Goal: Task Accomplishment & Management: Manage account settings

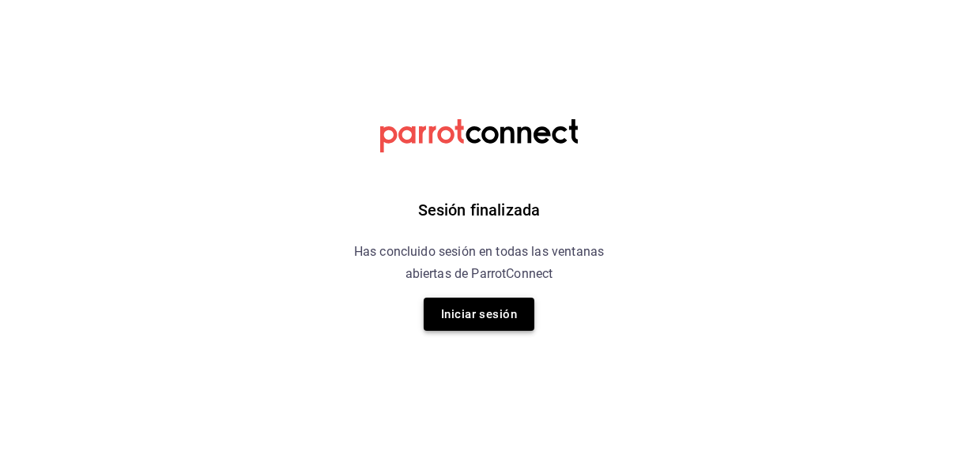
click at [502, 311] on button "Iniciar sesión" at bounding box center [479, 314] width 111 height 33
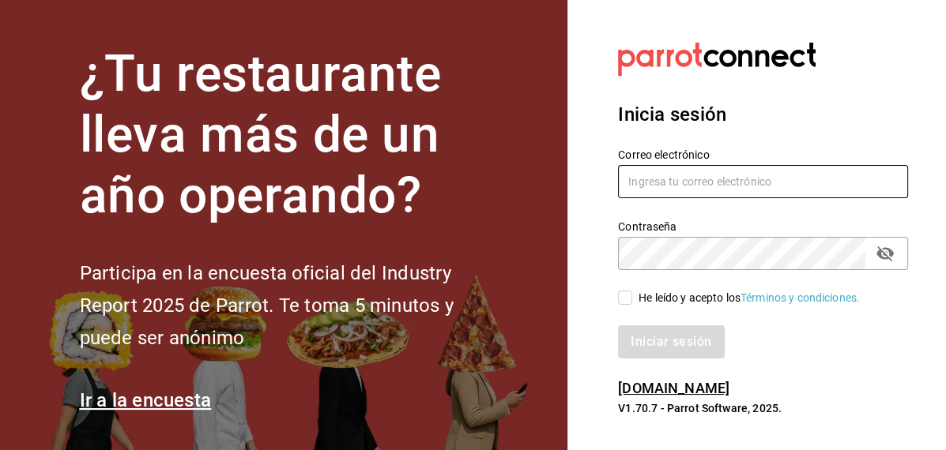
type input "[EMAIL_ADDRESS][DOMAIN_NAME]"
click at [622, 300] on input "He leído y acepto los Términos y condiciones." at bounding box center [625, 298] width 14 height 14
checkbox input "true"
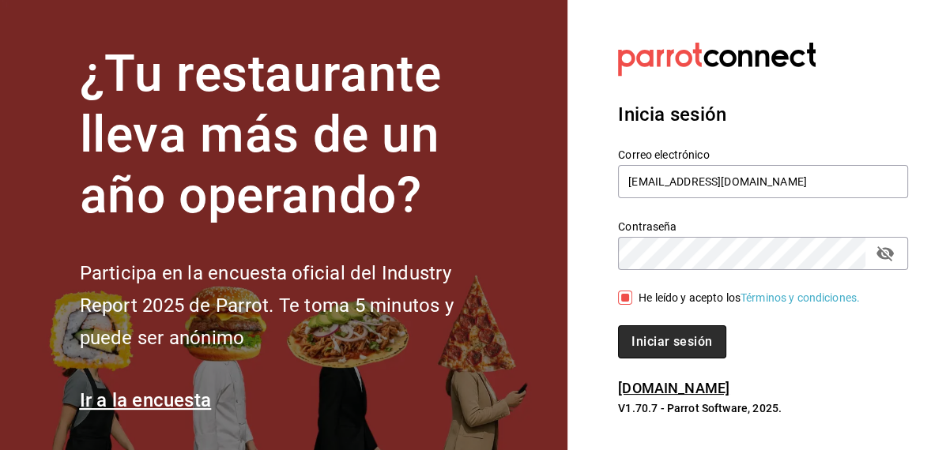
click at [651, 340] on button "Iniciar sesión" at bounding box center [671, 342] width 107 height 33
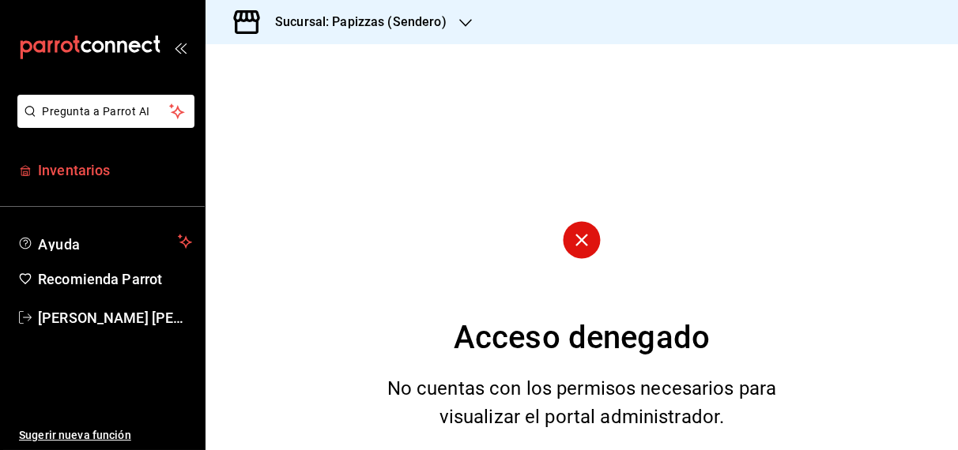
click at [94, 175] on span "Inventarios" at bounding box center [115, 170] width 154 height 21
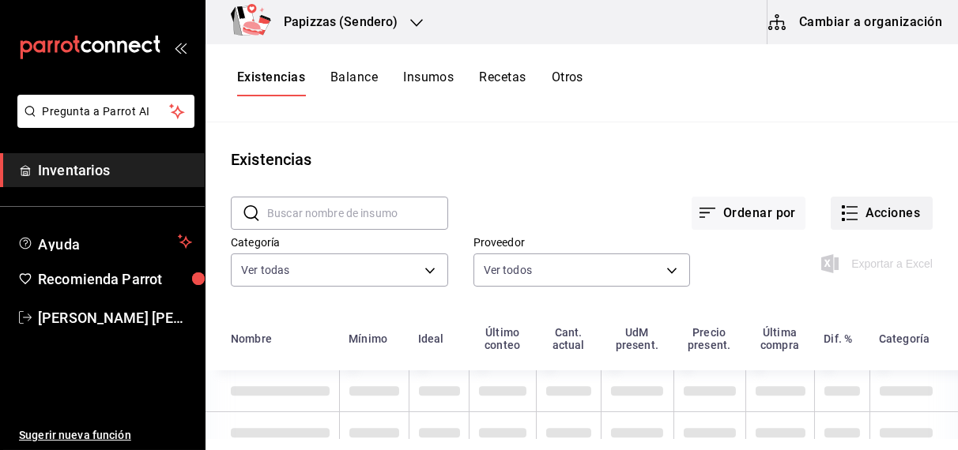
click at [857, 215] on button "Acciones" at bounding box center [882, 213] width 102 height 33
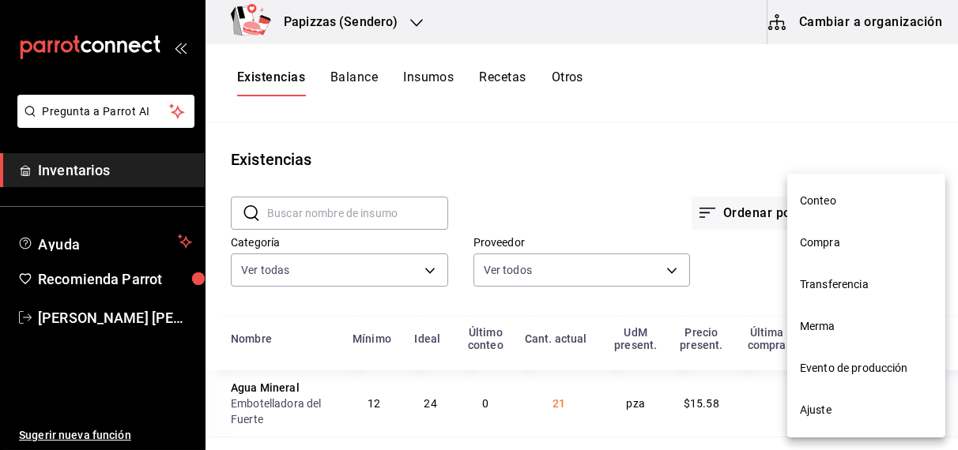
click at [816, 244] on span "Compra" at bounding box center [866, 243] width 133 height 17
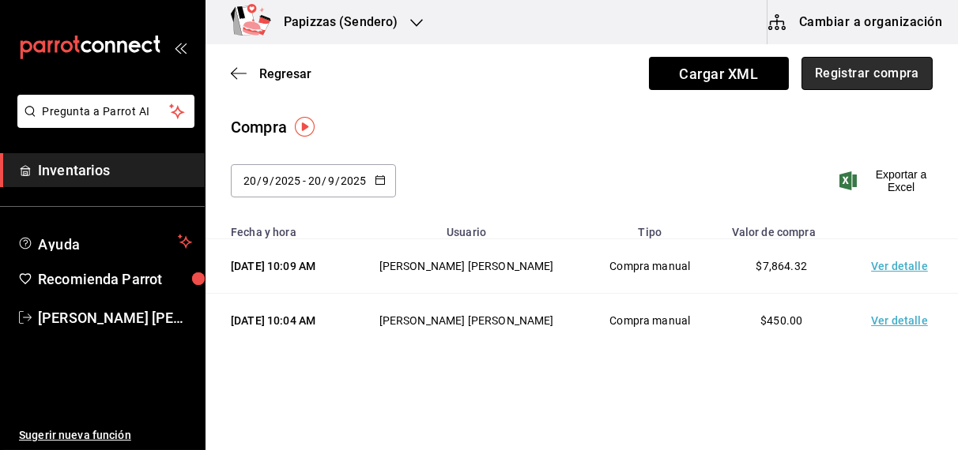
click at [836, 82] on button "Registrar compra" at bounding box center [866, 73] width 131 height 33
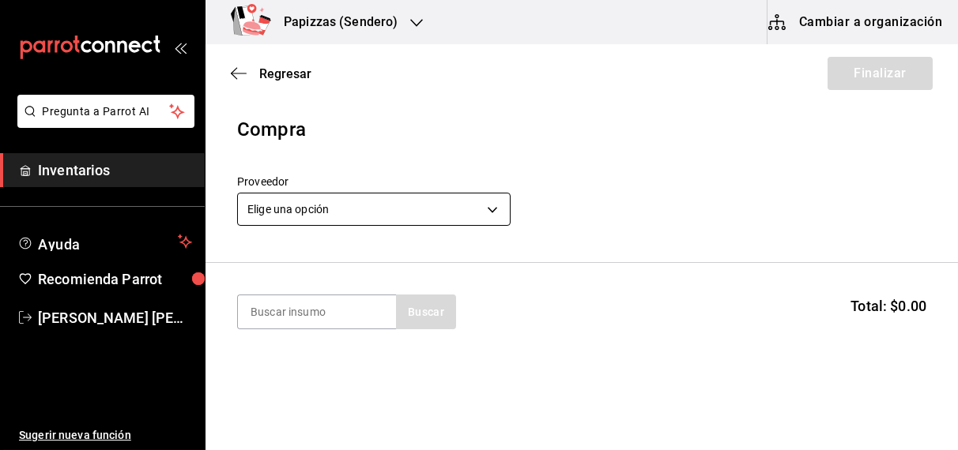
click at [441, 212] on body "Pregunta a Parrot AI Inventarios Ayuda Recomienda Parrot OBDULIA JANNETH CASTRO…" at bounding box center [479, 180] width 958 height 361
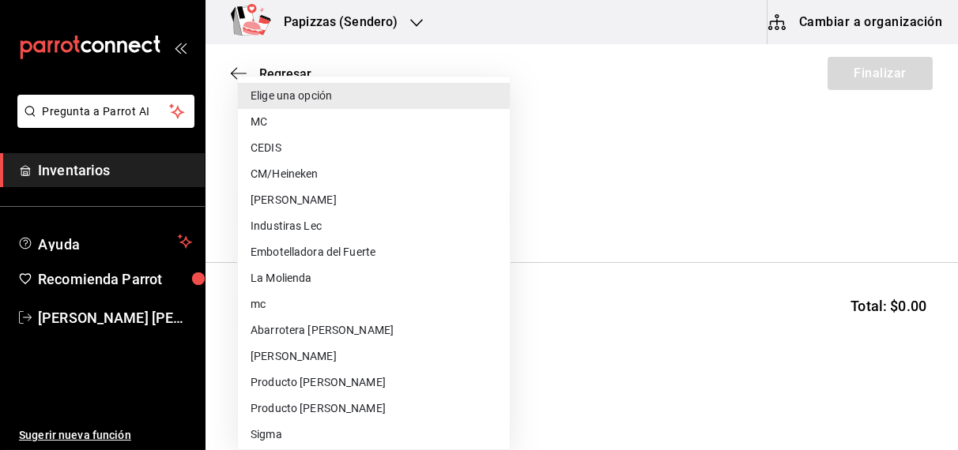
click at [397, 262] on li "Embotelladora del Fuerte" at bounding box center [374, 252] width 272 height 26
type input "2a449e60-1878-40e8-ba60-5a9907f89e6b"
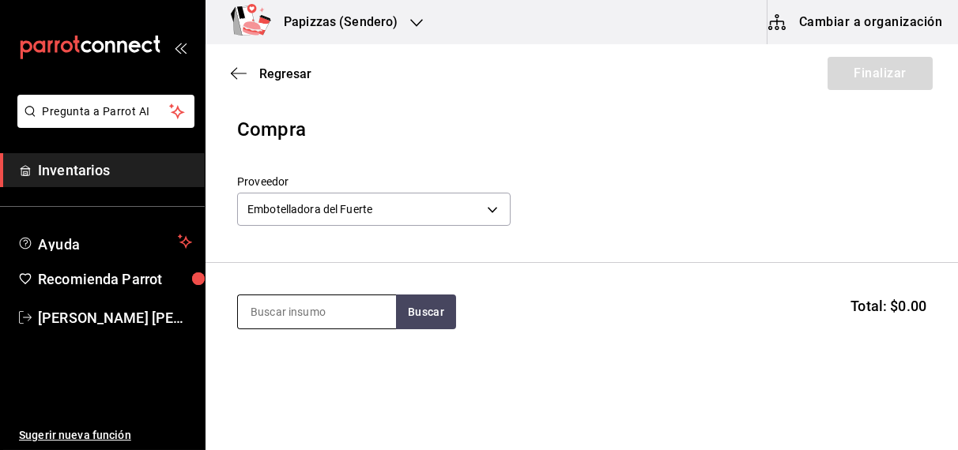
click at [322, 304] on input at bounding box center [317, 312] width 158 height 33
type input "valle"
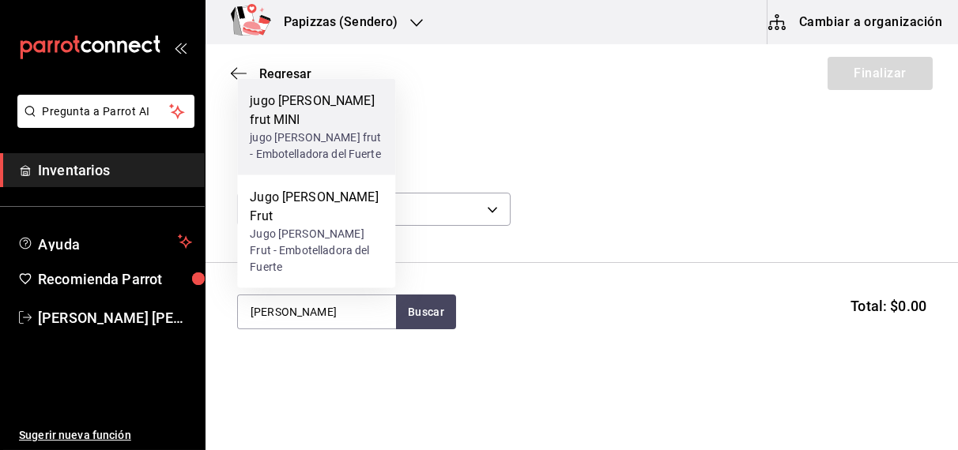
click at [336, 163] on div "jugo valle frut - Embotelladora del Fuerte" at bounding box center [316, 146] width 133 height 33
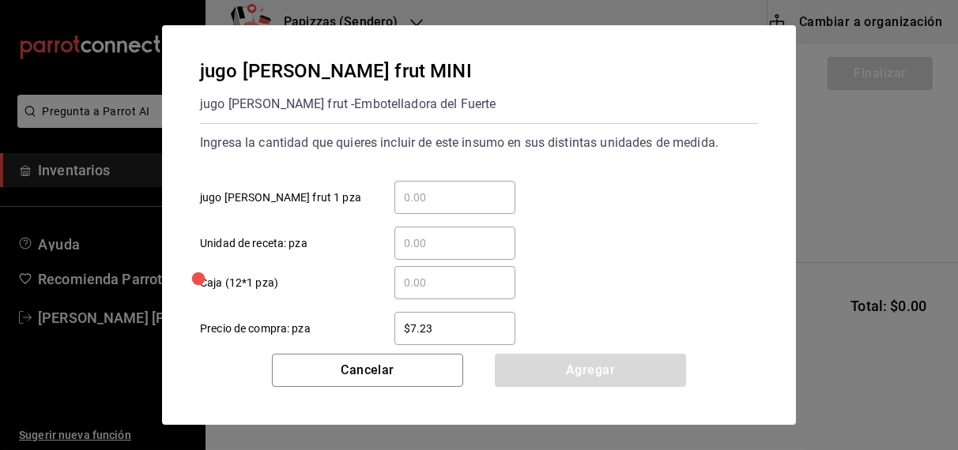
click at [469, 188] on input "​ jugo valle frut 1 pza" at bounding box center [454, 197] width 121 height 19
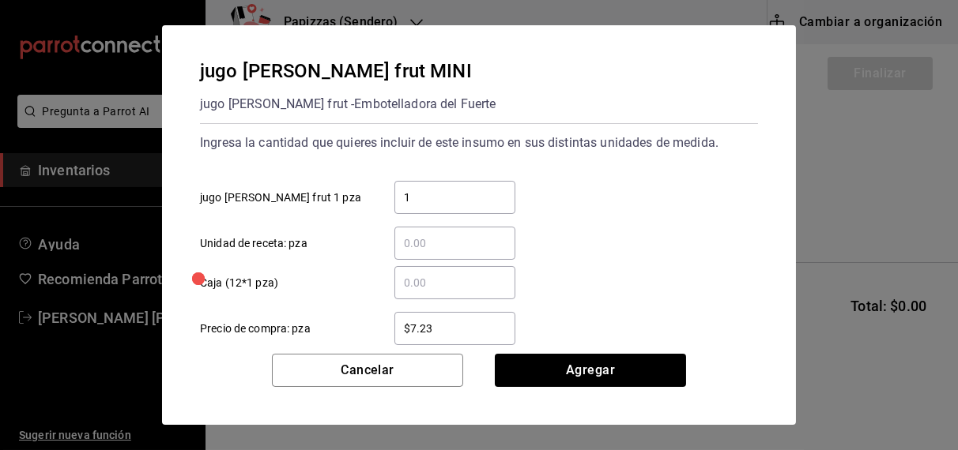
type input "12"
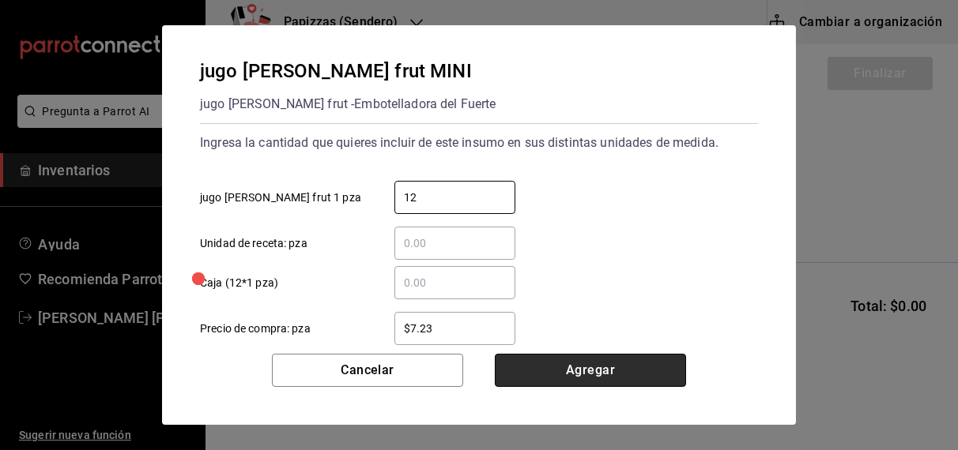
click at [681, 369] on button "Agregar" at bounding box center [590, 370] width 191 height 33
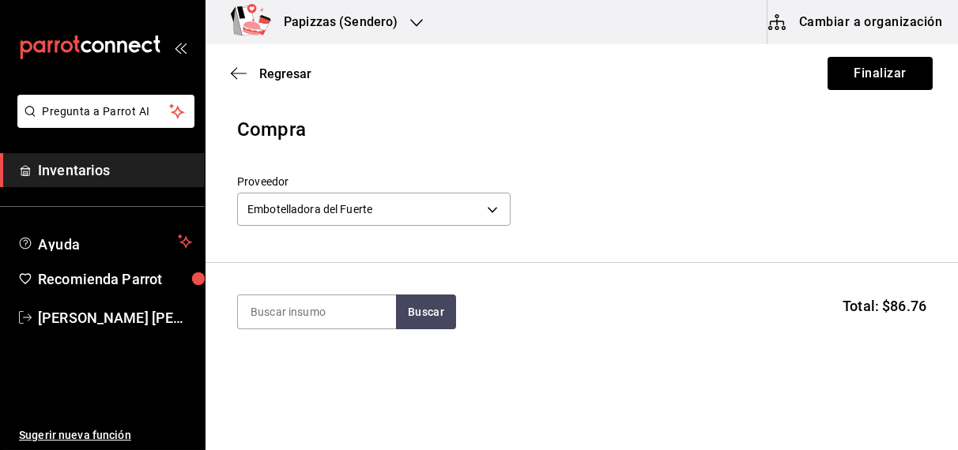
click at [374, 20] on h3 "Papizzas (Sendero)" at bounding box center [334, 22] width 126 height 19
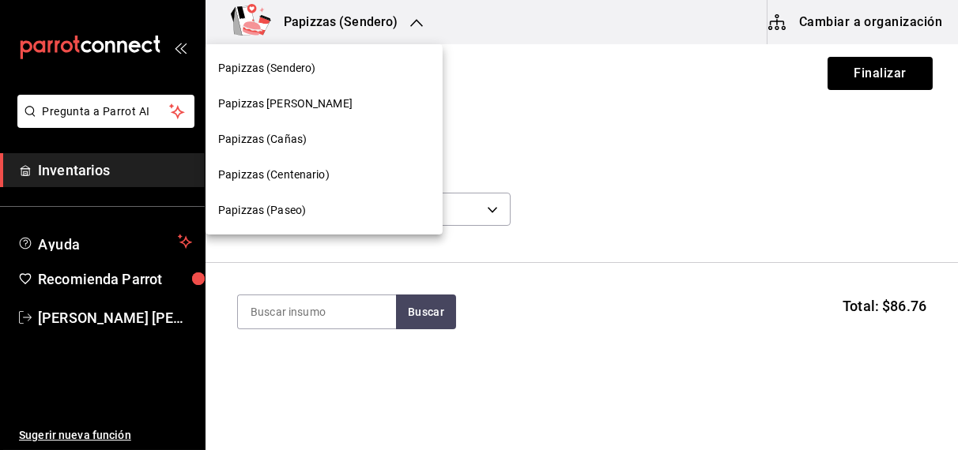
click at [288, 217] on span "Papizzas (Paseo)" at bounding box center [262, 210] width 88 height 17
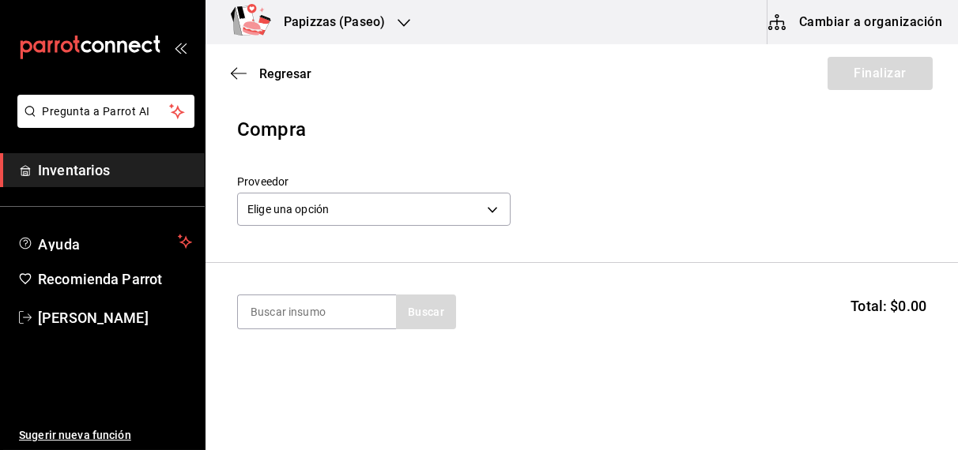
click at [293, 81] on div "Regresar Finalizar" at bounding box center [581, 73] width 752 height 58
click at [293, 74] on span "Regresar" at bounding box center [285, 73] width 52 height 15
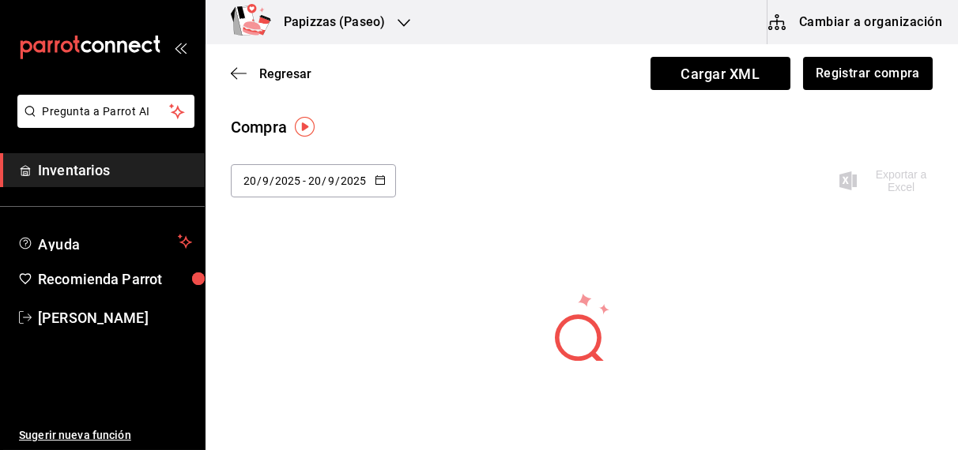
click at [380, 179] on icon "button" at bounding box center [380, 180] width 11 height 11
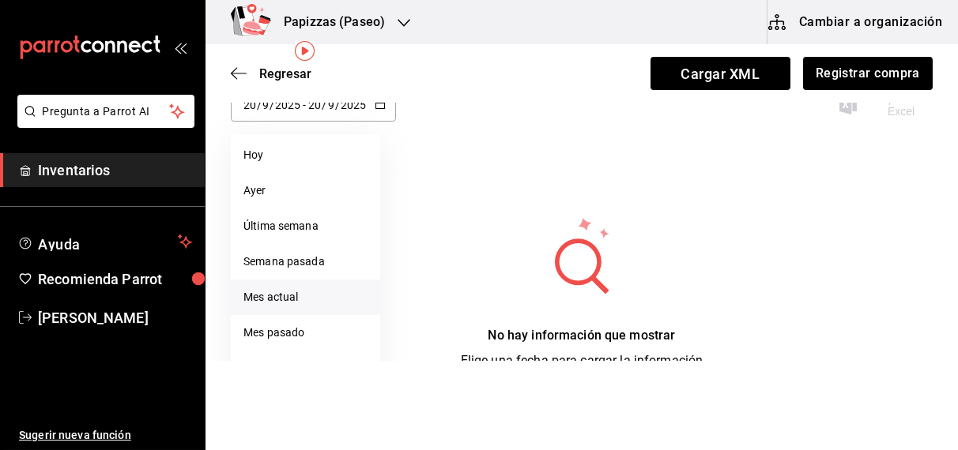
click at [295, 300] on li "Mes actual" at bounding box center [305, 298] width 149 height 36
type input "2025-09-01"
type input "1"
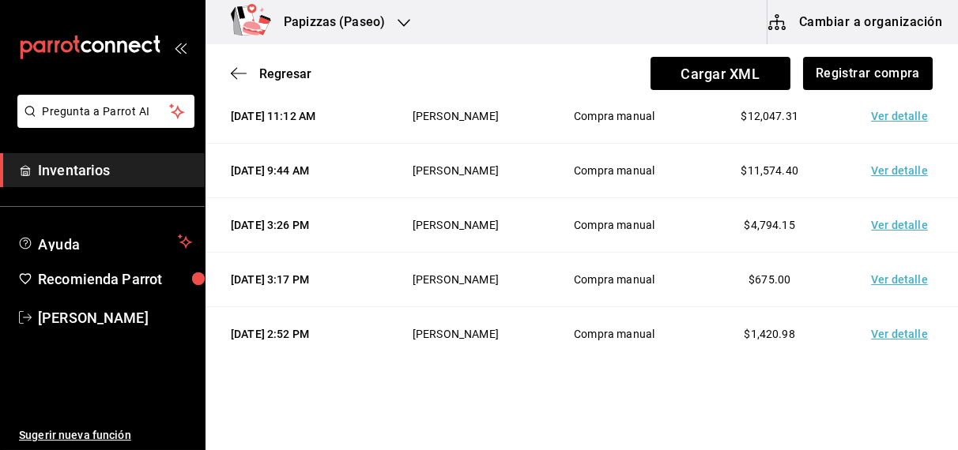
scroll to position [369, 0]
click at [890, 143] on td "Ver detalle" at bounding box center [902, 116] width 111 height 55
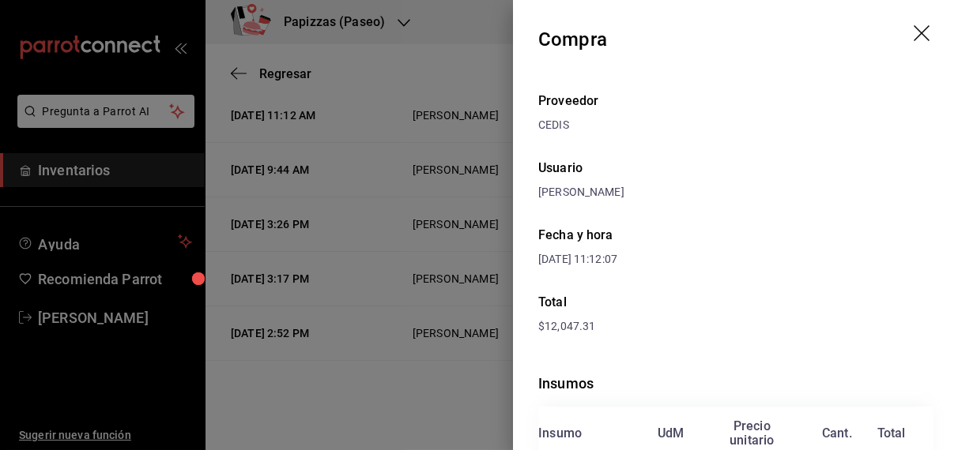
click at [914, 27] on icon "drag" at bounding box center [923, 34] width 19 height 19
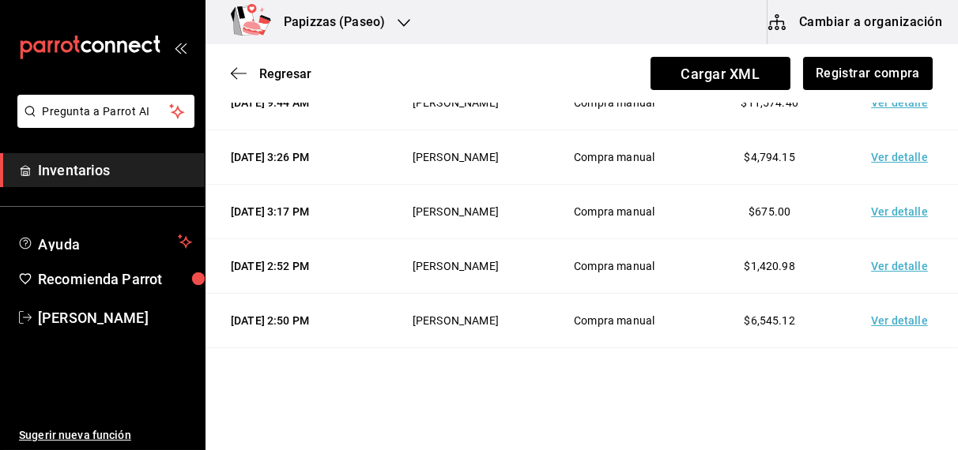
scroll to position [428, 0]
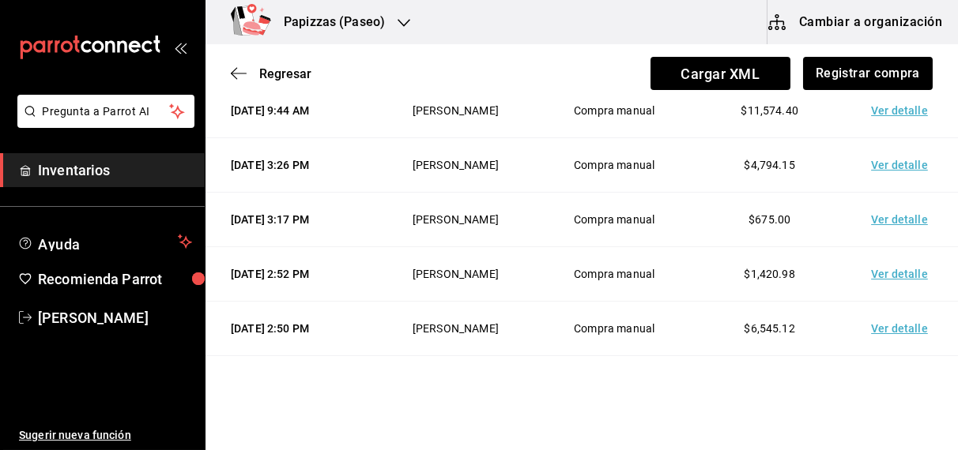
click at [887, 138] on td "Ver detalle" at bounding box center [902, 111] width 111 height 55
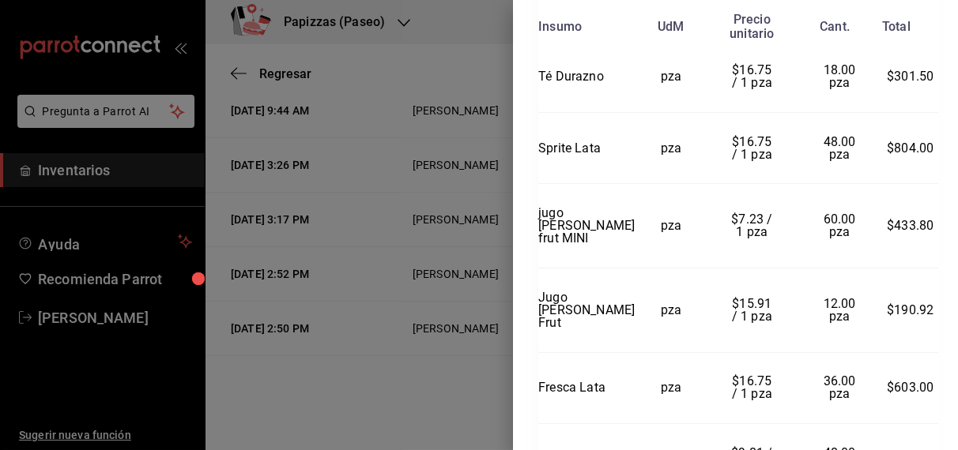
scroll to position [925, 0]
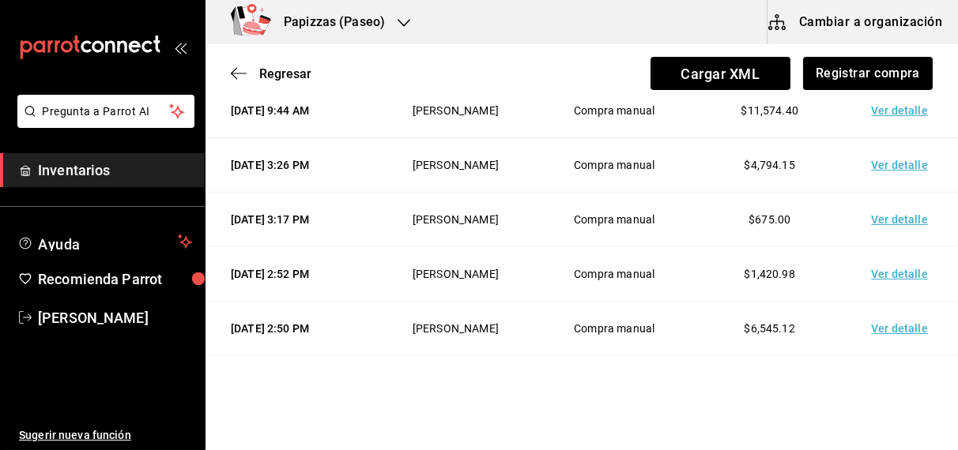
click at [397, 18] on icon "button" at bounding box center [403, 23] width 13 height 13
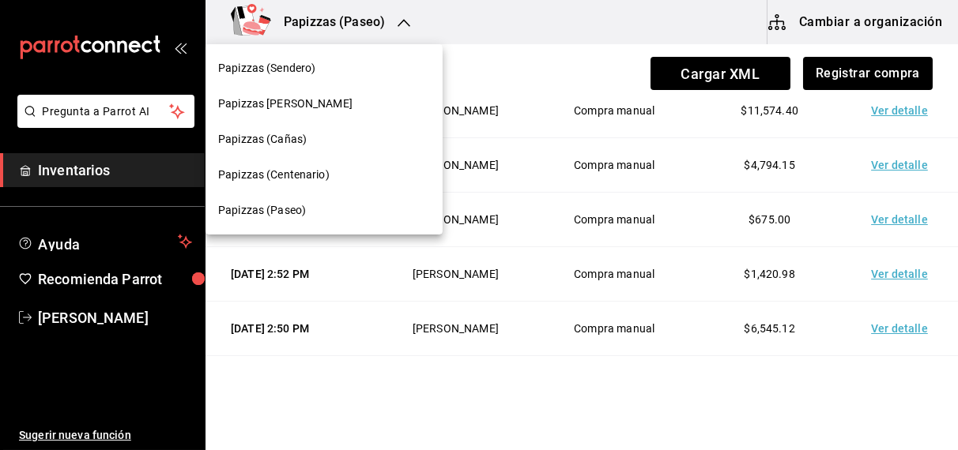
click at [302, 66] on span "Papizzas (Sendero)" at bounding box center [266, 68] width 97 height 17
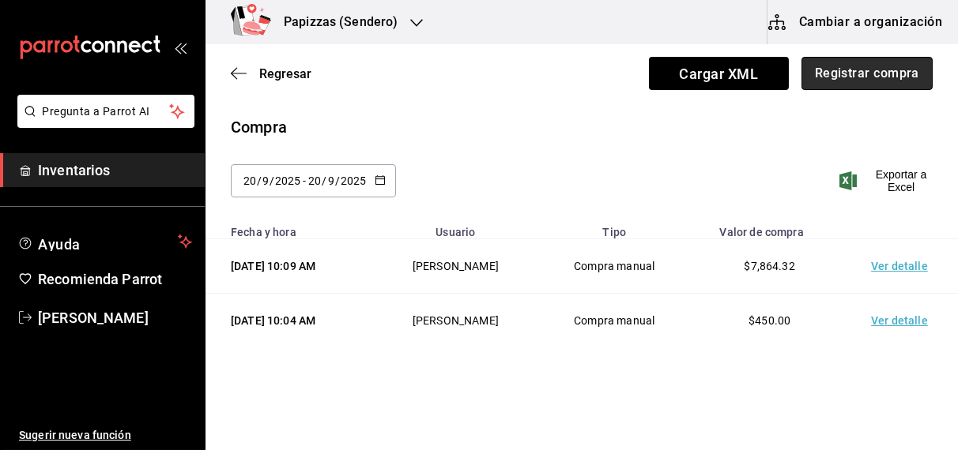
click at [842, 76] on button "Registrar compra" at bounding box center [866, 73] width 131 height 33
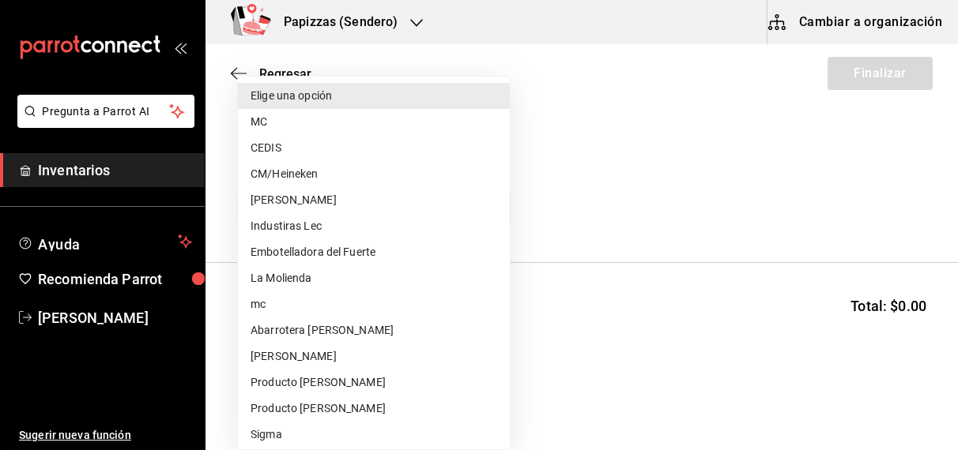
click at [395, 211] on body "Pregunta a Parrot AI Inventarios Ayuda Recomienda Parrot OBDULIA JANNETH CASTRO…" at bounding box center [479, 180] width 958 height 361
click at [359, 254] on li "Embotelladora del Fuerte" at bounding box center [374, 252] width 272 height 26
type input "2a449e60-1878-40e8-ba60-5a9907f89e6b"
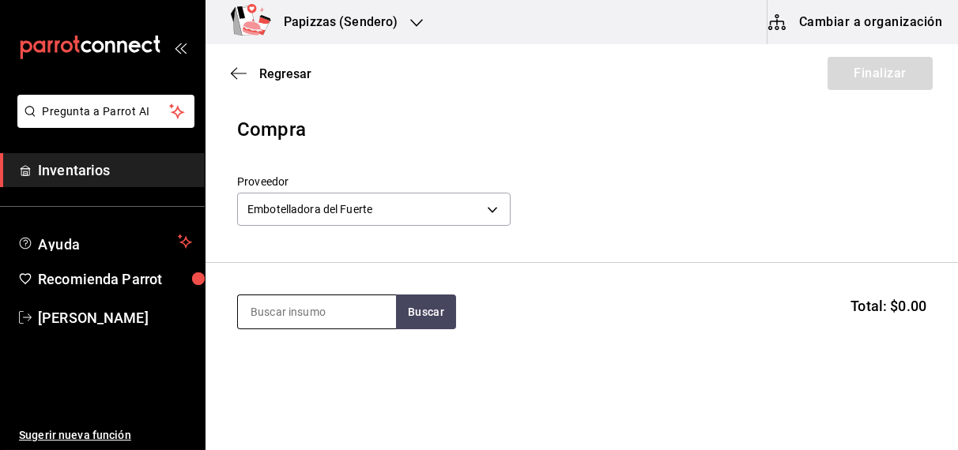
click at [358, 324] on input at bounding box center [317, 312] width 158 height 33
type input "mini"
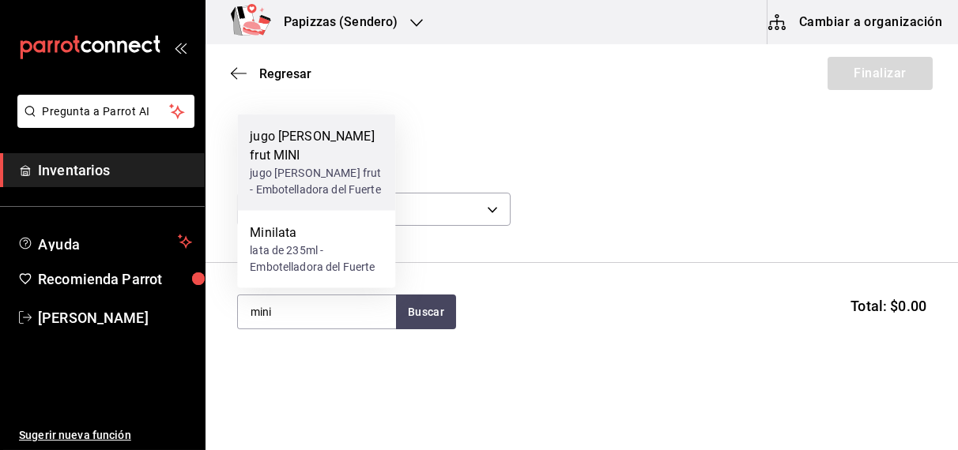
click at [331, 168] on div "jugo valle frut - Embotelladora del Fuerte" at bounding box center [316, 181] width 133 height 33
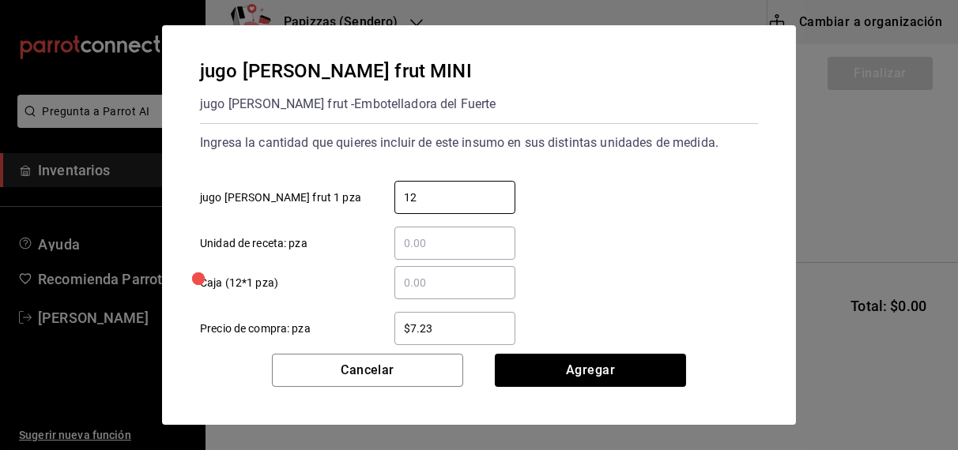
type input "12"
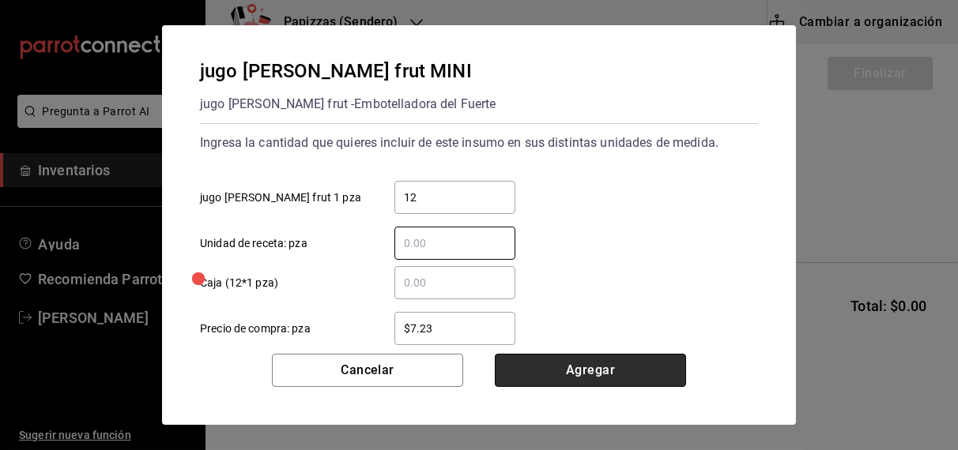
click at [630, 371] on button "Agregar" at bounding box center [590, 370] width 191 height 33
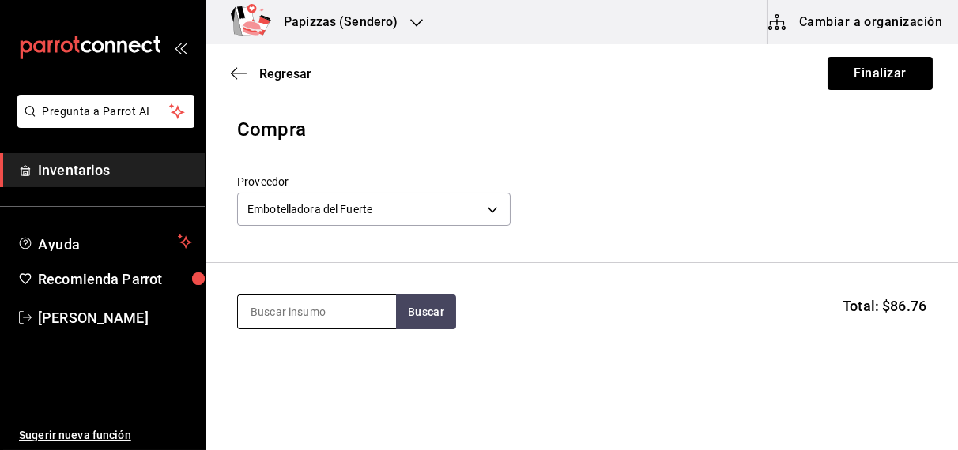
click at [325, 311] on input at bounding box center [317, 312] width 158 height 33
type input "negro"
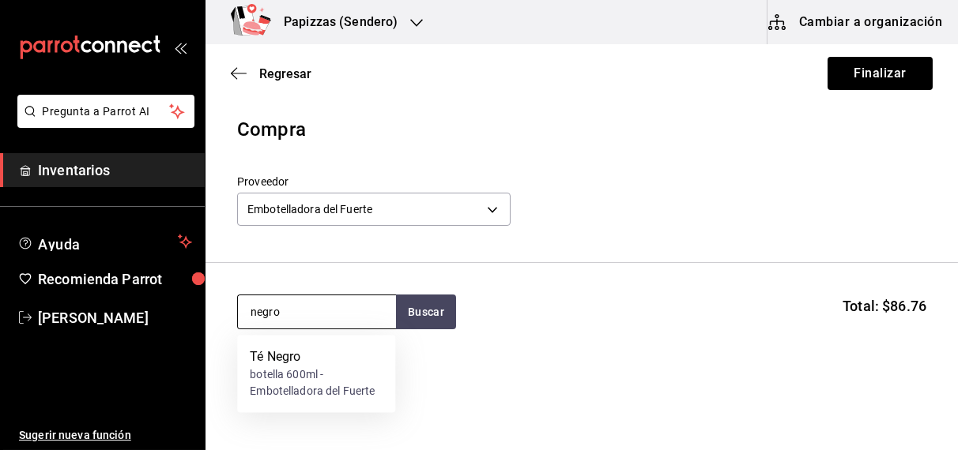
click at [300, 386] on div "botella 600ml - Embotelladora del Fuerte" at bounding box center [316, 383] width 133 height 33
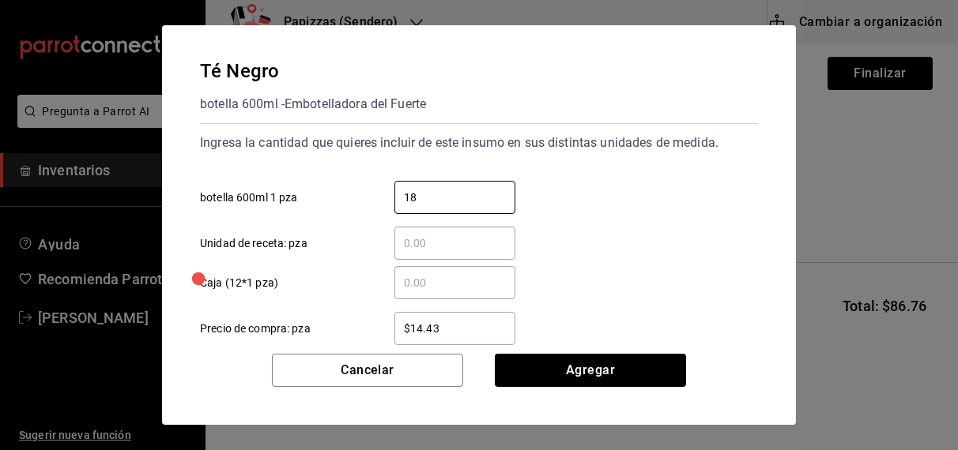
type input "18"
type input "$16.75"
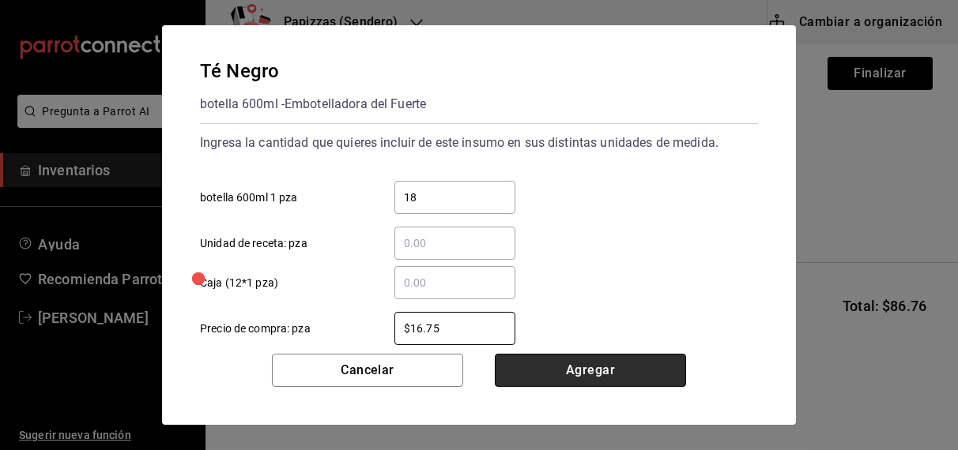
click at [599, 377] on button "Agregar" at bounding box center [590, 370] width 191 height 33
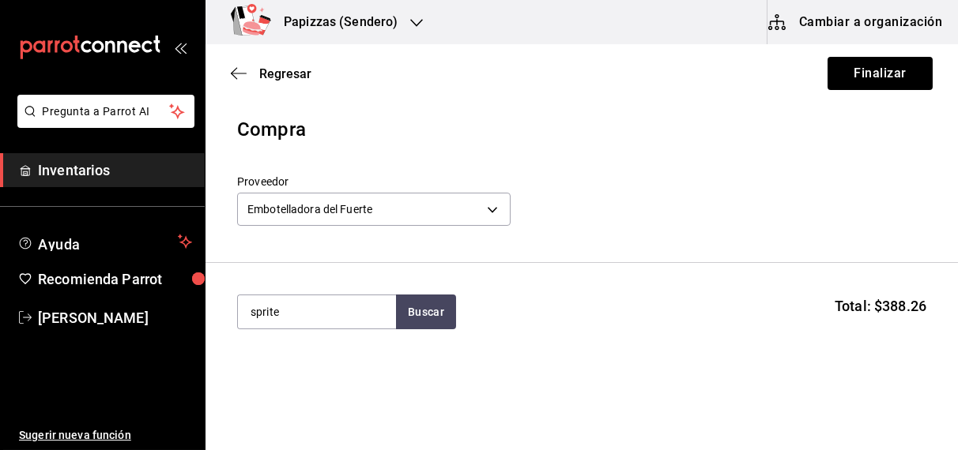
type input "sprite"
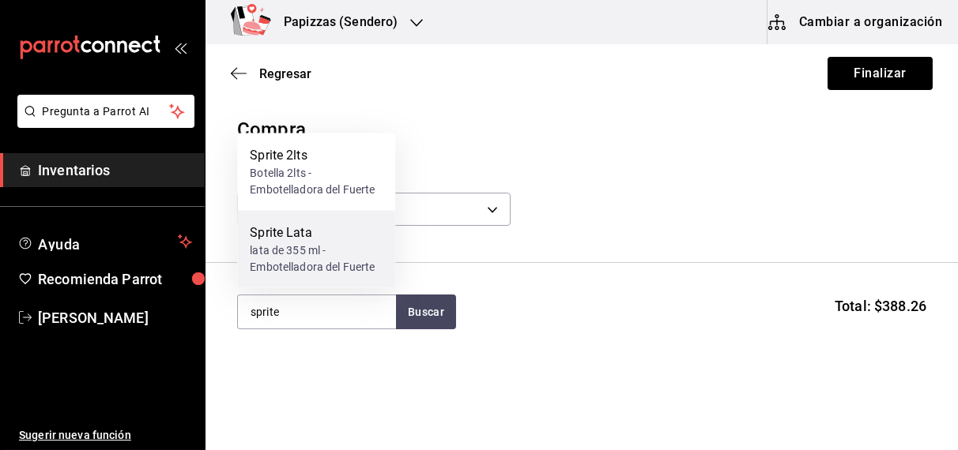
click at [302, 264] on div "lata de 355 ml - Embotelladora del Fuerte" at bounding box center [316, 259] width 133 height 33
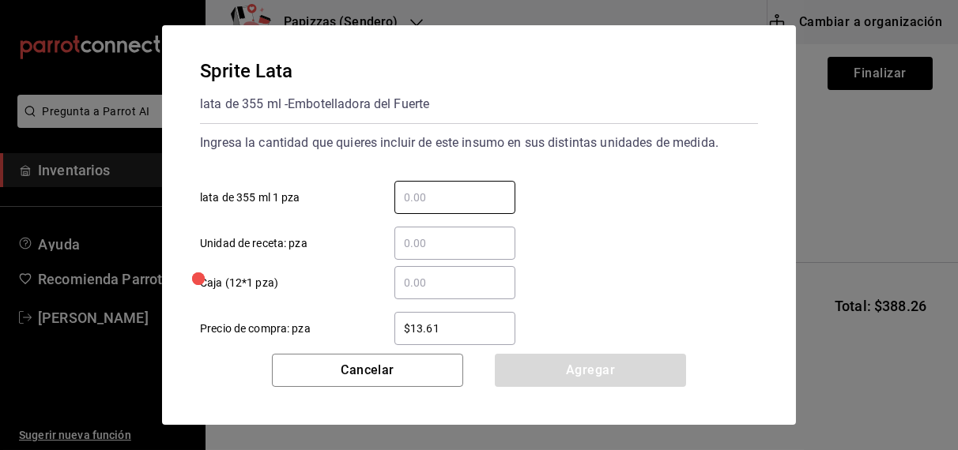
type input "1"
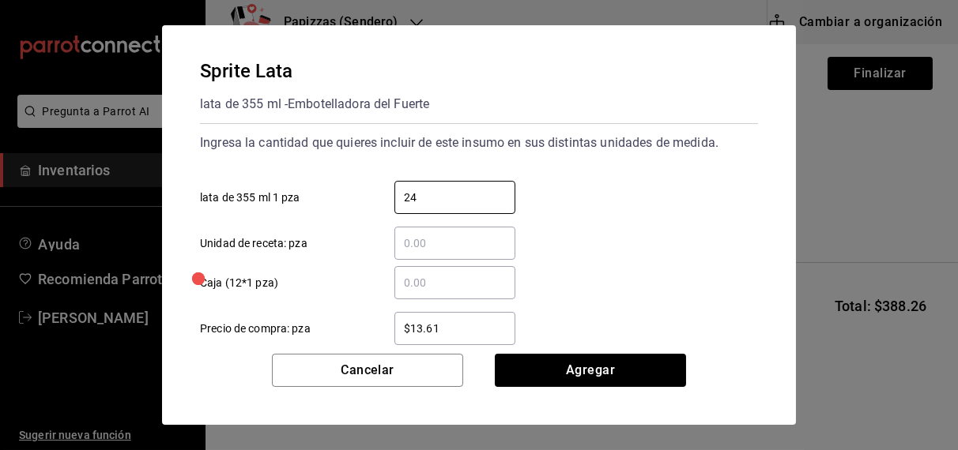
type input "24"
type input "$16.75"
click button "Agregar" at bounding box center [590, 370] width 191 height 33
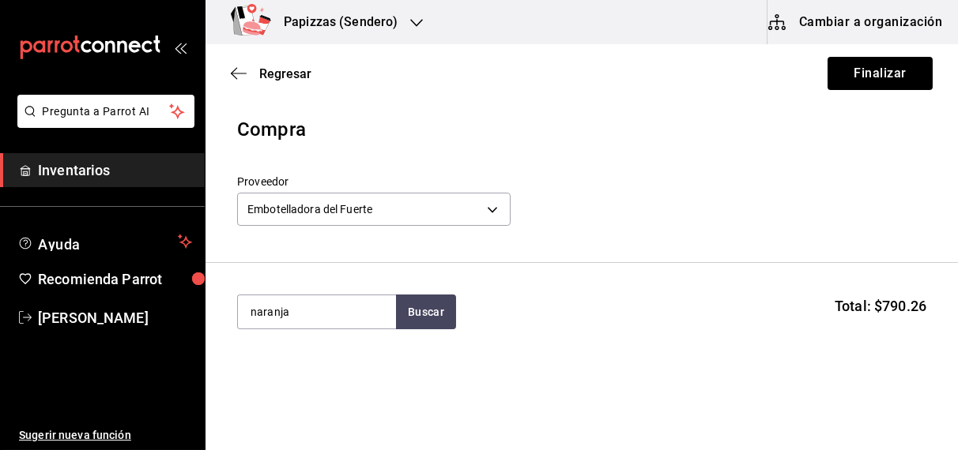
type input "naranja"
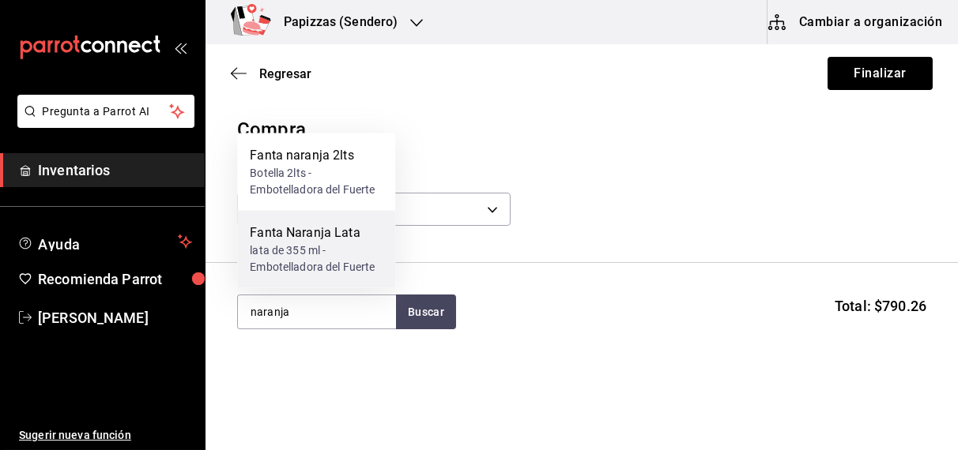
click at [318, 250] on div "lata de 355 ml - Embotelladora del Fuerte" at bounding box center [316, 259] width 133 height 33
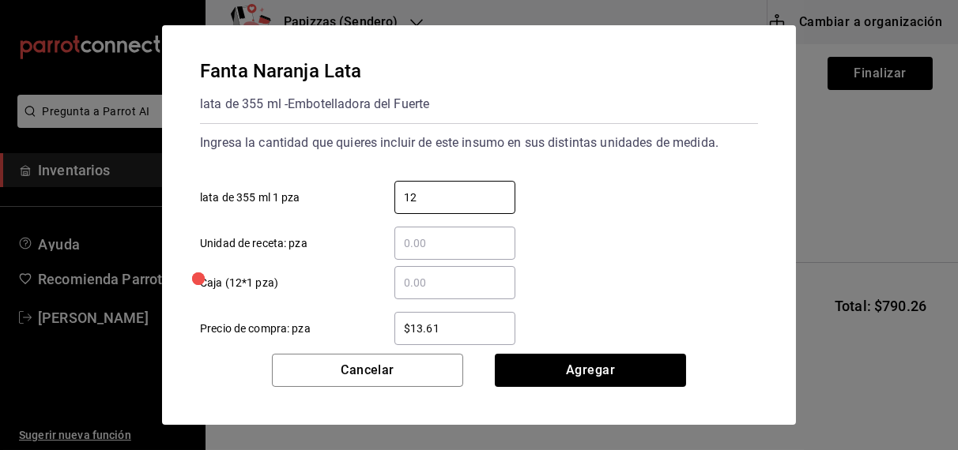
type input "12"
type input "$16.75"
click button "Agregar" at bounding box center [590, 370] width 191 height 33
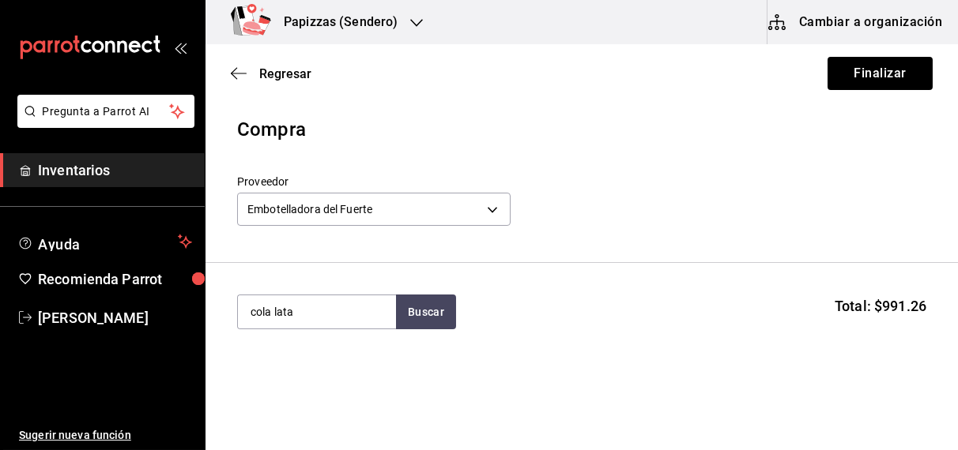
type input "cola lata"
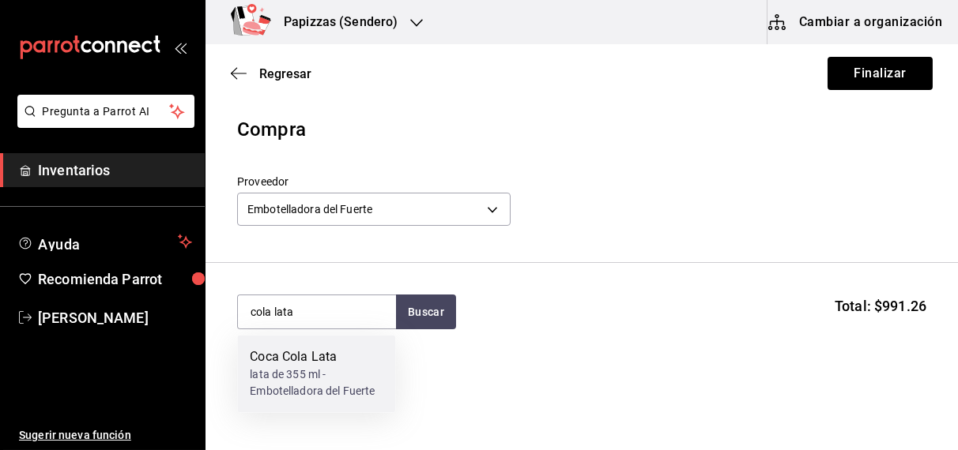
click at [301, 375] on div "lata de 355 ml - Embotelladora del Fuerte" at bounding box center [316, 383] width 133 height 33
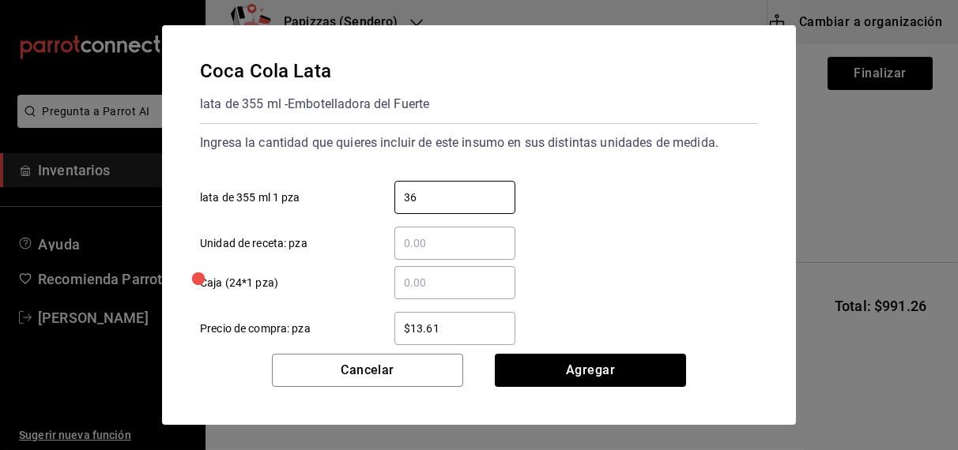
type input "36"
type input "$16.75"
click button "Agregar" at bounding box center [590, 370] width 191 height 33
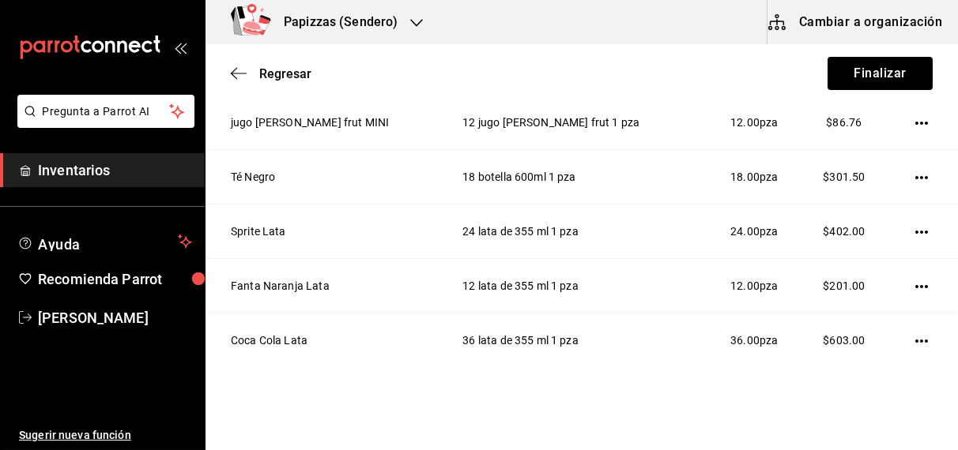
scroll to position [344, 0]
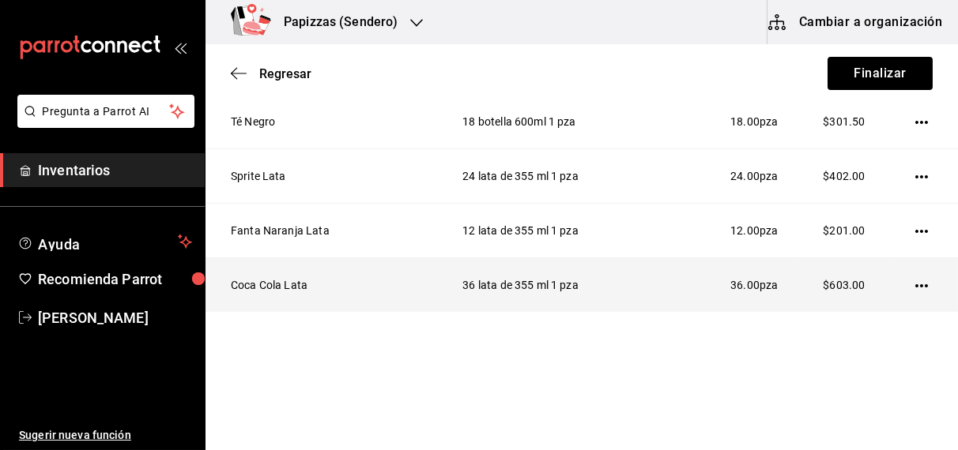
click at [915, 284] on icon "button" at bounding box center [921, 285] width 13 height 3
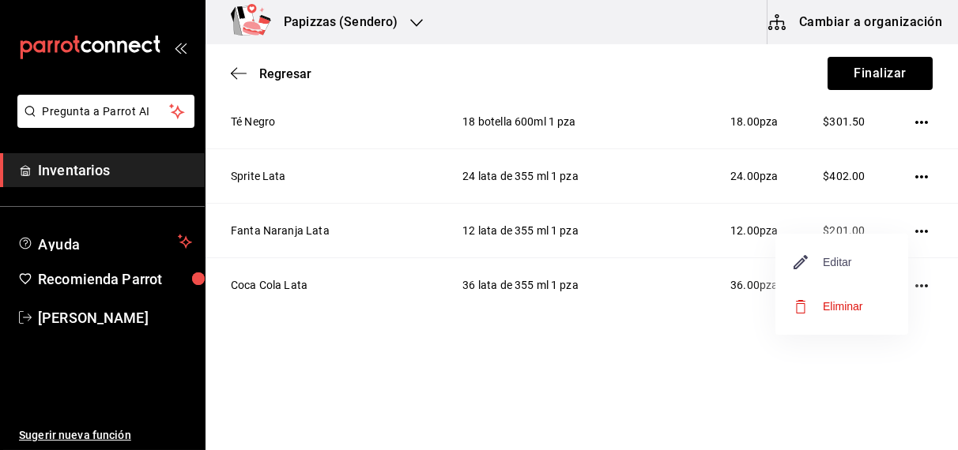
click at [840, 262] on span "Editar" at bounding box center [823, 262] width 58 height 19
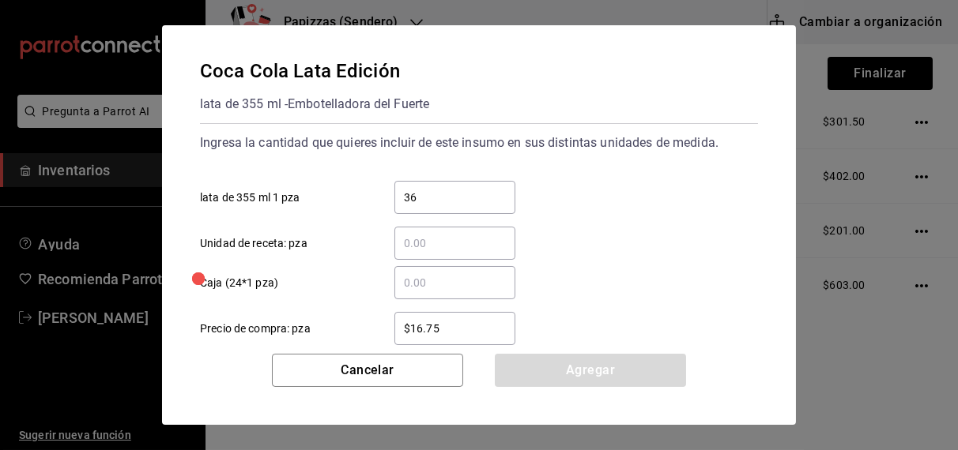
click at [477, 198] on input "36" at bounding box center [454, 197] width 121 height 19
type input "3"
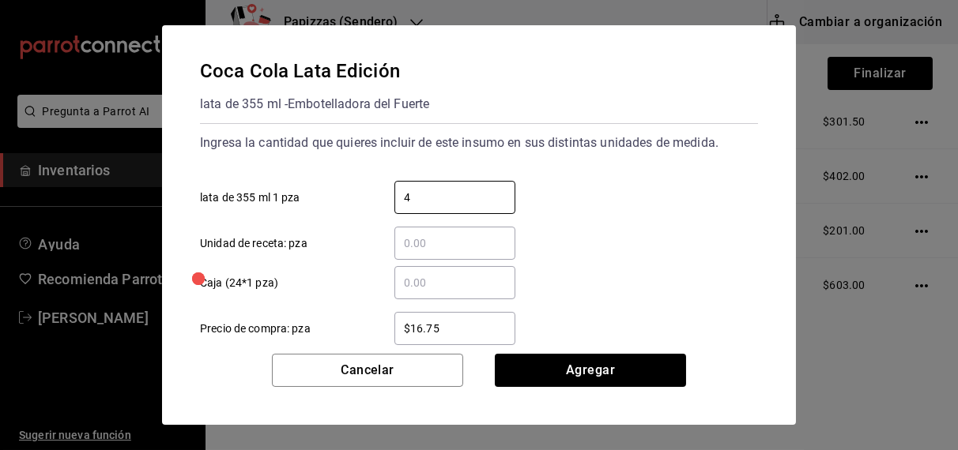
type input "48"
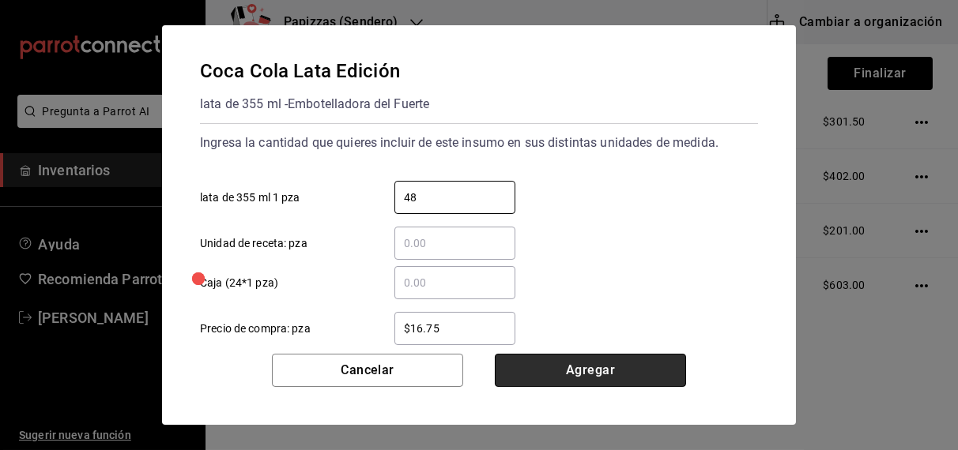
click at [608, 364] on button "Agregar" at bounding box center [590, 370] width 191 height 33
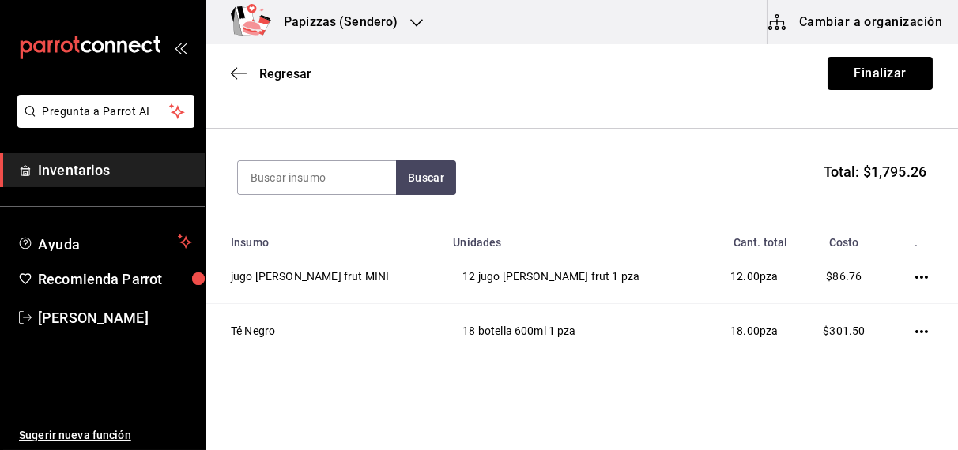
scroll to position [129, 0]
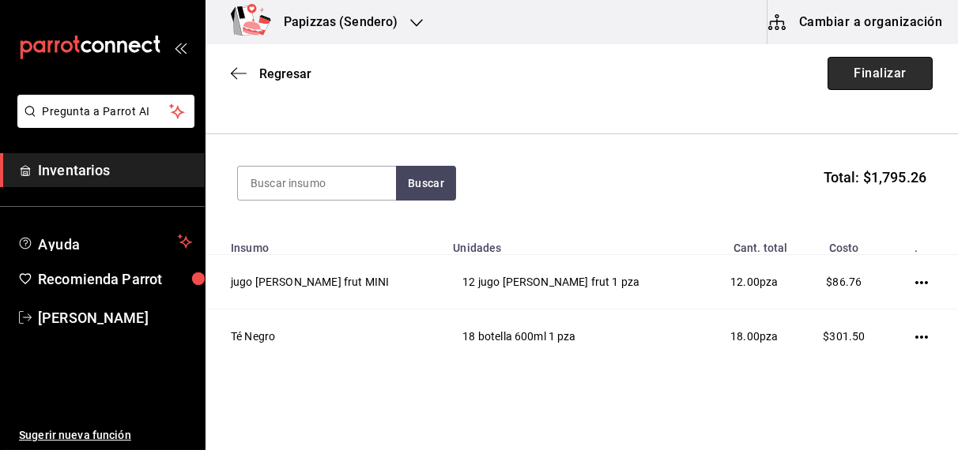
click at [850, 76] on button "Finalizar" at bounding box center [879, 73] width 105 height 33
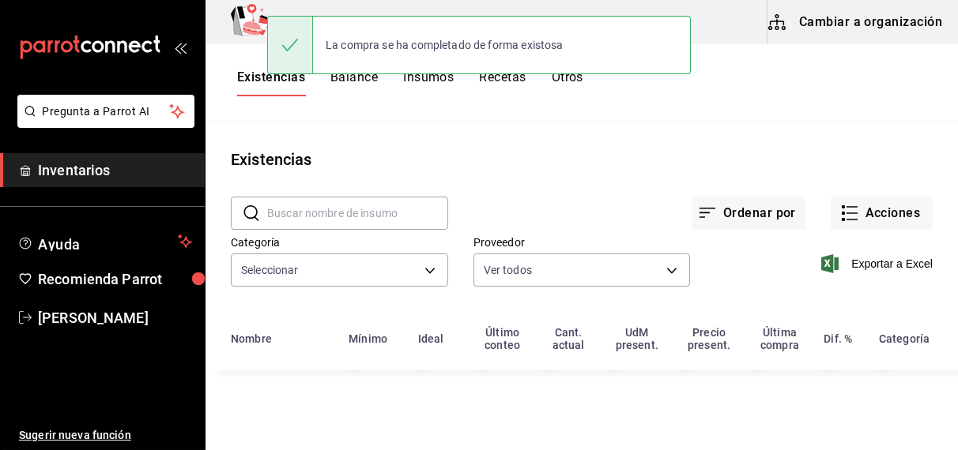
type input "fd04a9cd-a7e0-4706-9ed7-cb901d985c72,959cd0bc-59ff-44a1-961f-f7eedc3cbf2c,4435d…"
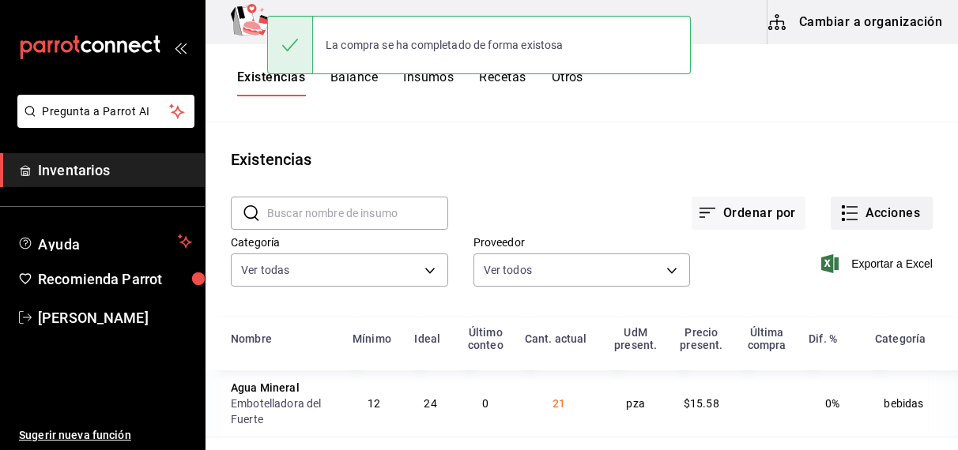
click at [891, 212] on button "Acciones" at bounding box center [882, 213] width 102 height 33
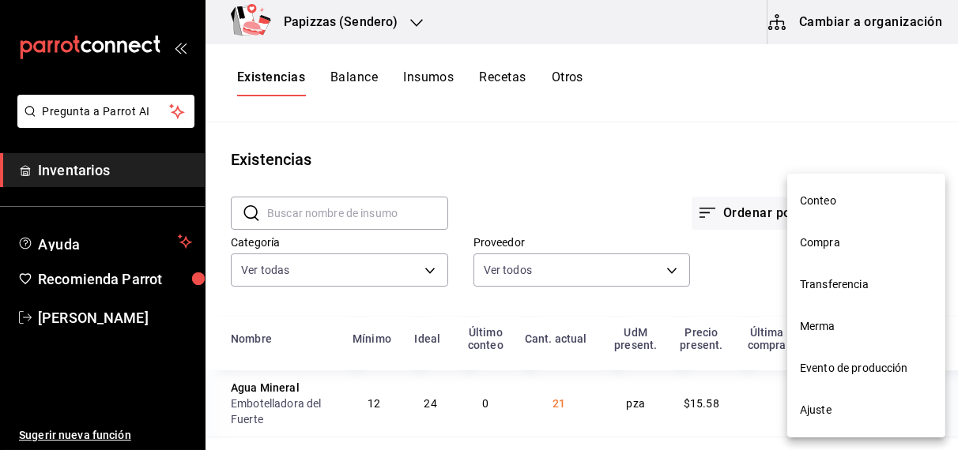
click at [839, 240] on span "Compra" at bounding box center [866, 243] width 133 height 17
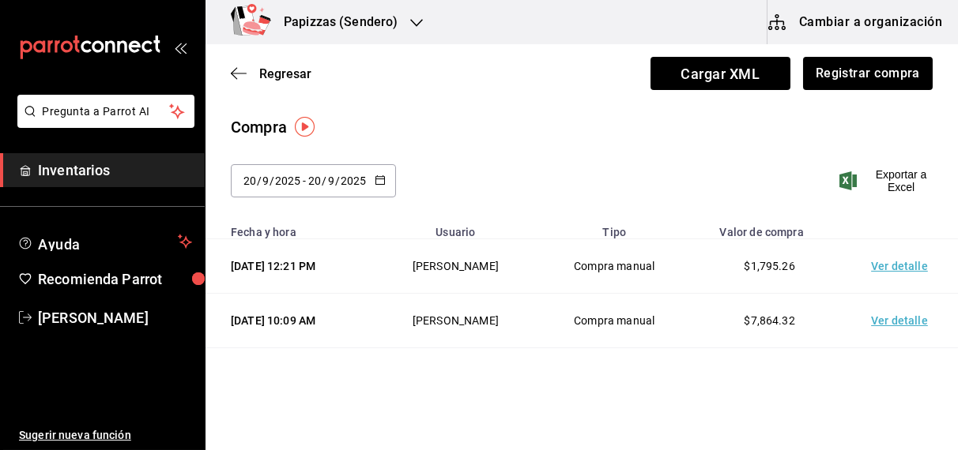
click at [882, 284] on td "Ver detalle" at bounding box center [902, 266] width 111 height 55
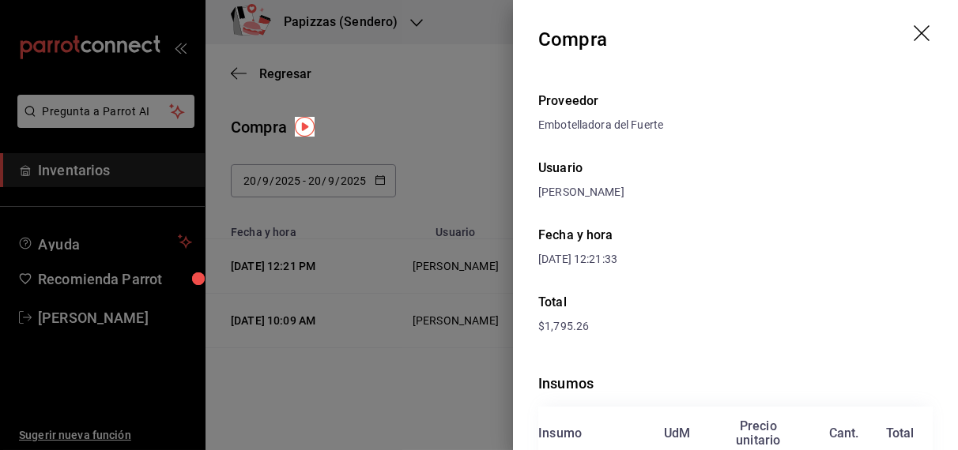
click at [914, 32] on icon "drag" at bounding box center [923, 34] width 19 height 19
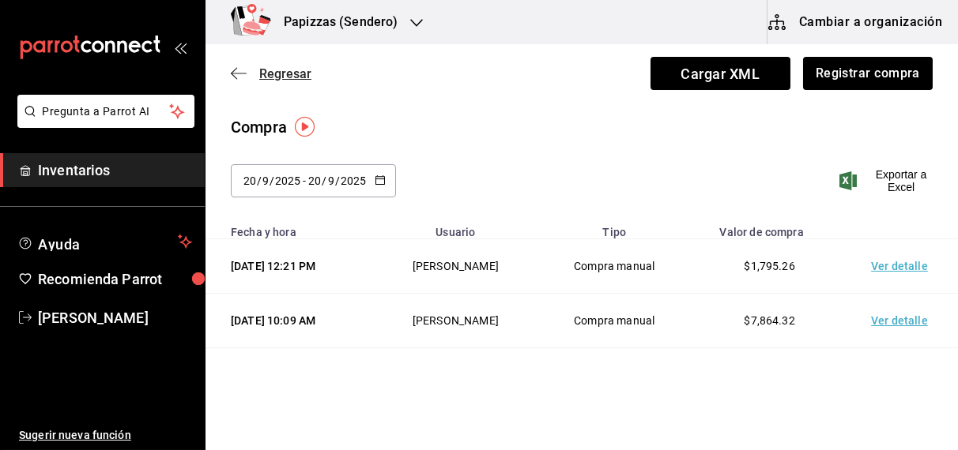
click at [285, 77] on span "Regresar" at bounding box center [285, 73] width 52 height 15
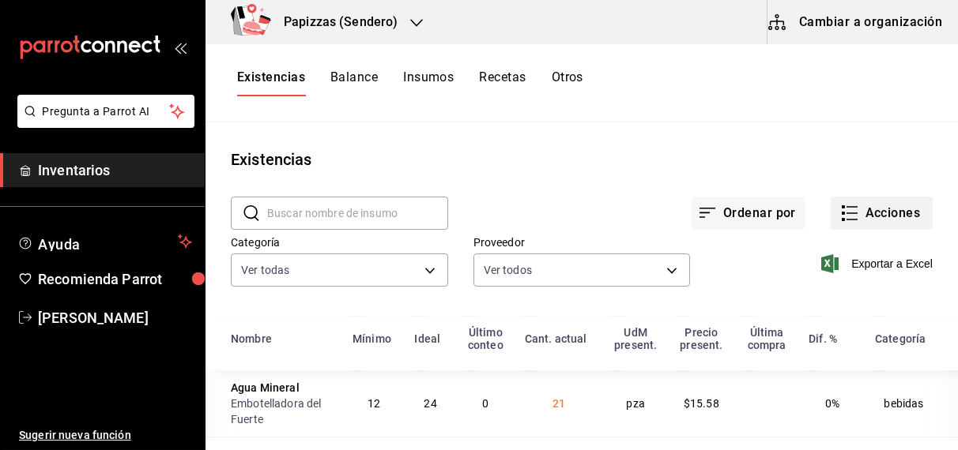
click at [851, 208] on button "Acciones" at bounding box center [882, 213] width 102 height 33
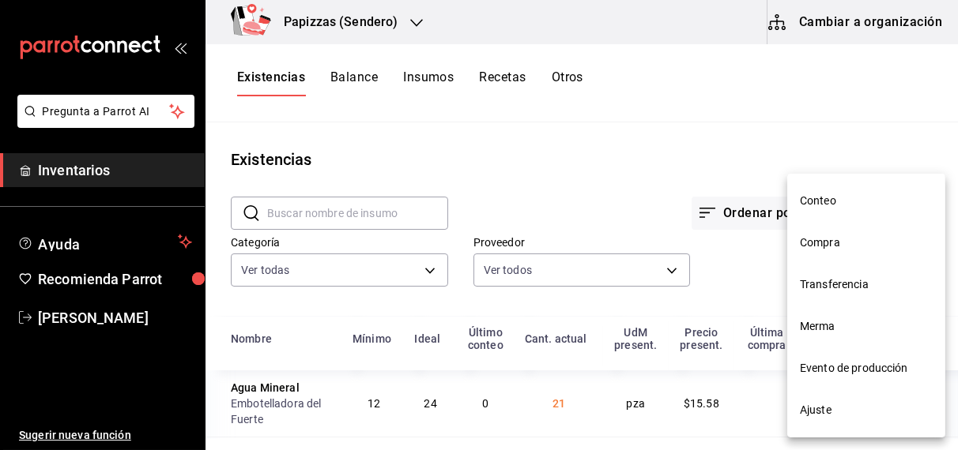
click at [808, 414] on span "Ajuste" at bounding box center [866, 410] width 133 height 17
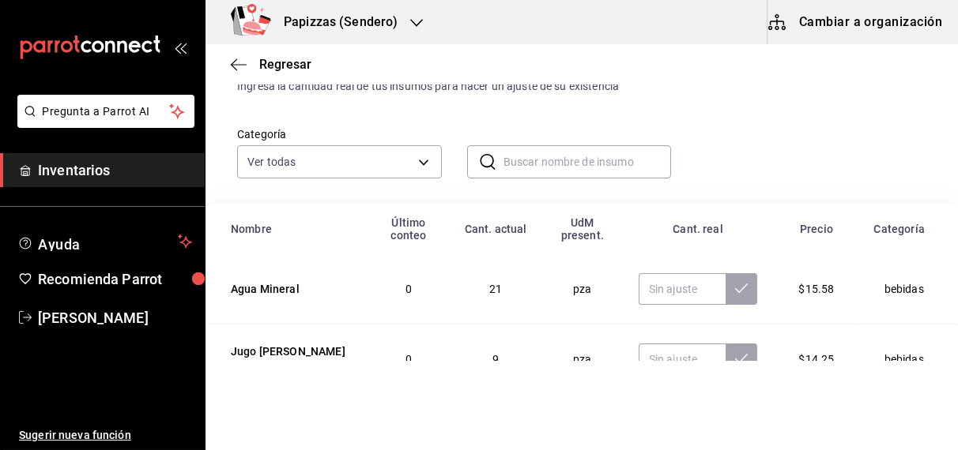
scroll to position [114, 0]
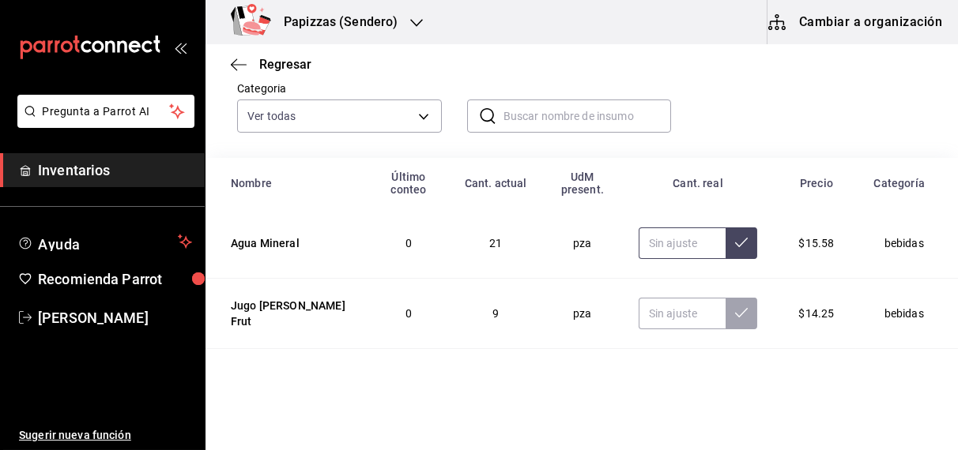
click at [651, 247] on input "text" at bounding box center [683, 244] width 88 height 32
type input "21.00"
click at [666, 315] on input "text" at bounding box center [683, 314] width 88 height 32
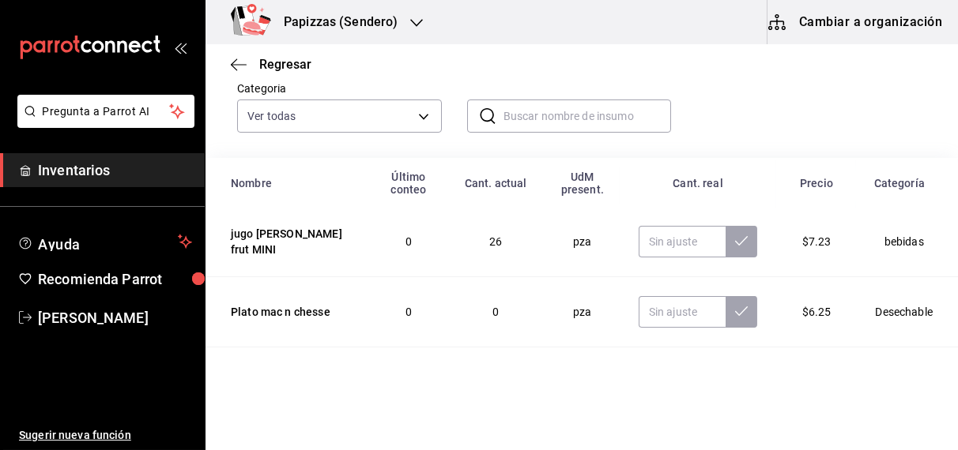
scroll to position [144, 0]
type input "8.00"
click at [648, 236] on input "text" at bounding box center [683, 240] width 88 height 32
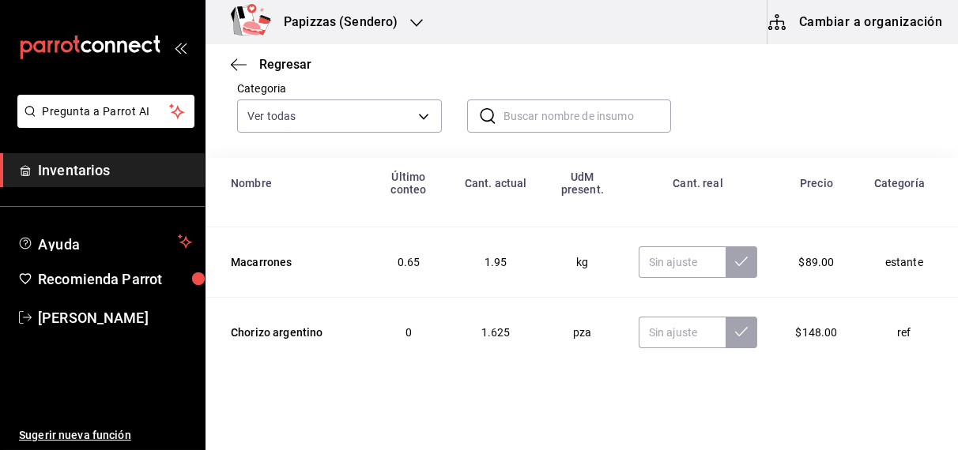
scroll to position [262, 0]
type input "22.00"
click at [653, 261] on input "text" at bounding box center [683, 263] width 88 height 32
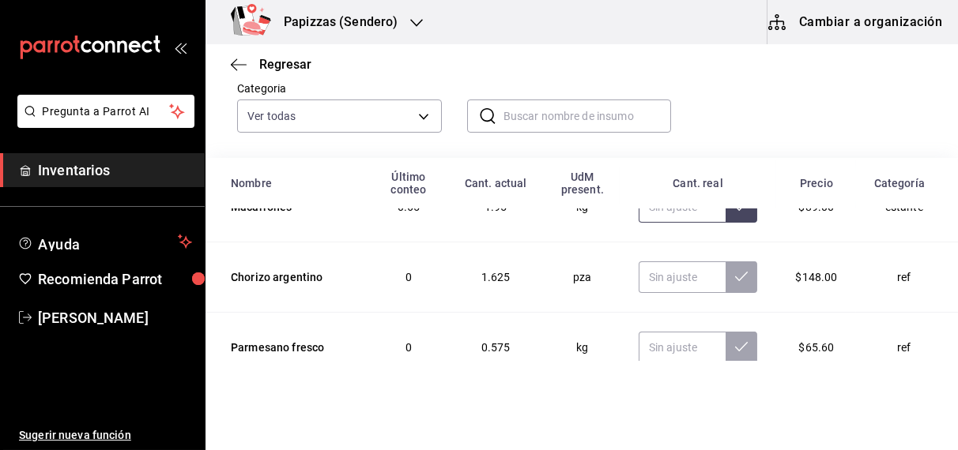
scroll to position [349, 0]
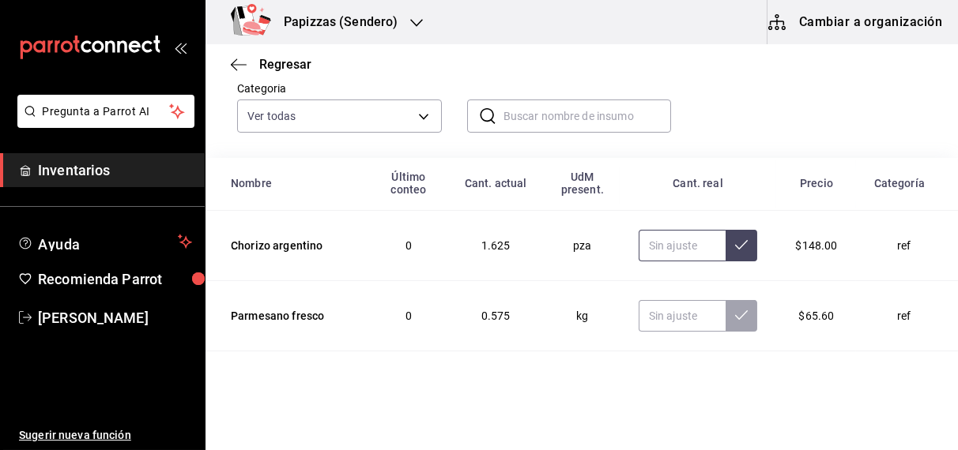
click at [653, 250] on input "text" at bounding box center [683, 246] width 88 height 32
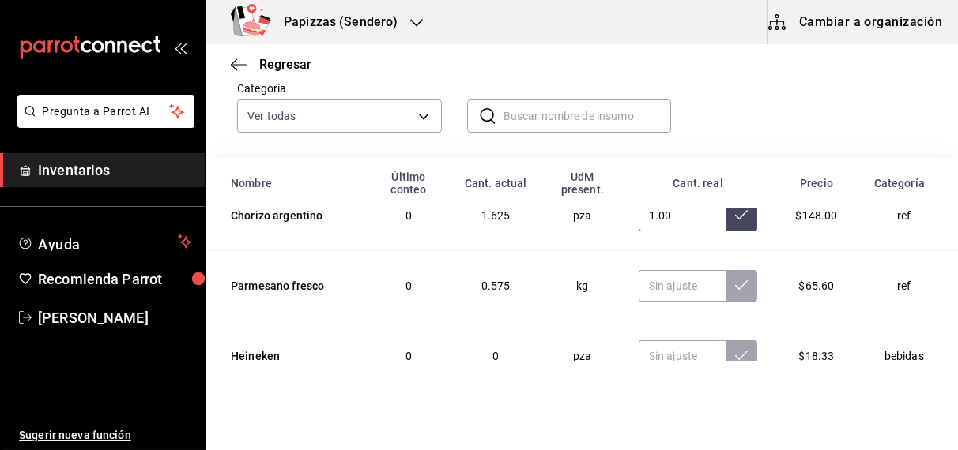
scroll to position [385, 0]
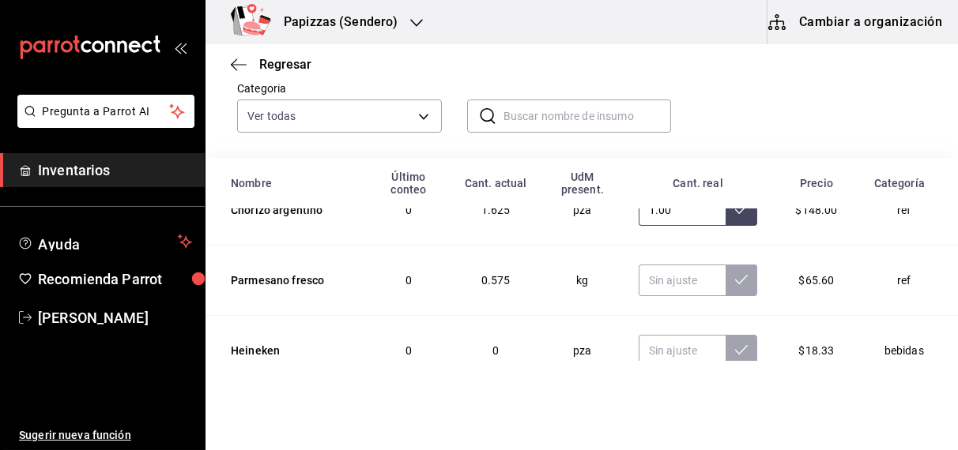
type input "1.00"
click at [648, 274] on input "text" at bounding box center [683, 281] width 88 height 32
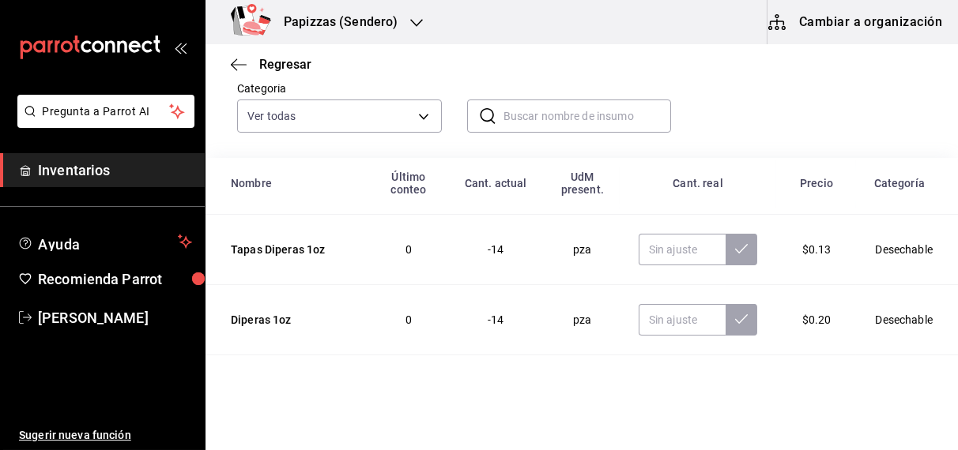
scroll to position [977, 0]
click at [655, 247] on input "text" at bounding box center [683, 251] width 88 height 32
type input "0.30"
type input "0.00"
click at [659, 317] on input "text" at bounding box center [683, 322] width 88 height 32
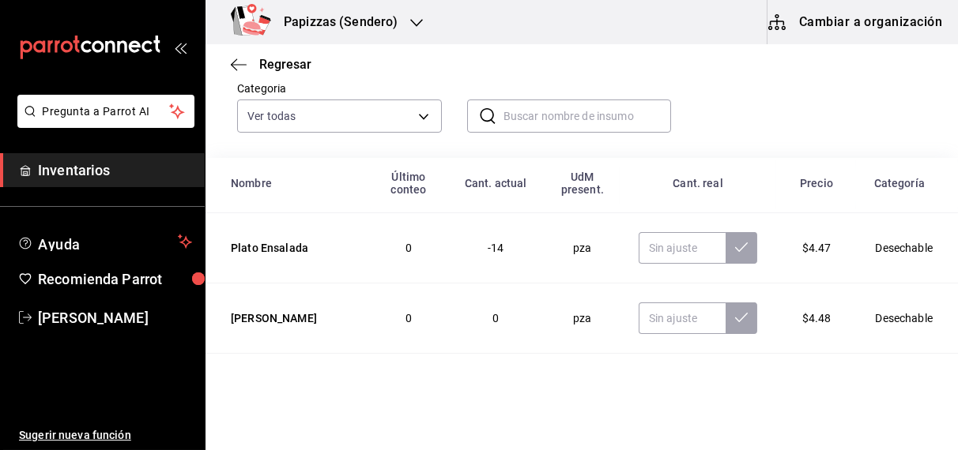
scroll to position [1267, 0]
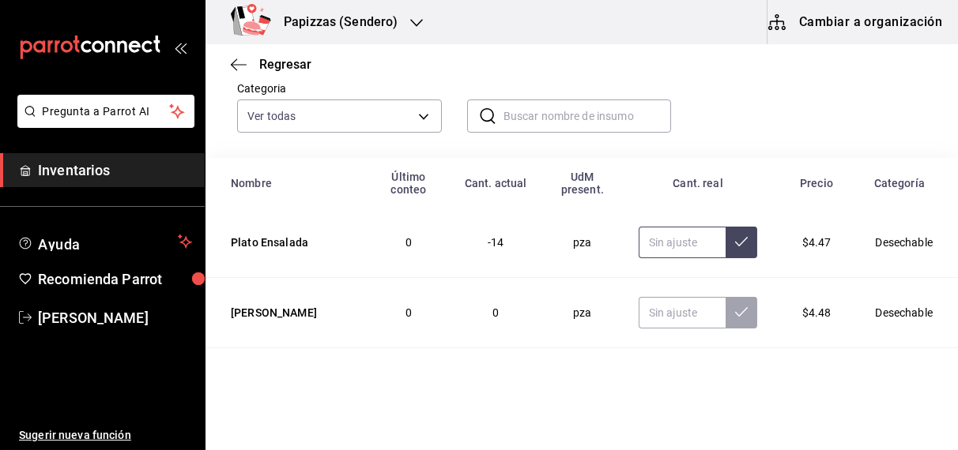
type input "0.00"
click at [654, 235] on input "text" at bounding box center [683, 243] width 88 height 32
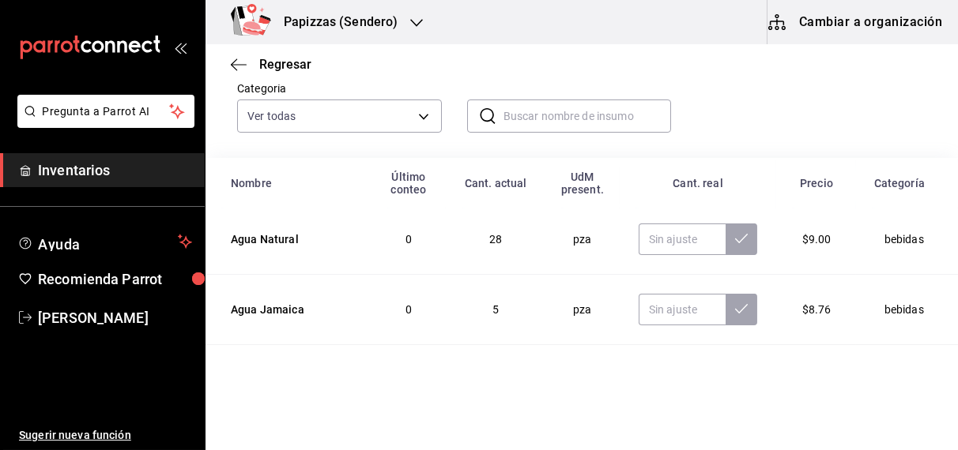
scroll to position [2044, 0]
type input "0.00"
click at [657, 226] on input "text" at bounding box center [683, 239] width 88 height 32
type input "25.00"
click at [685, 301] on input "text" at bounding box center [683, 309] width 88 height 32
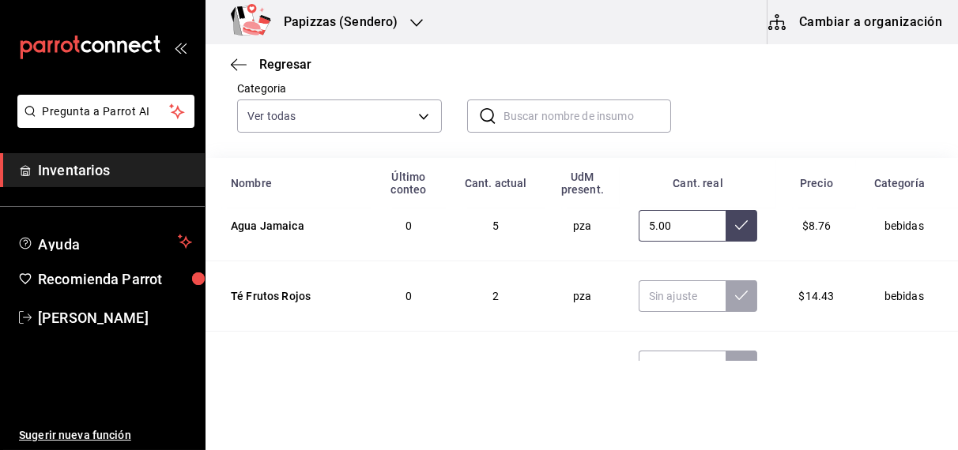
scroll to position [2172, 0]
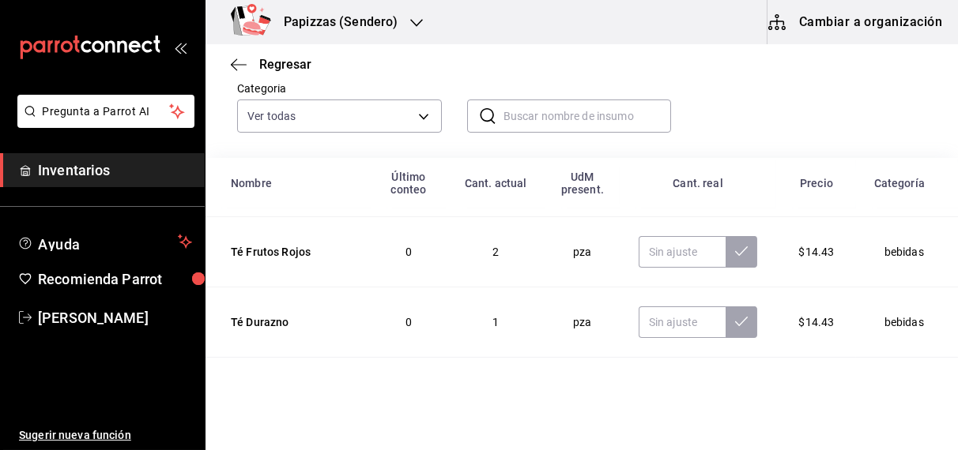
type input "5.00"
click at [658, 250] on input "text" at bounding box center [683, 252] width 88 height 32
type input "2.00"
click at [663, 315] on input "text" at bounding box center [683, 323] width 88 height 32
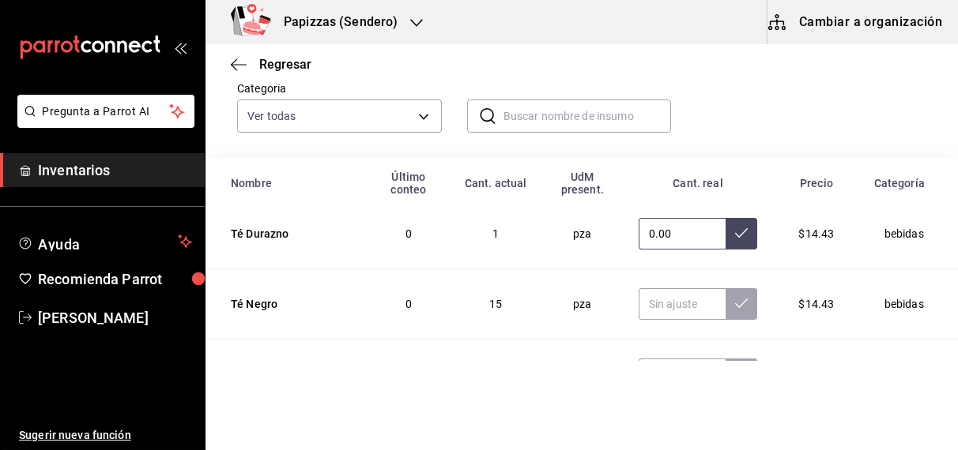
scroll to position [2292, 0]
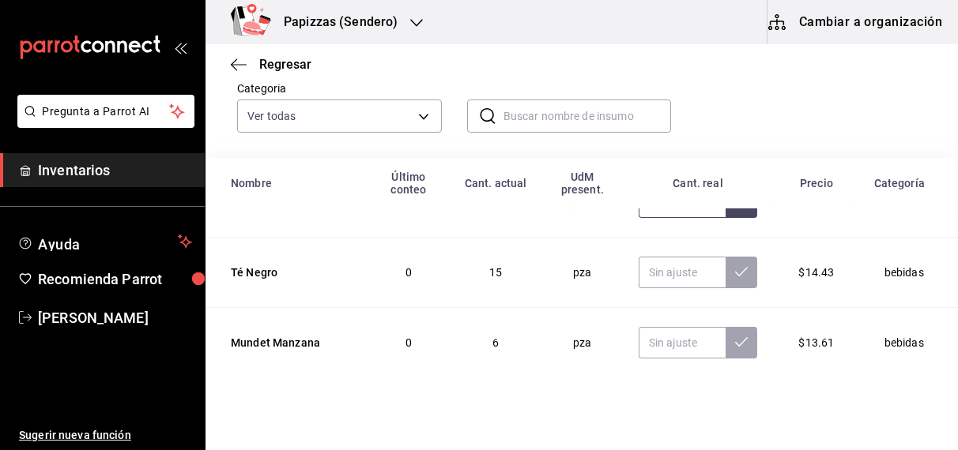
type input "0.00"
click at [668, 269] on input "text" at bounding box center [683, 273] width 88 height 32
click at [646, 334] on input "text" at bounding box center [683, 343] width 88 height 32
click at [665, 258] on input "text" at bounding box center [683, 273] width 88 height 32
type input "14.00"
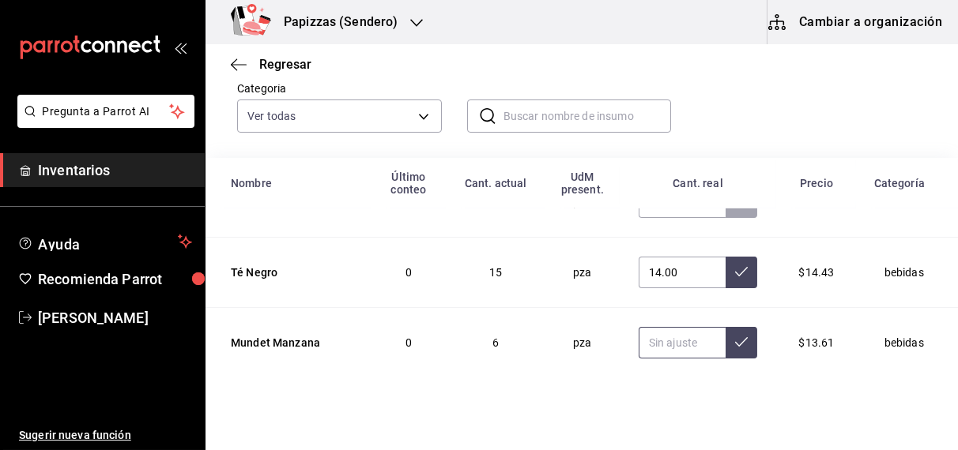
click at [654, 335] on input "text" at bounding box center [683, 343] width 88 height 32
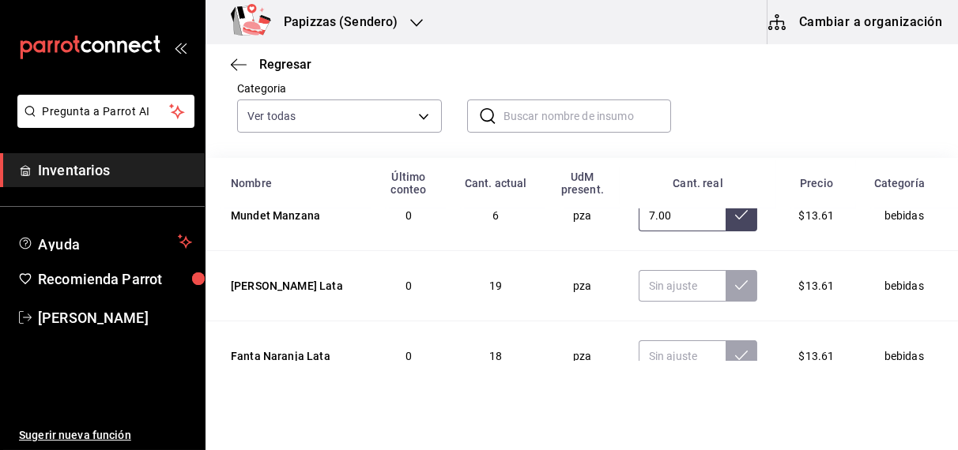
scroll to position [2420, 0]
type input "7.00"
click at [649, 282] on input "text" at bounding box center [683, 285] width 88 height 32
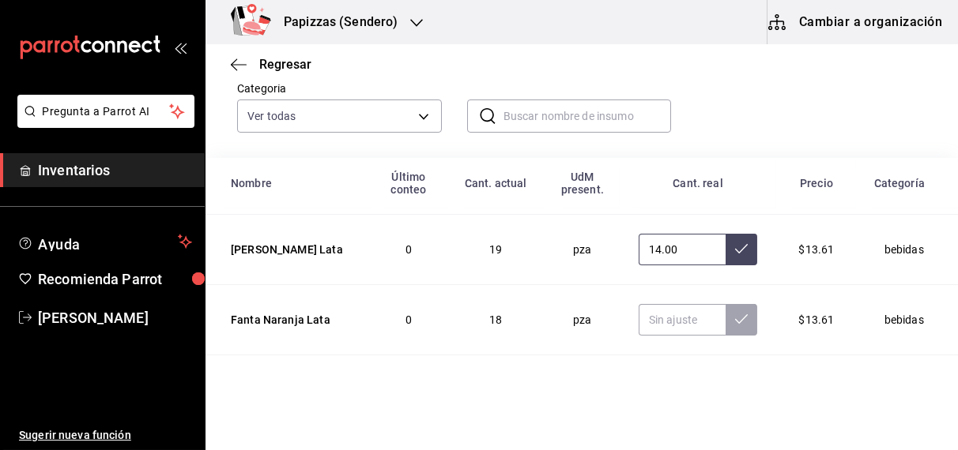
scroll to position [2481, 0]
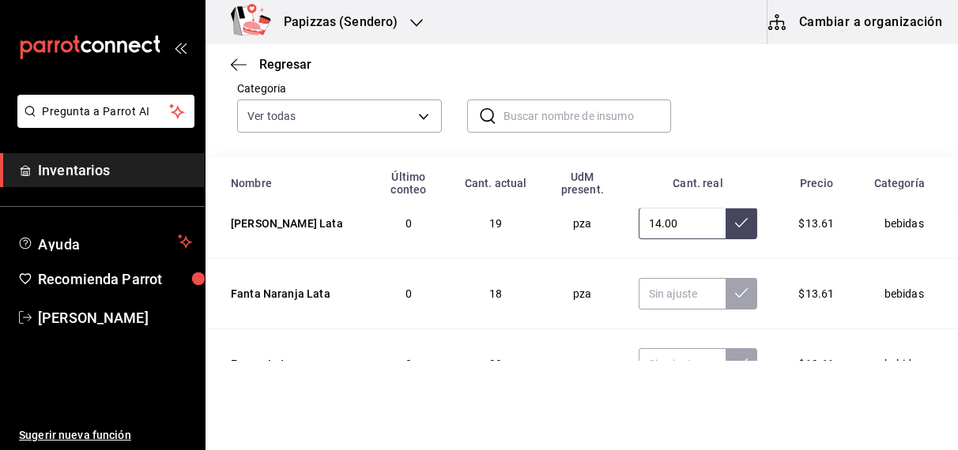
type input "14.00"
click at [650, 291] on input "text" at bounding box center [683, 294] width 88 height 32
type input "16.00"
click at [665, 352] on input "text" at bounding box center [683, 365] width 88 height 32
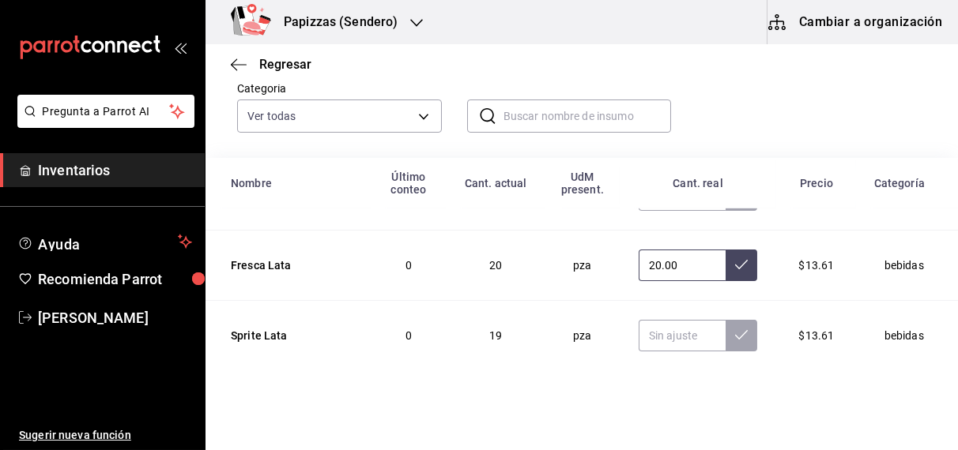
scroll to position [2581, 0]
type input "20.00"
click at [641, 324] on input "text" at bounding box center [683, 335] width 88 height 32
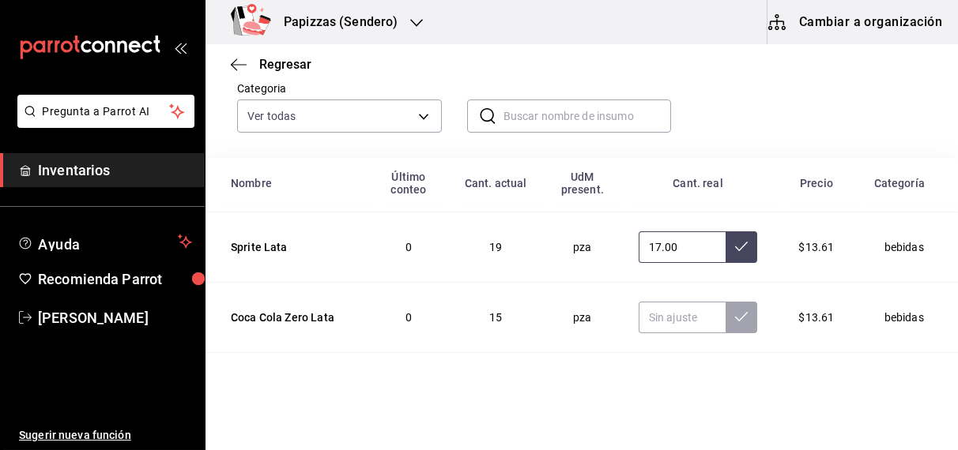
scroll to position [2671, 0]
type input "17.00"
click at [651, 303] on input "text" at bounding box center [683, 316] width 88 height 32
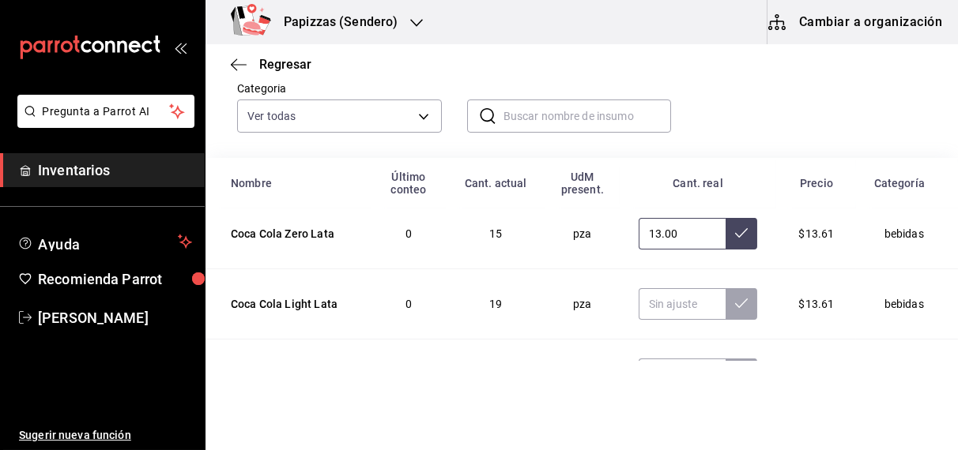
scroll to position [2766, 0]
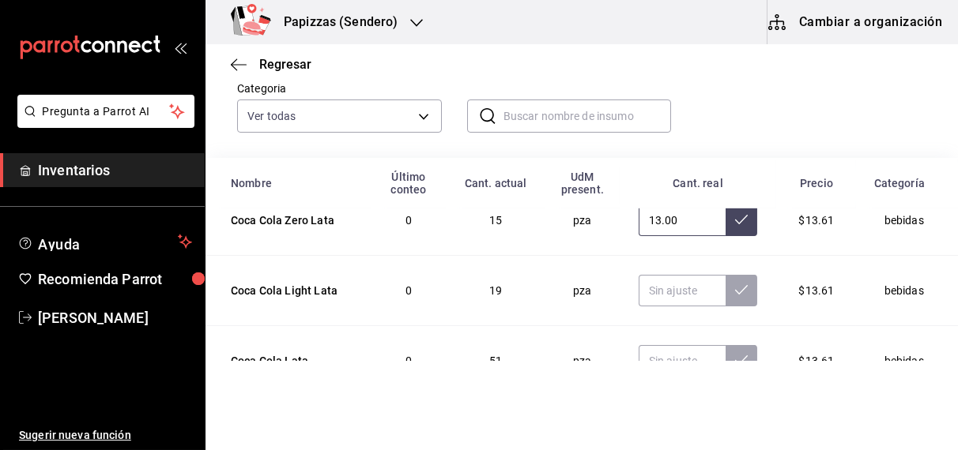
type input "13.00"
click at [661, 284] on input "text" at bounding box center [683, 291] width 88 height 32
type input "19.00"
click at [657, 352] on input "text" at bounding box center [683, 361] width 88 height 32
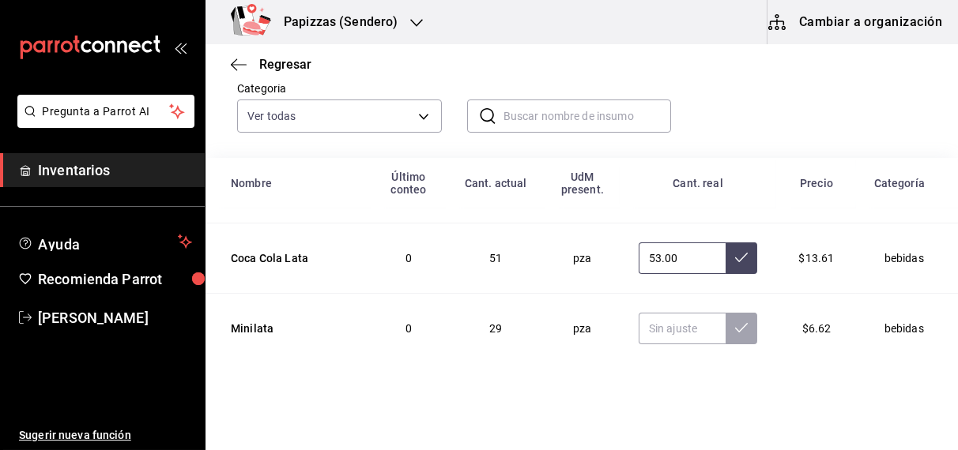
scroll to position [2869, 0]
type input "53.00"
click at [666, 312] on input "text" at bounding box center [683, 328] width 88 height 32
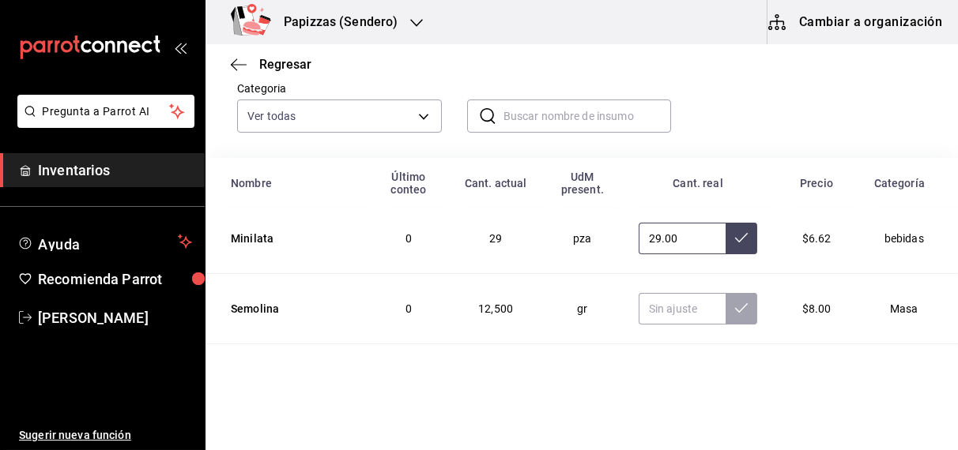
scroll to position [2959, 0]
type input "29.00"
click at [648, 298] on input "text" at bounding box center [683, 309] width 88 height 32
type input "12000.00"
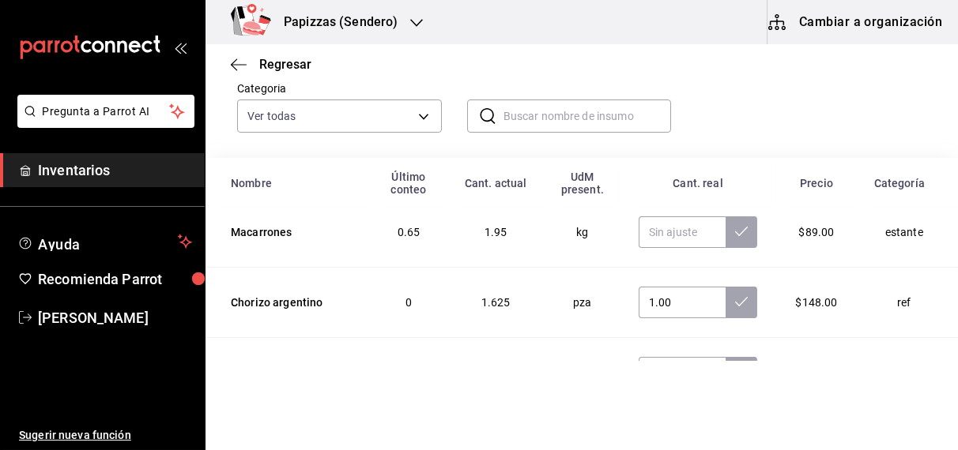
scroll to position [276, 0]
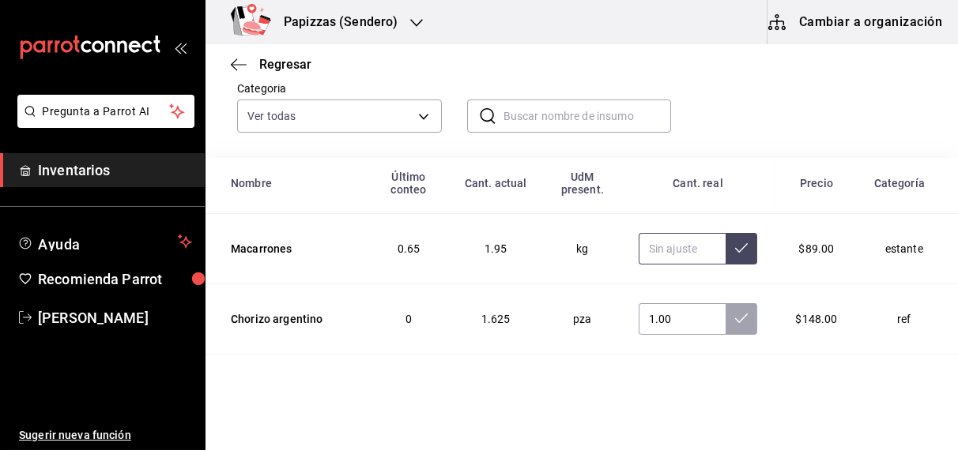
click at [661, 242] on input "text" at bounding box center [683, 249] width 88 height 32
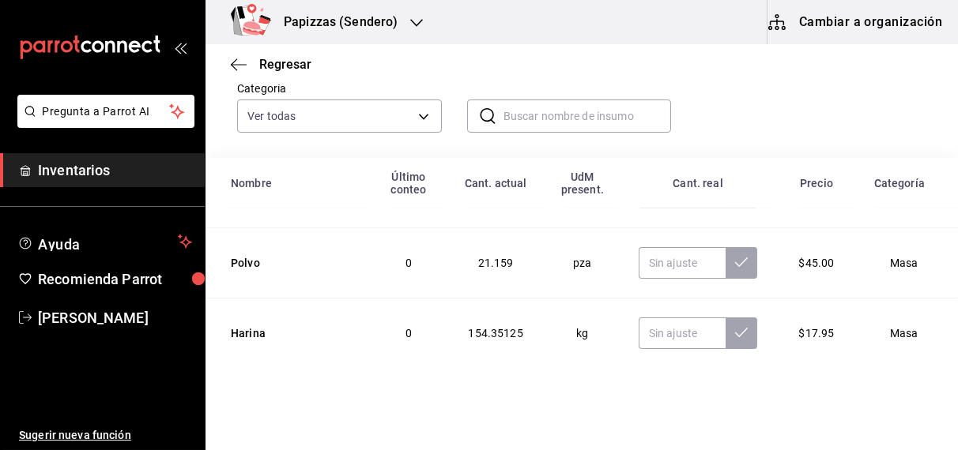
scroll to position [3151, 0]
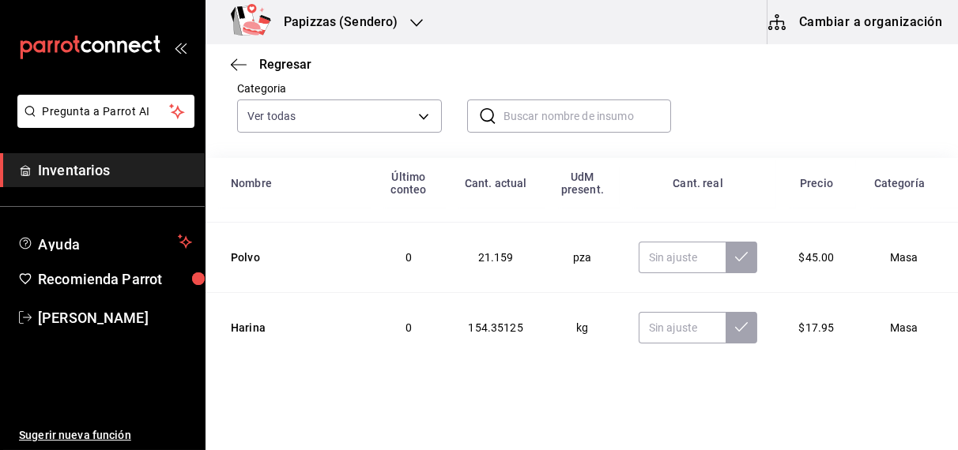
type input "1.45"
click at [661, 242] on input "text" at bounding box center [683, 258] width 88 height 32
type input "23.06"
click at [668, 315] on input "text" at bounding box center [683, 328] width 88 height 32
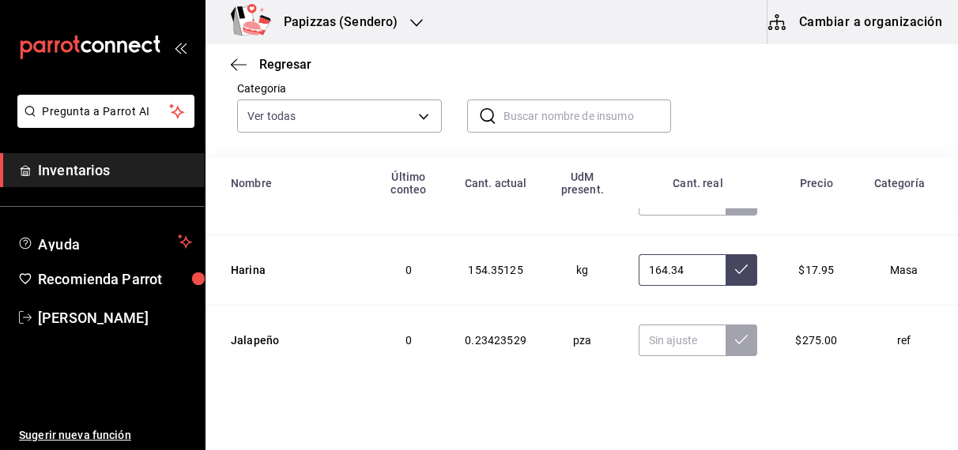
type input "164.34"
click at [650, 325] on input "text" at bounding box center [683, 341] width 88 height 32
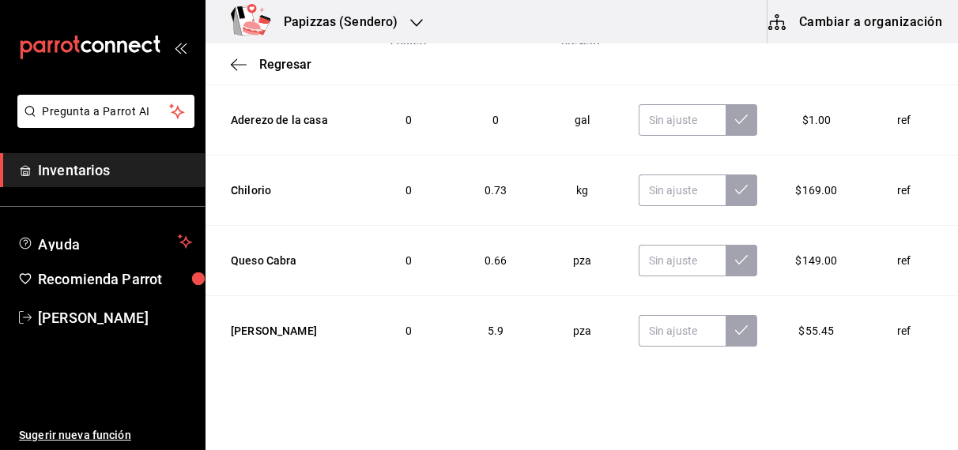
scroll to position [3709, 0]
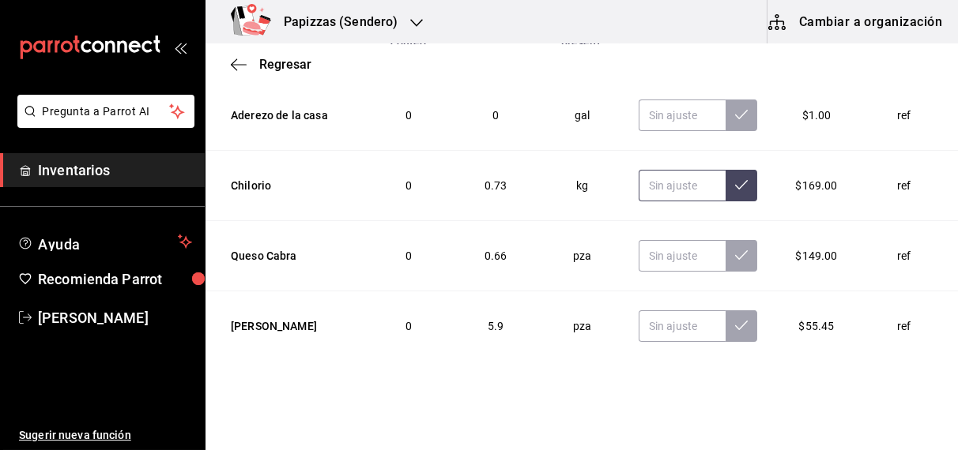
click at [639, 171] on input "text" at bounding box center [683, 186] width 88 height 32
type input "0.50"
click at [661, 240] on input "text" at bounding box center [683, 256] width 88 height 32
type input "0.83"
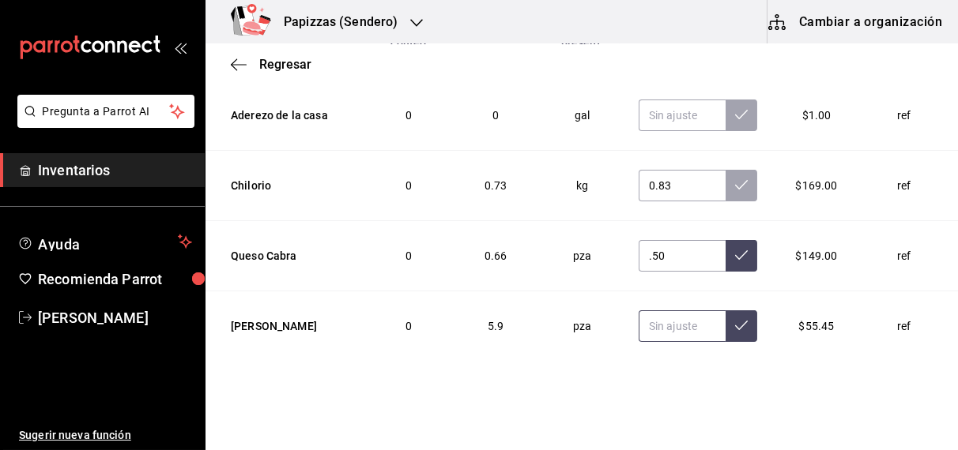
click at [658, 311] on input "text" at bounding box center [683, 327] width 88 height 32
type input "0.50"
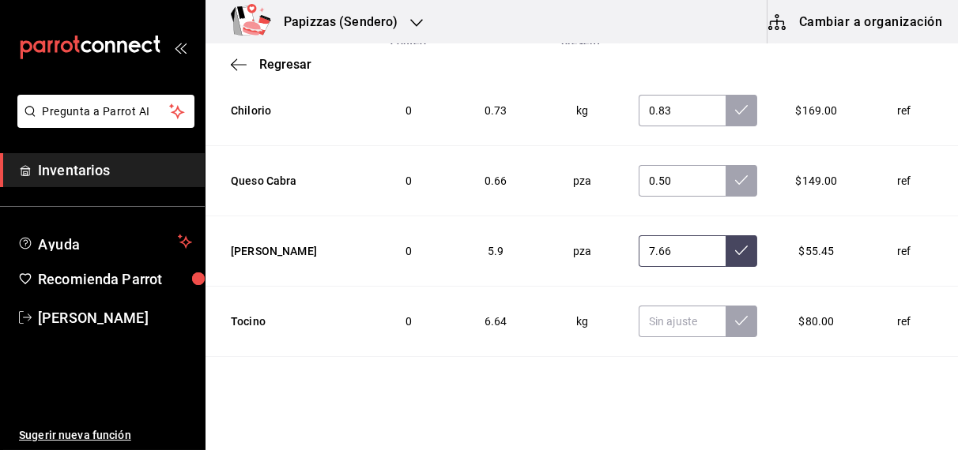
scroll to position [3853, 0]
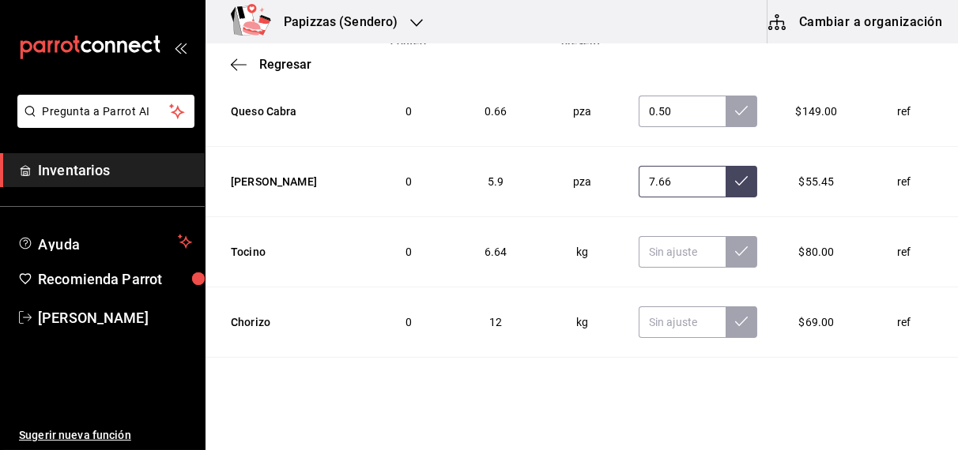
type input "7.66"
click at [666, 236] on input "text" at bounding box center [683, 252] width 88 height 32
type input "9.95"
click at [644, 311] on input "text" at bounding box center [683, 323] width 88 height 32
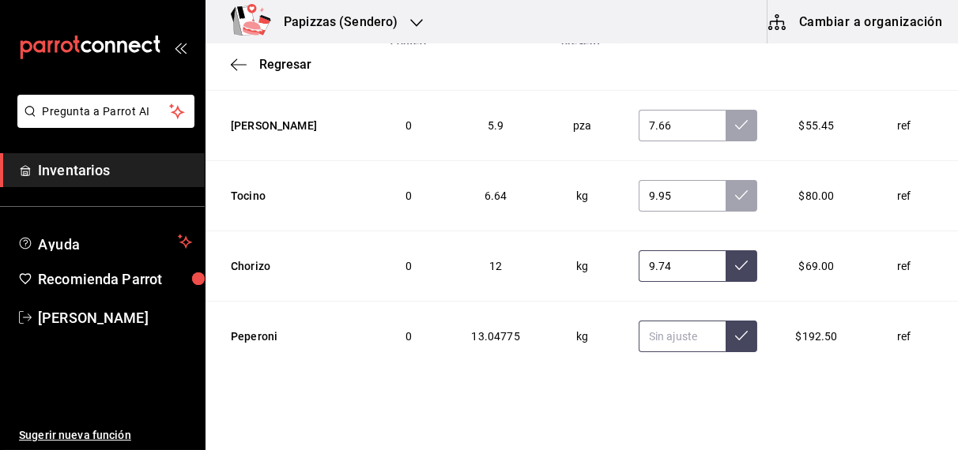
type input "9.74"
click at [655, 321] on input "text" at bounding box center [683, 337] width 88 height 32
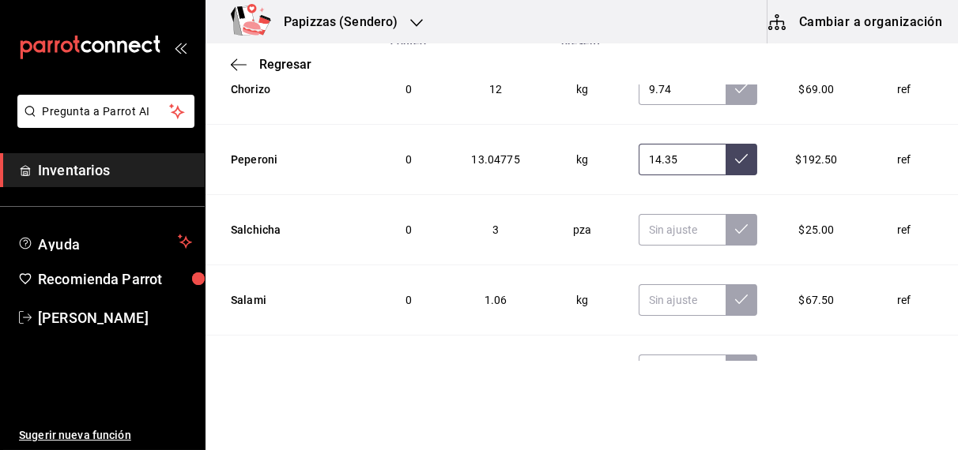
scroll to position [4087, 0]
type input "14.35"
click at [653, 213] on input "text" at bounding box center [683, 229] width 88 height 32
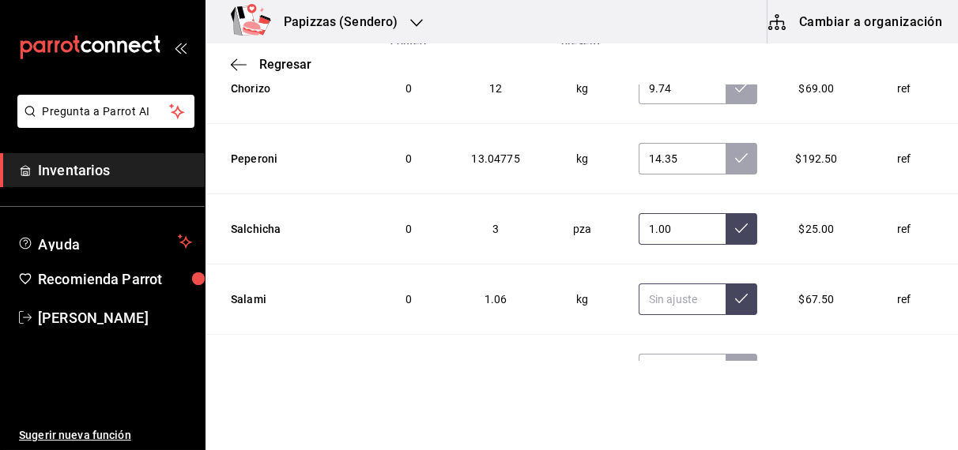
type input "1.00"
click at [653, 284] on input "text" at bounding box center [683, 300] width 88 height 32
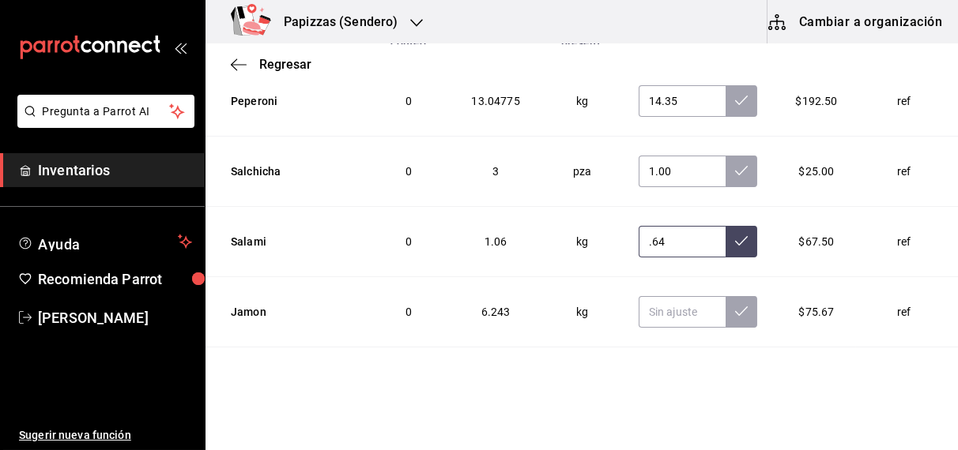
scroll to position [4178, 0]
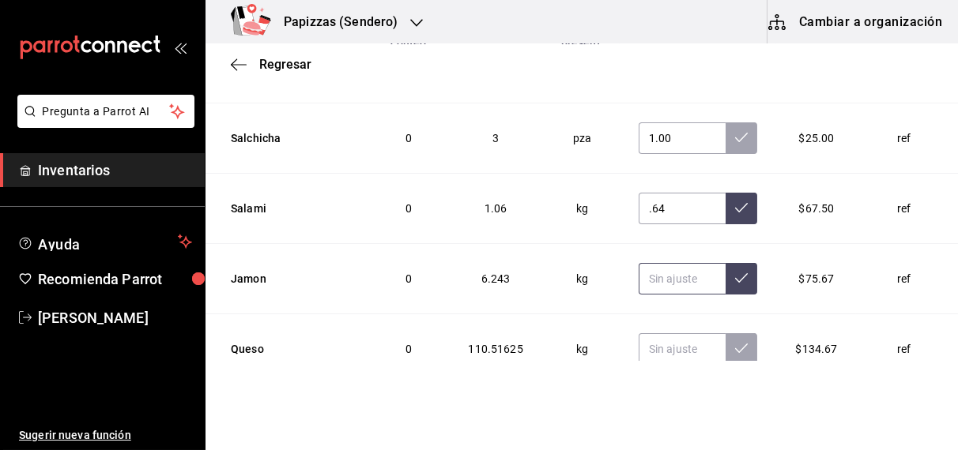
click at [657, 263] on input "text" at bounding box center [683, 279] width 88 height 32
type input "0.64"
type input "5.89"
click at [659, 333] on input "text" at bounding box center [683, 349] width 88 height 32
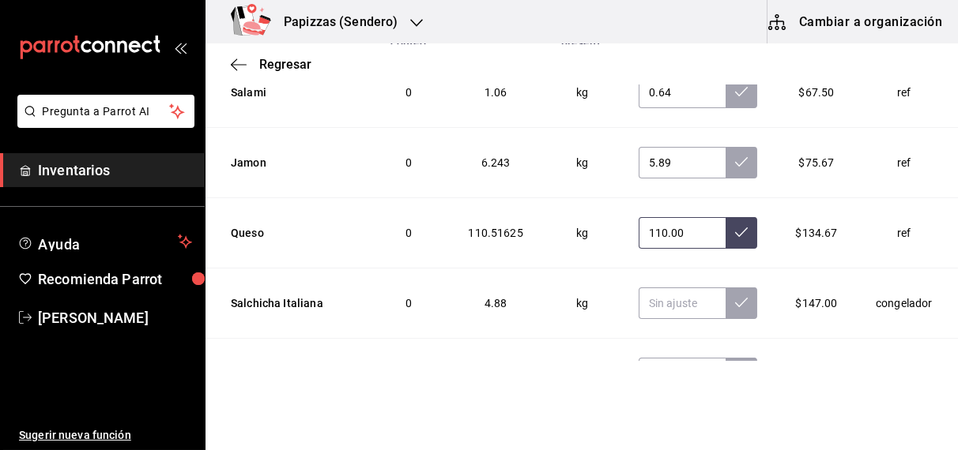
scroll to position [4302, 0]
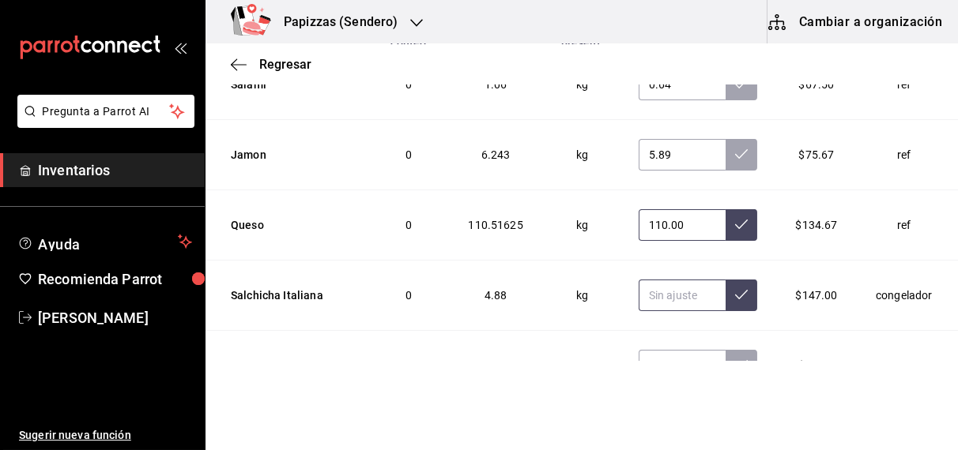
type input "110.00"
click at [669, 280] on input "text" at bounding box center [683, 296] width 88 height 32
type input "4.50"
click at [654, 350] on input "text" at bounding box center [683, 366] width 88 height 32
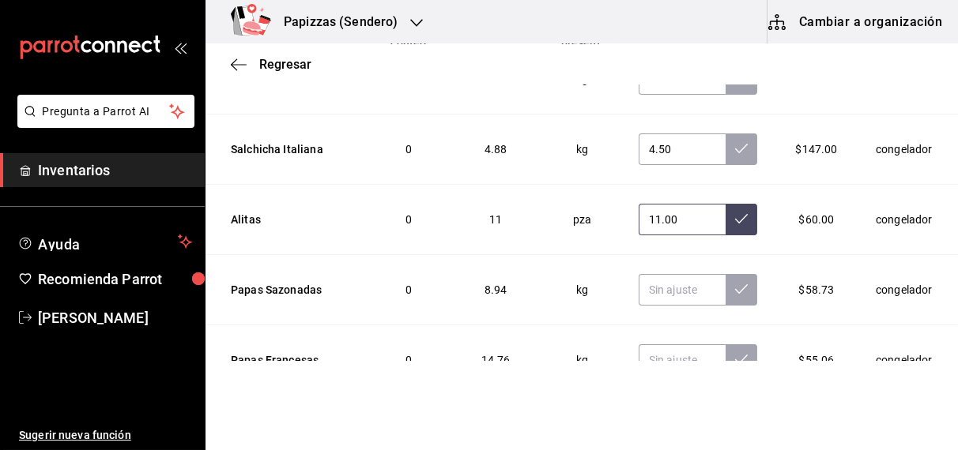
scroll to position [4451, 0]
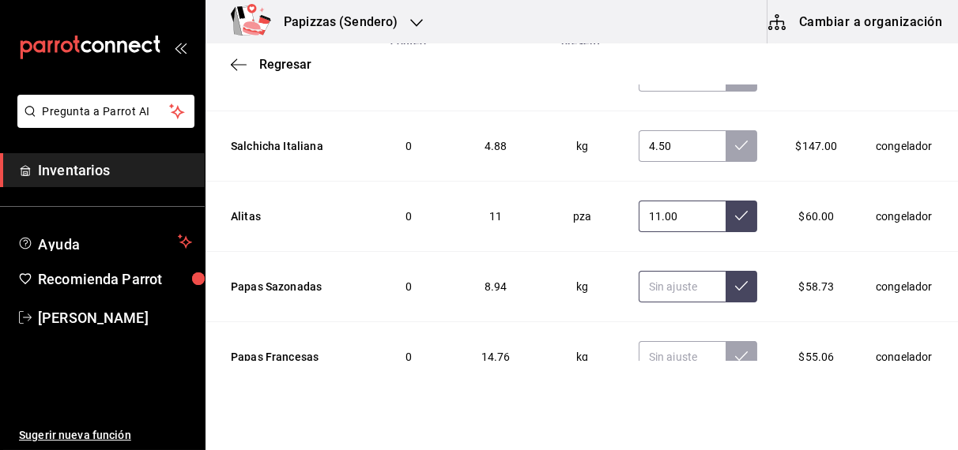
type input "11.00"
click at [657, 271] on input "text" at bounding box center [683, 287] width 88 height 32
type input "8.75"
click at [657, 341] on input "text" at bounding box center [683, 357] width 88 height 32
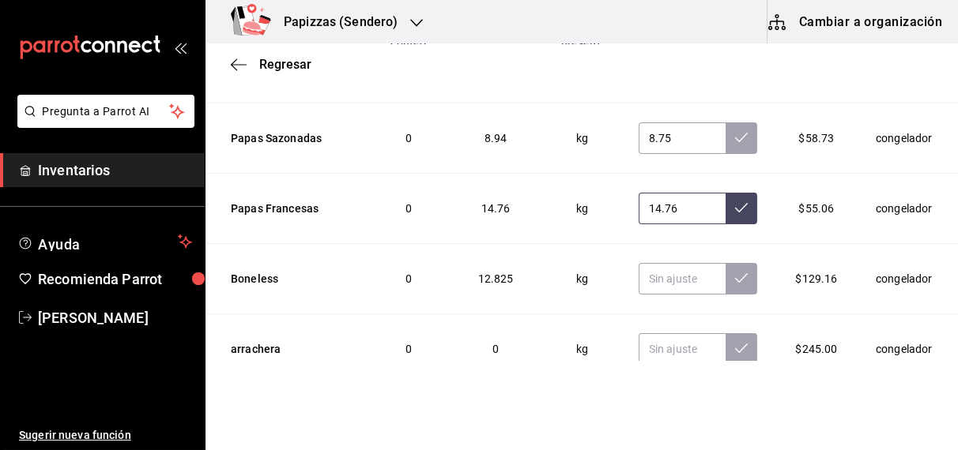
scroll to position [4601, 0]
type input "14.76"
click at [662, 262] on input "text" at bounding box center [683, 278] width 88 height 32
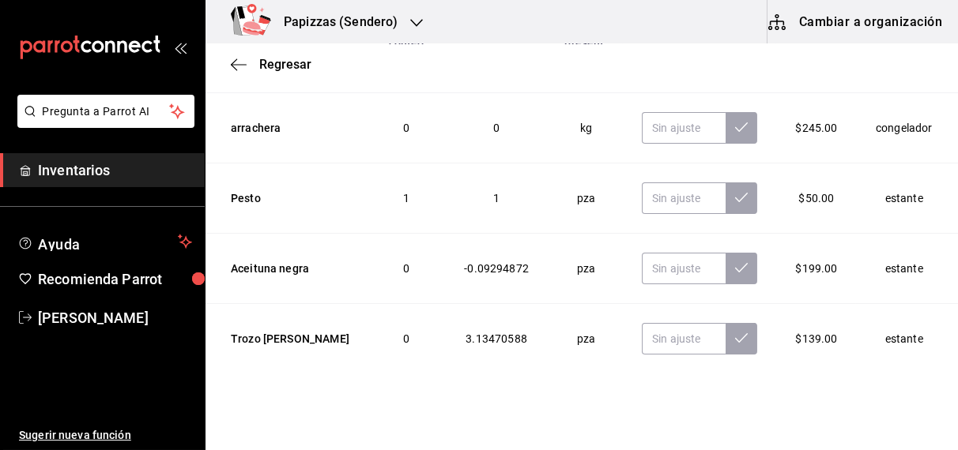
scroll to position [4824, 0]
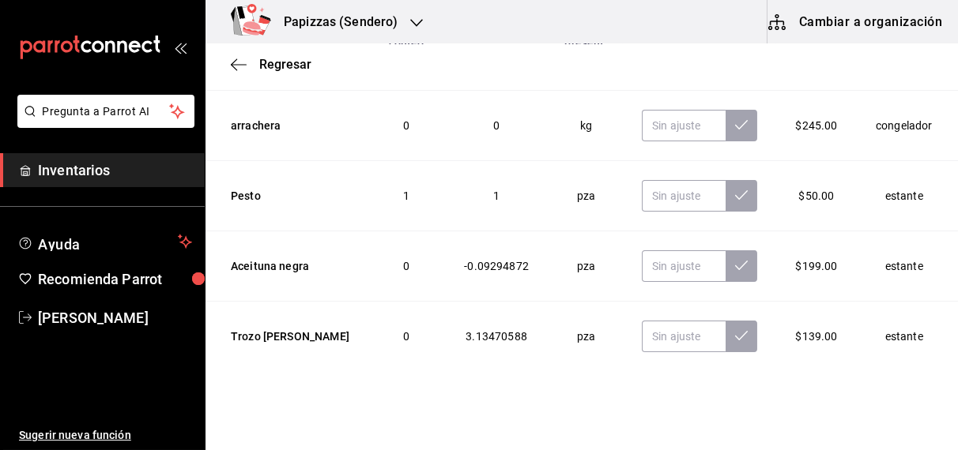
type input "12.71"
click at [663, 251] on input "text" at bounding box center [684, 267] width 84 height 32
type input "0.00"
click at [654, 321] on input "text" at bounding box center [684, 337] width 84 height 32
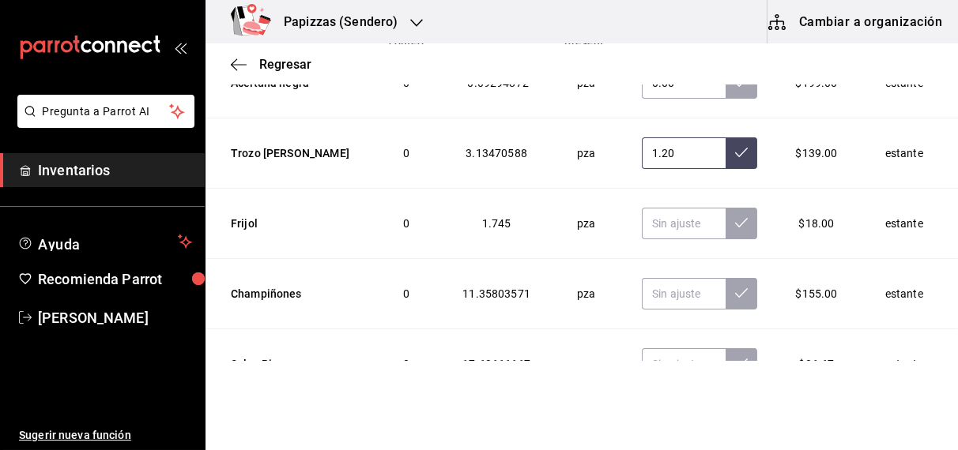
scroll to position [5015, 0]
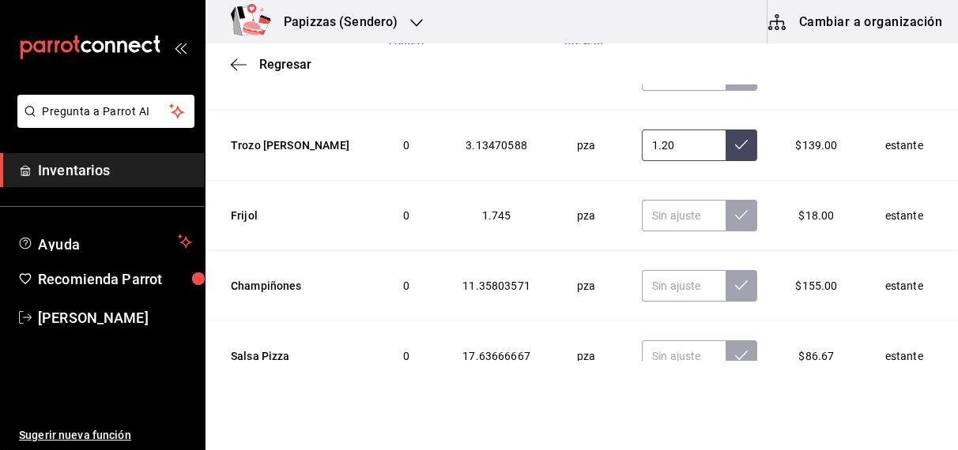
type input "1.20"
click at [663, 200] on input "text" at bounding box center [684, 216] width 84 height 32
type input "1.00"
click at [666, 270] on input "text" at bounding box center [684, 286] width 84 height 32
type input "10.00"
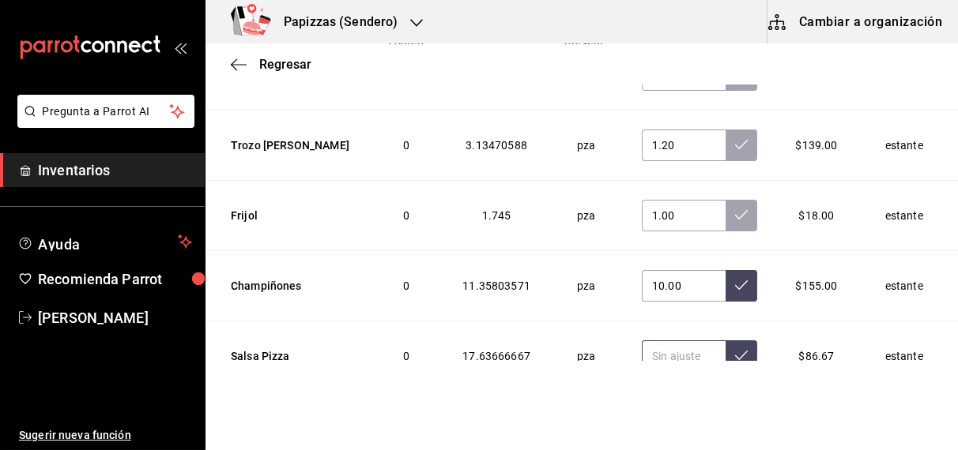
click at [669, 341] on input "text" at bounding box center [684, 357] width 84 height 32
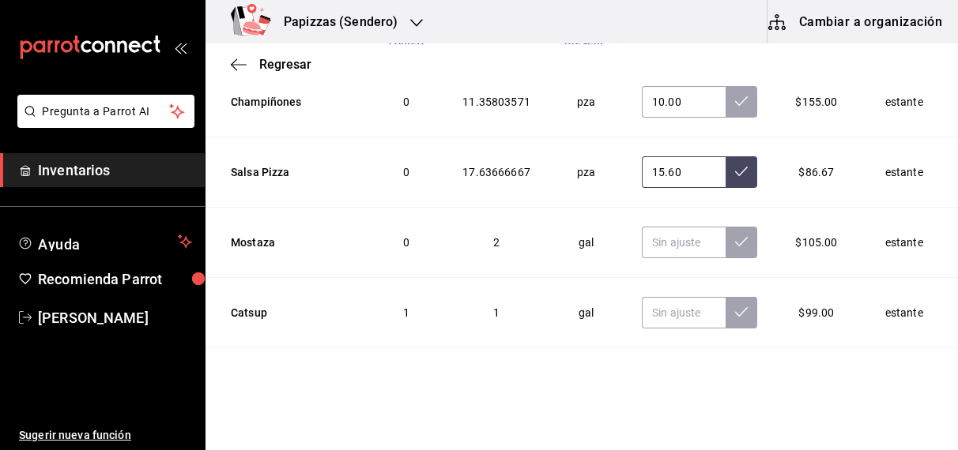
scroll to position [5218, 0]
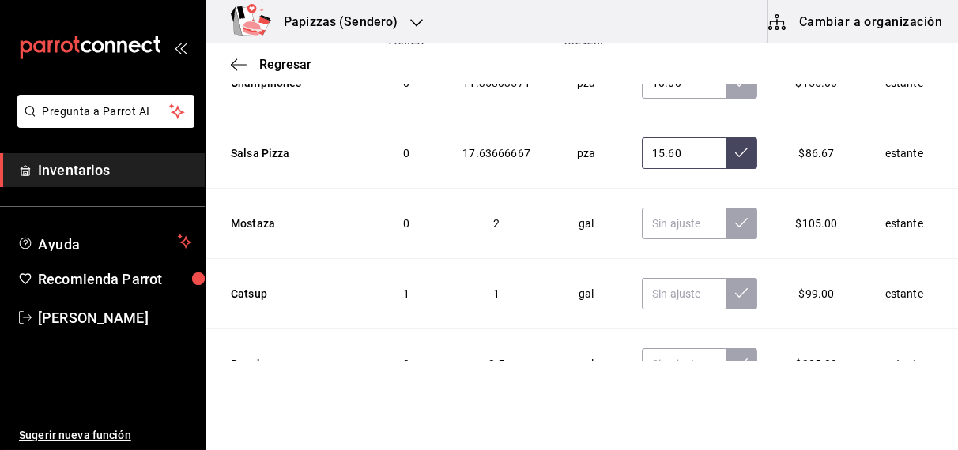
type input "15.60"
click at [676, 208] on input "text" at bounding box center [684, 224] width 84 height 32
type input "1.00"
click at [659, 278] on input "text" at bounding box center [684, 294] width 84 height 32
type input "2.00"
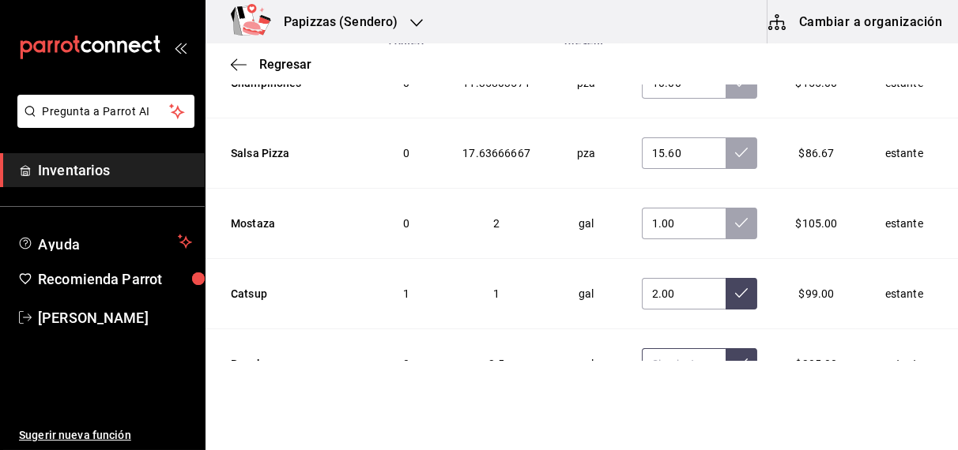
click at [668, 349] on input "text" at bounding box center [684, 365] width 84 height 32
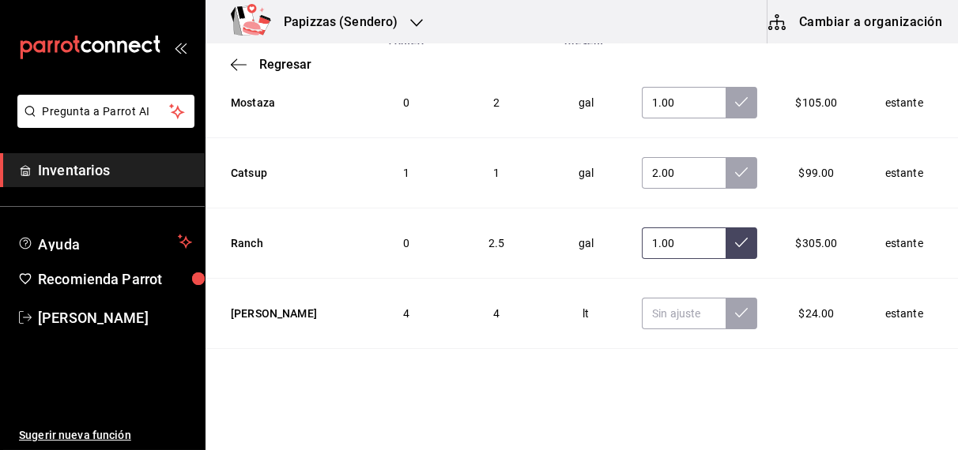
type input "1.00"
click at [655, 298] on input "text" at bounding box center [684, 314] width 84 height 32
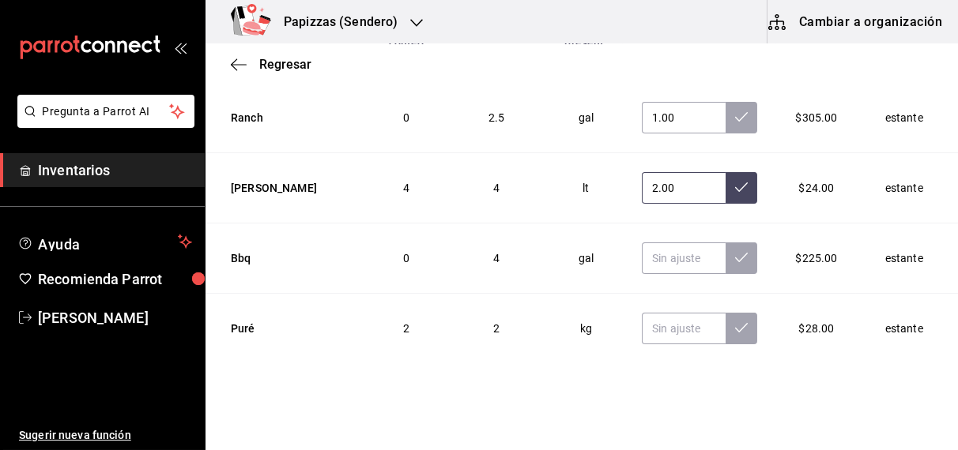
scroll to position [5484, 0]
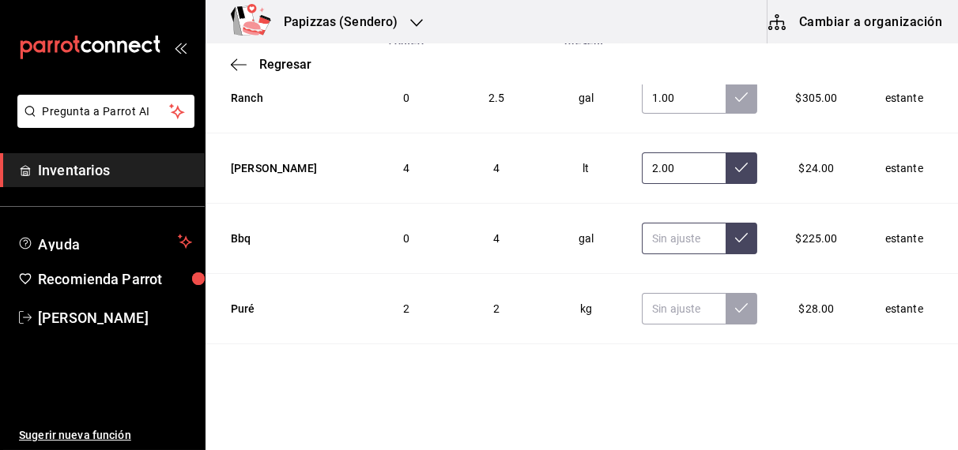
type input "2.00"
click at [656, 223] on input "text" at bounding box center [684, 239] width 84 height 32
type input "2.00"
click at [651, 293] on input "text" at bounding box center [684, 309] width 84 height 32
type input "4.00"
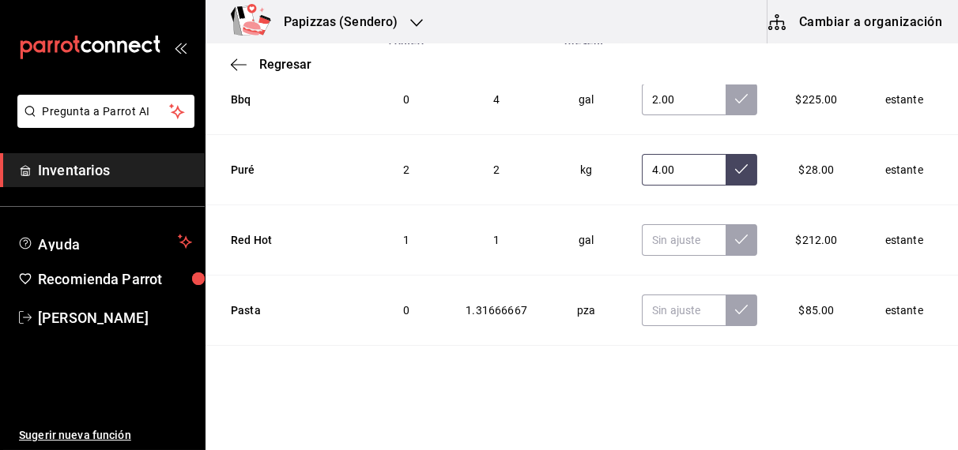
scroll to position [5633, 0]
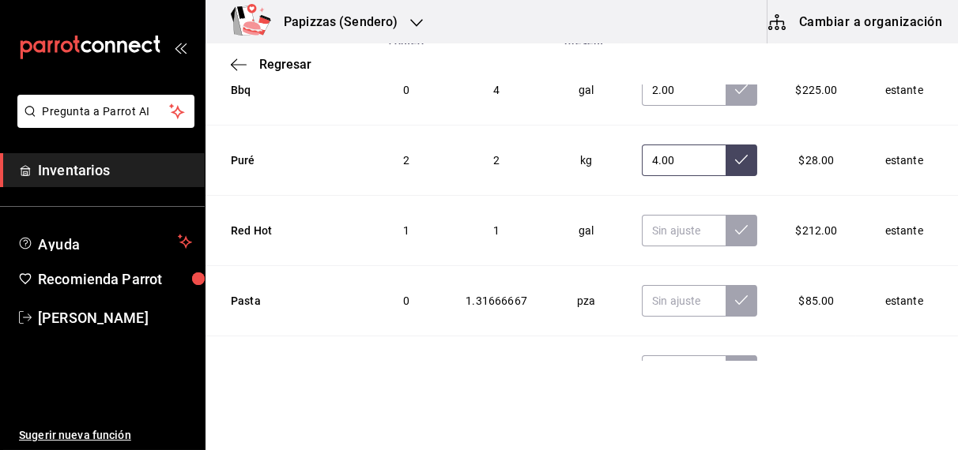
type input "4.00"
click at [658, 215] on input "text" at bounding box center [684, 231] width 84 height 32
type input "1.00"
click at [656, 285] on input "text" at bounding box center [684, 301] width 84 height 32
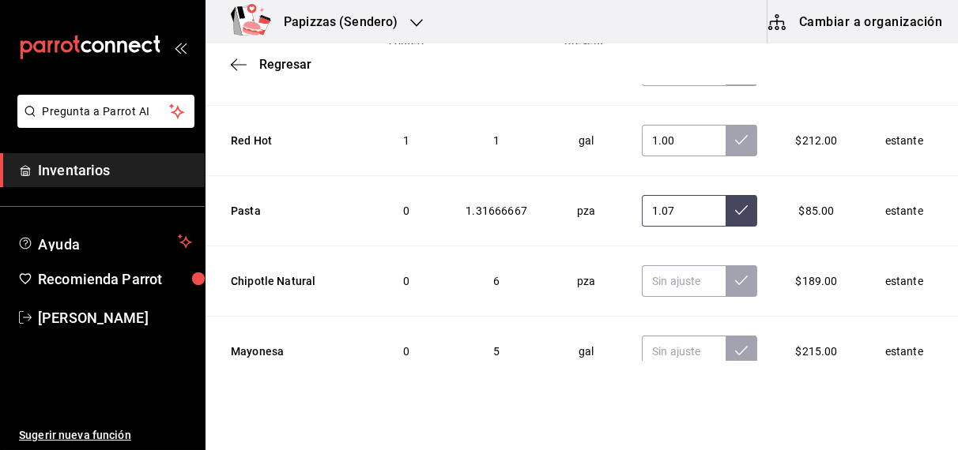
scroll to position [5726, 0]
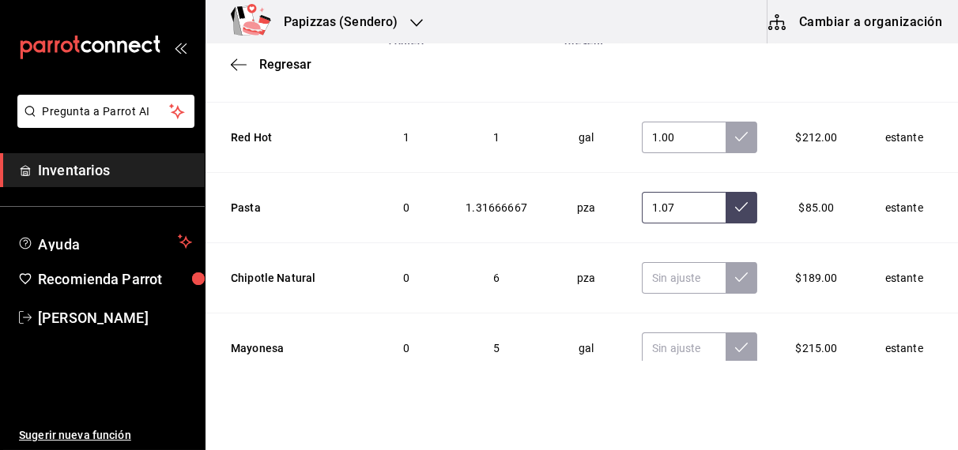
type input "1.07"
click at [648, 262] on input "text" at bounding box center [684, 278] width 84 height 32
type input "3.00"
click at [669, 333] on input "text" at bounding box center [684, 349] width 84 height 32
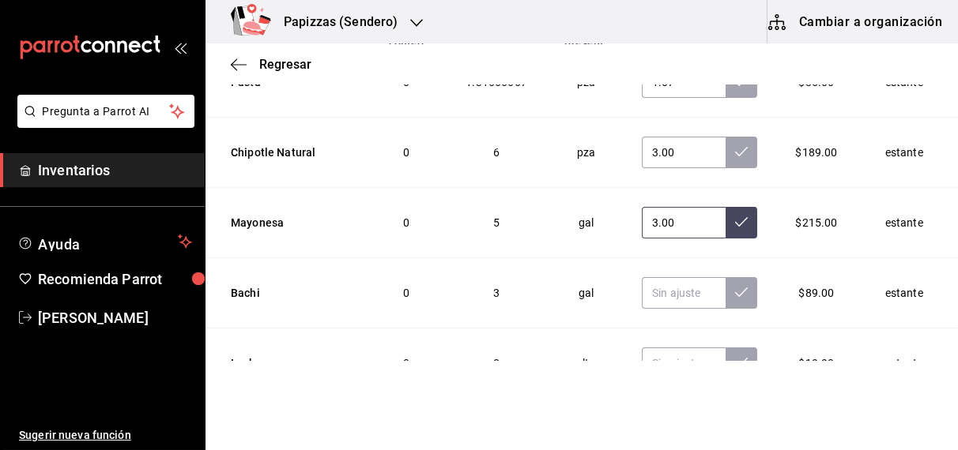
scroll to position [5871, 0]
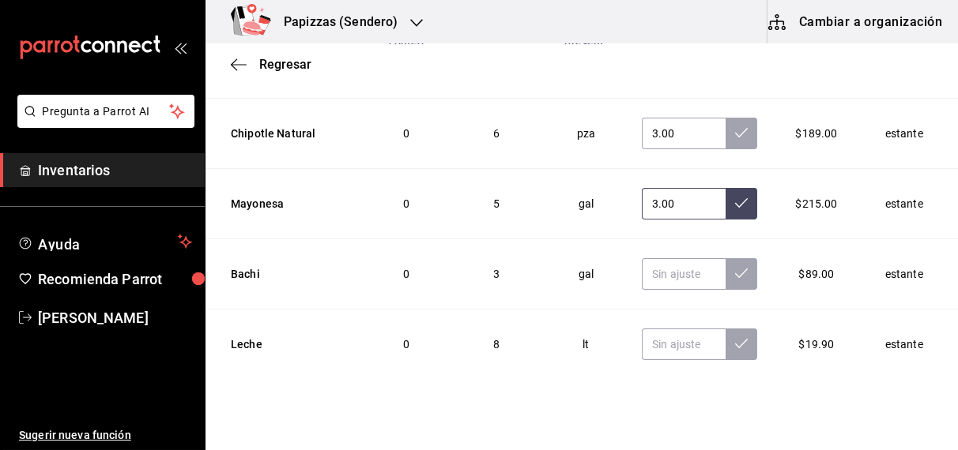
click at [651, 188] on input "3.00" at bounding box center [684, 204] width 84 height 32
type input "3.00"
click at [642, 258] on input "text" at bounding box center [684, 274] width 84 height 32
type input "2.00"
click at [647, 329] on input "text" at bounding box center [684, 345] width 84 height 32
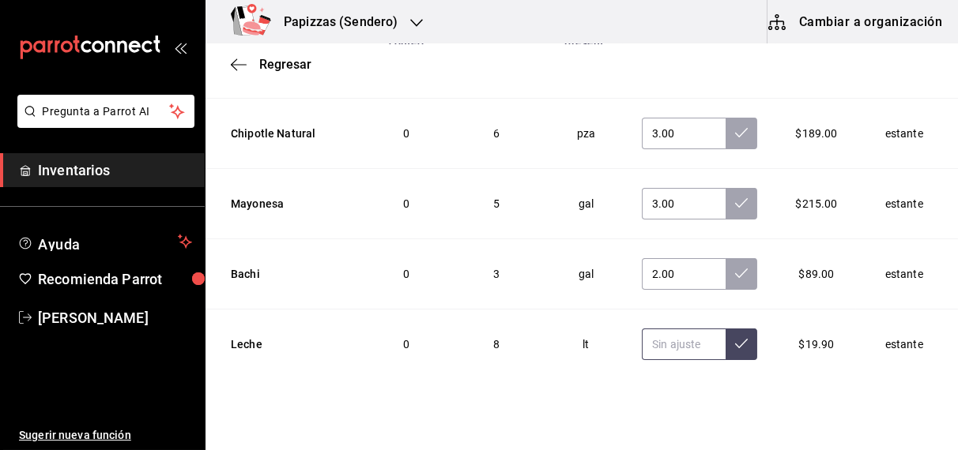
type input "4.00"
type input "5.00"
click at [735, 337] on icon at bounding box center [741, 343] width 13 height 13
click at [735, 267] on icon at bounding box center [741, 273] width 13 height 13
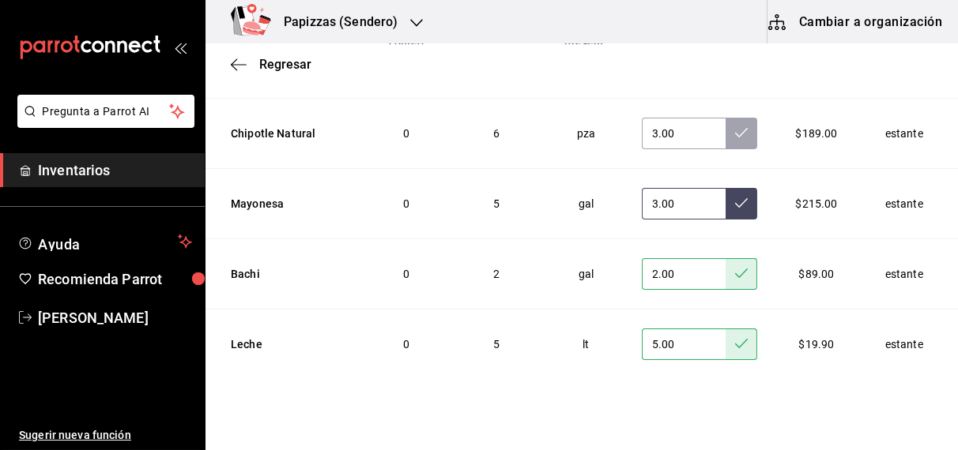
click at [735, 197] on icon at bounding box center [741, 203] width 13 height 13
click at [735, 126] on icon at bounding box center [741, 132] width 13 height 13
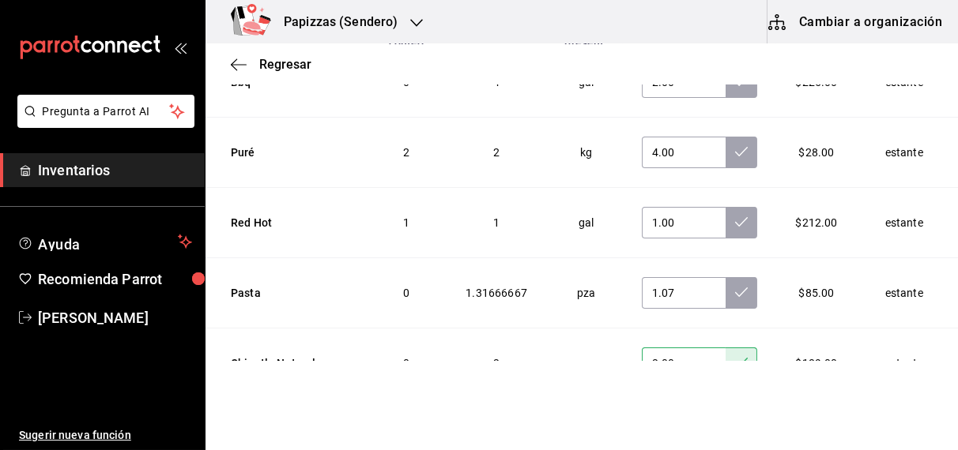
scroll to position [5637, 0]
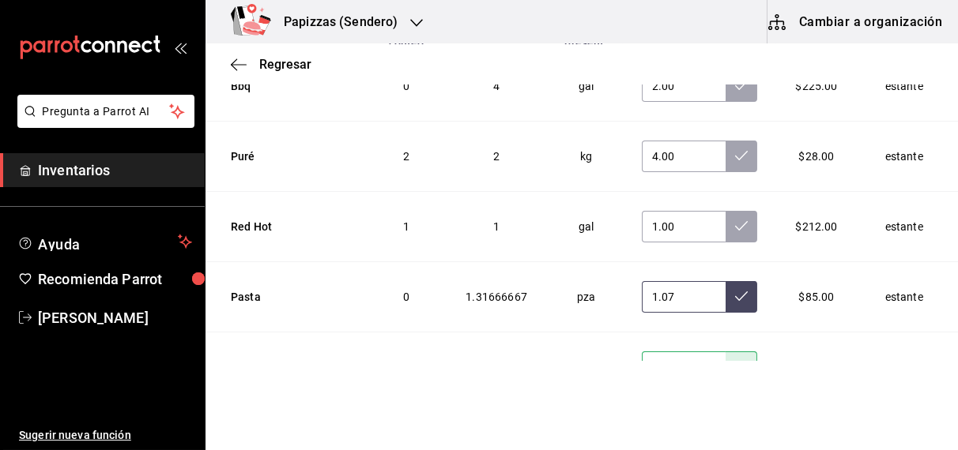
click at [735, 290] on icon at bounding box center [741, 296] width 13 height 13
click at [735, 220] on icon at bounding box center [741, 226] width 13 height 13
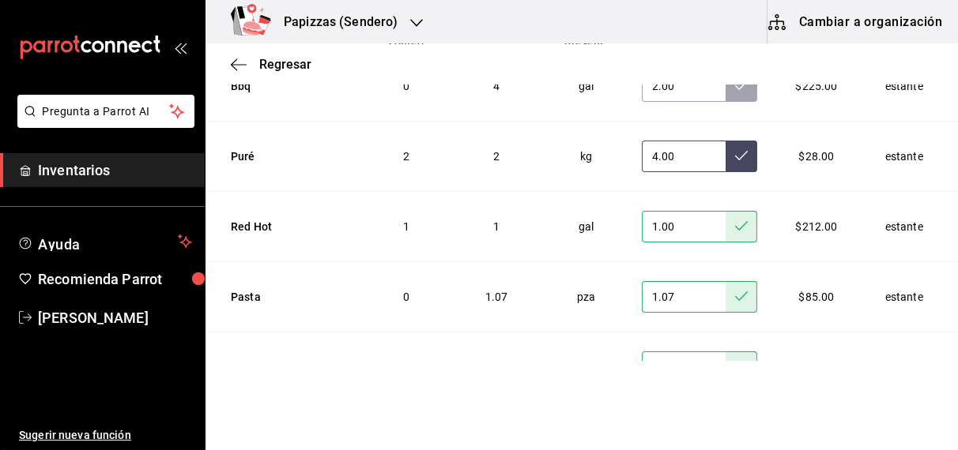
click at [735, 149] on icon at bounding box center [741, 155] width 13 height 13
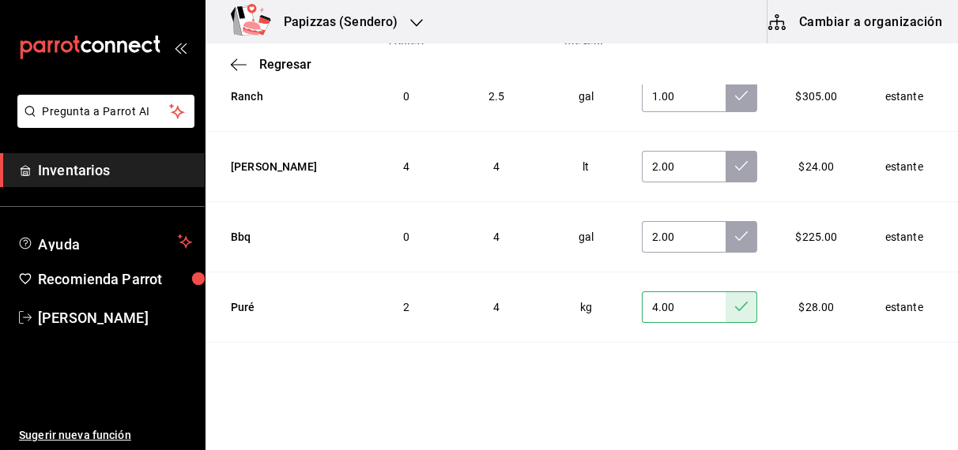
scroll to position [5484, 0]
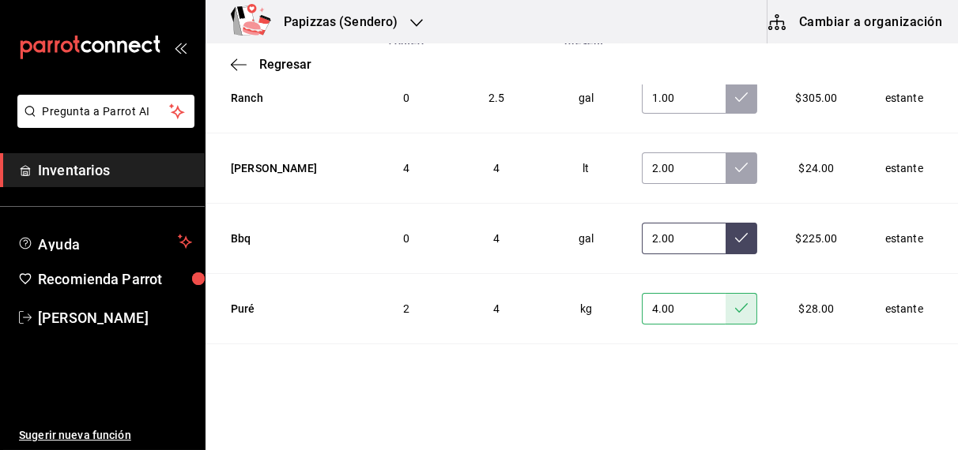
click at [735, 232] on icon at bounding box center [741, 238] width 13 height 13
click at [735, 161] on icon at bounding box center [741, 167] width 13 height 13
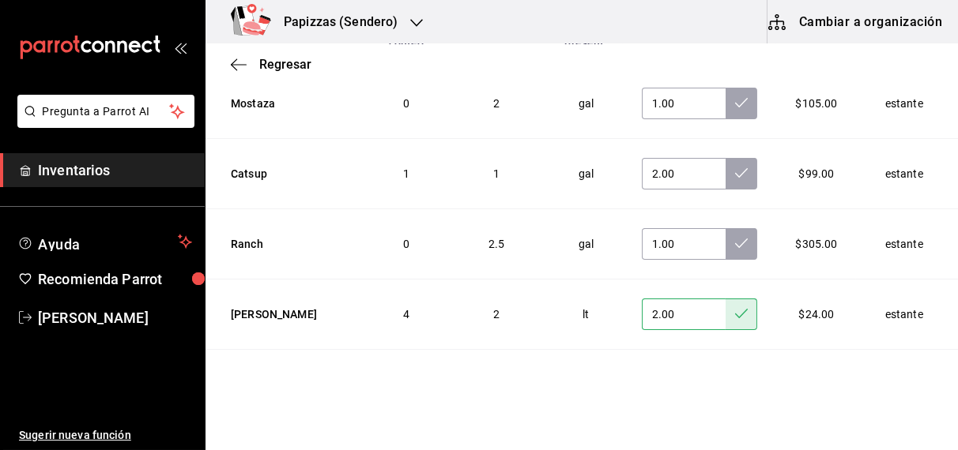
scroll to position [5326, 0]
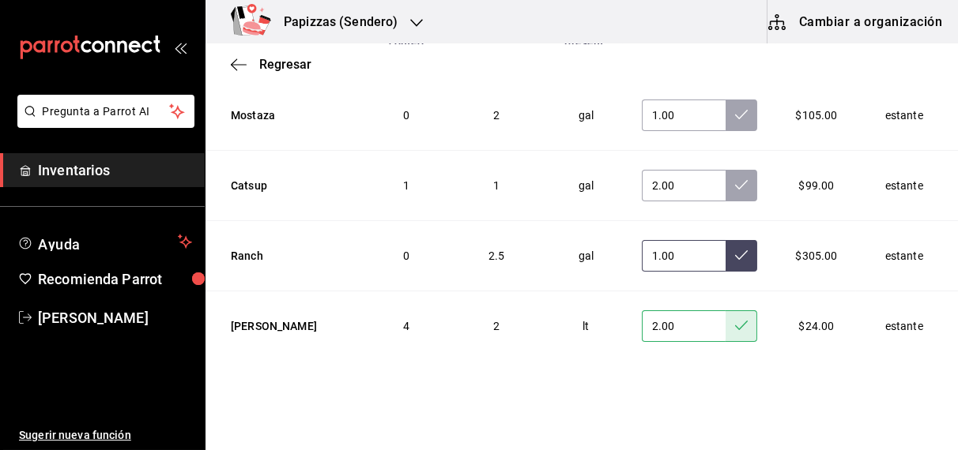
click at [735, 249] on icon at bounding box center [741, 255] width 13 height 13
click at [735, 179] on icon at bounding box center [741, 185] width 13 height 13
click at [735, 108] on icon at bounding box center [741, 114] width 13 height 13
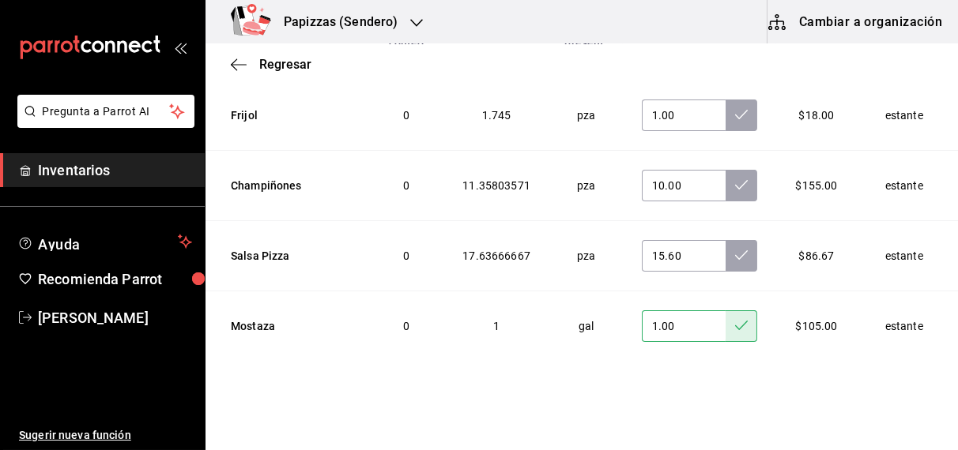
scroll to position [5103, 0]
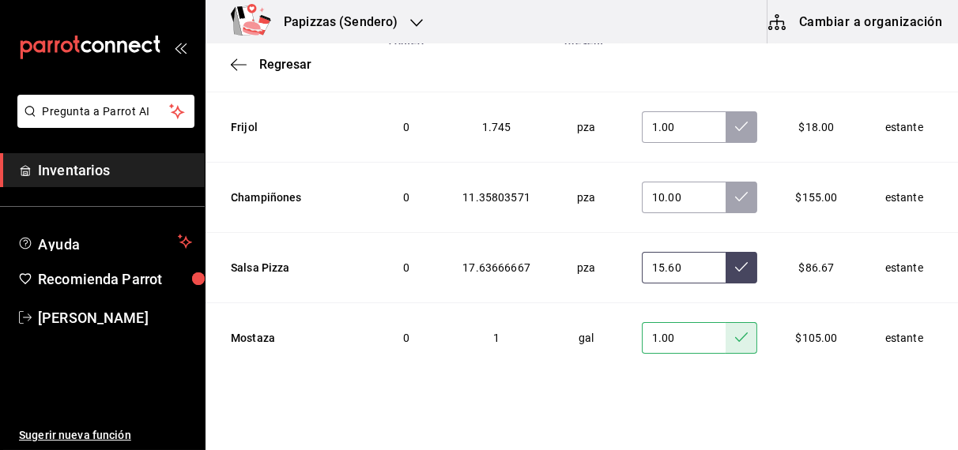
click at [735, 261] on icon at bounding box center [741, 267] width 13 height 13
click at [735, 190] on icon at bounding box center [741, 196] width 13 height 13
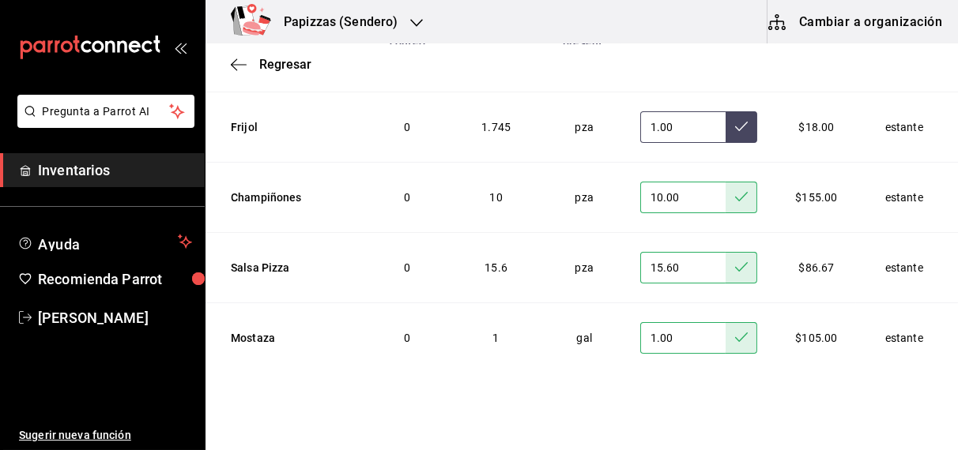
click at [735, 120] on icon at bounding box center [741, 126] width 13 height 13
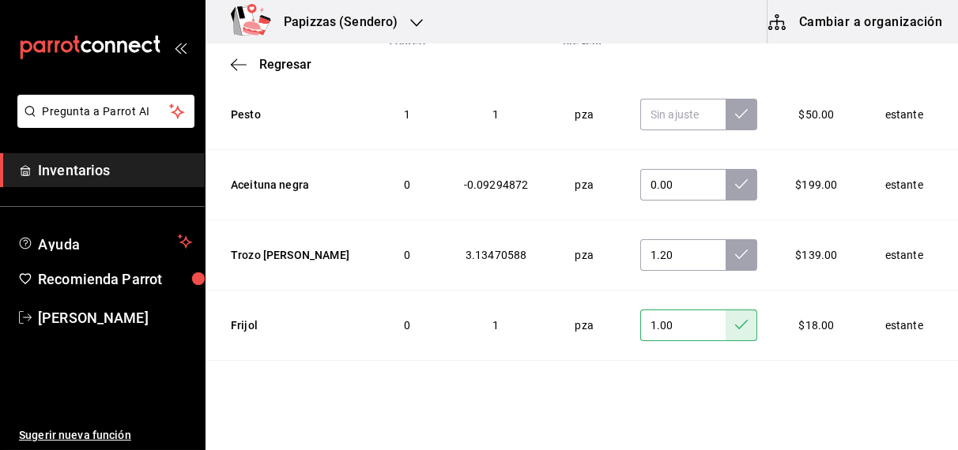
scroll to position [4904, 0]
click at [725, 240] on button at bounding box center [741, 256] width 32 height 32
click at [727, 170] on button at bounding box center [741, 186] width 32 height 32
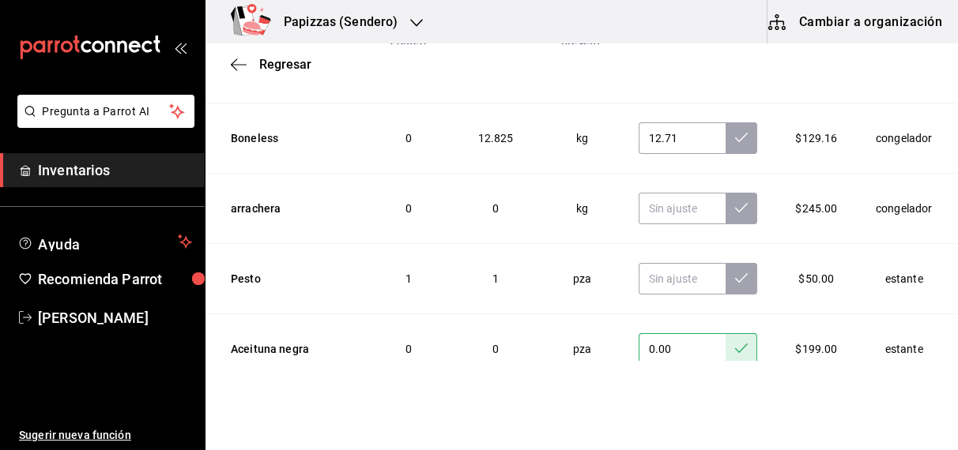
scroll to position [4707, 0]
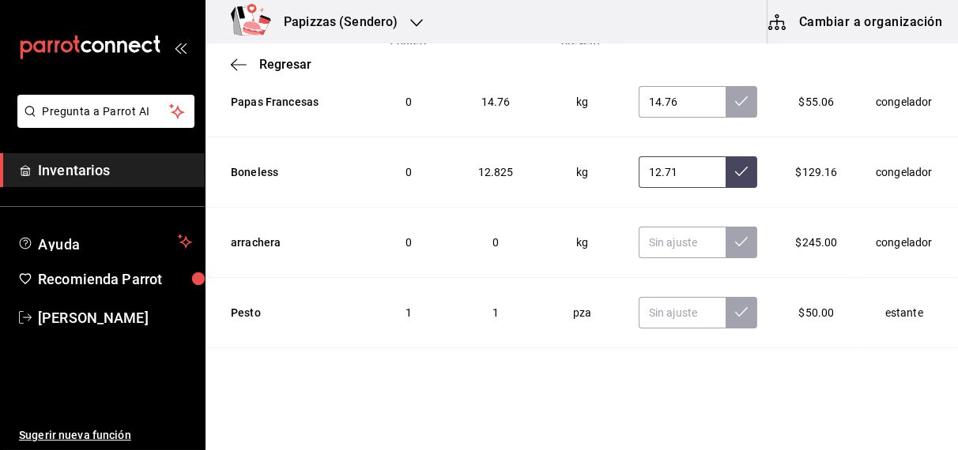
click at [727, 160] on button at bounding box center [741, 172] width 32 height 32
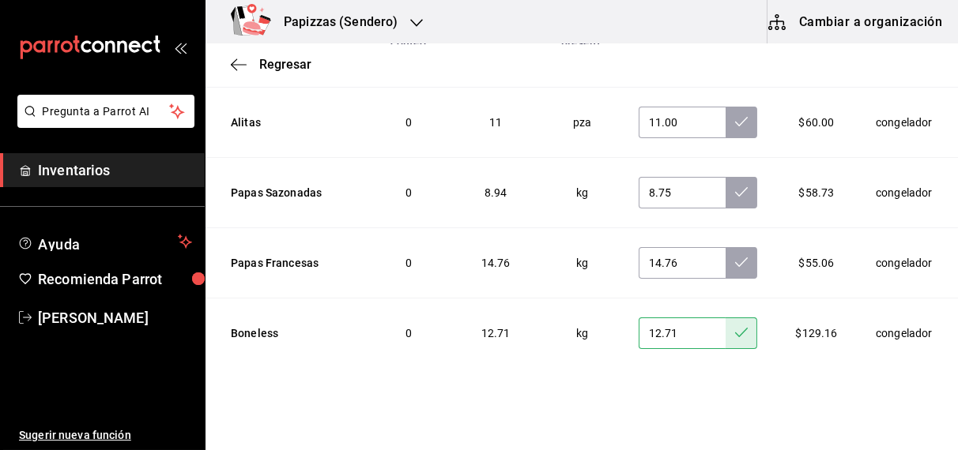
scroll to position [4539, 0]
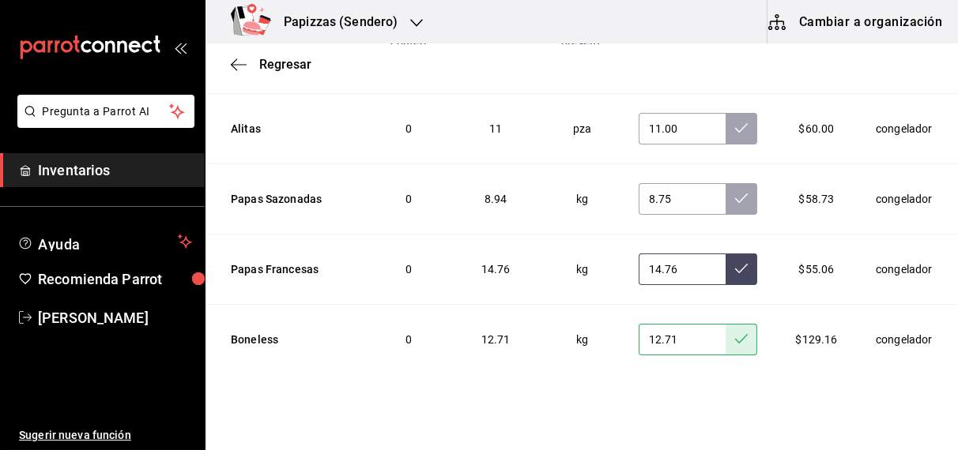
click at [735, 262] on icon at bounding box center [741, 268] width 13 height 13
click at [735, 192] on icon at bounding box center [741, 198] width 13 height 13
click at [735, 122] on icon at bounding box center [741, 128] width 13 height 13
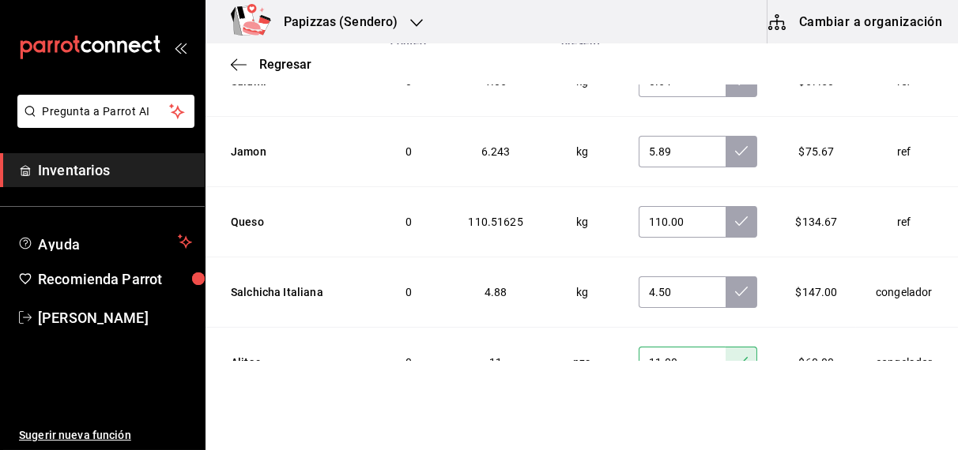
scroll to position [4303, 0]
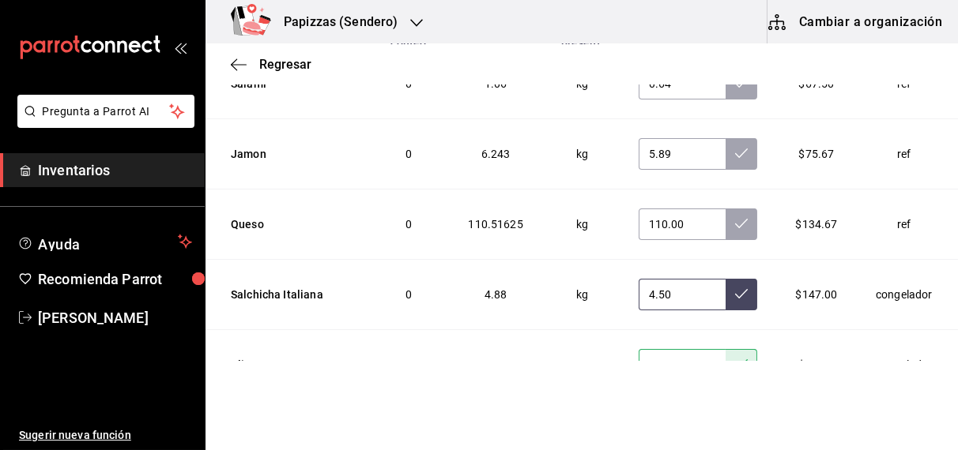
click at [735, 288] on icon at bounding box center [741, 294] width 13 height 13
click at [728, 210] on button at bounding box center [741, 225] width 32 height 32
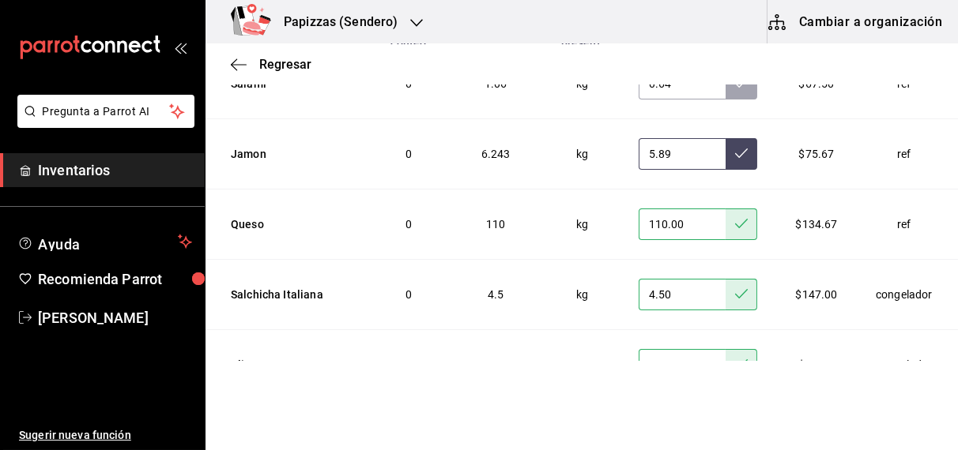
click at [735, 147] on icon at bounding box center [741, 153] width 13 height 13
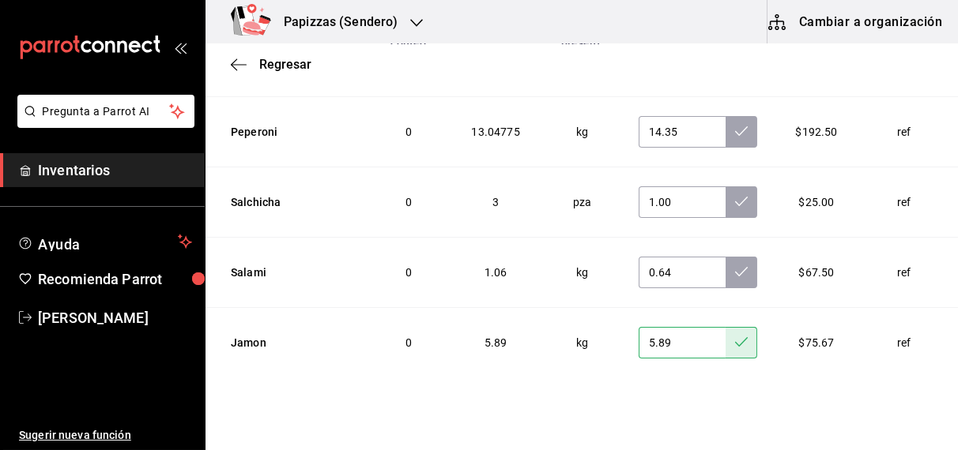
scroll to position [4111, 0]
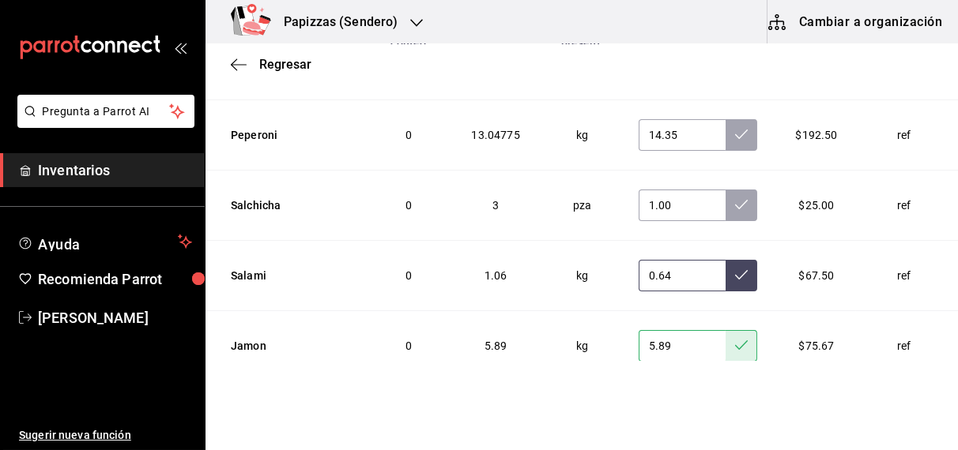
click at [735, 270] on icon at bounding box center [741, 274] width 13 height 9
click at [725, 200] on button at bounding box center [741, 206] width 32 height 32
click at [735, 128] on icon at bounding box center [741, 134] width 13 height 13
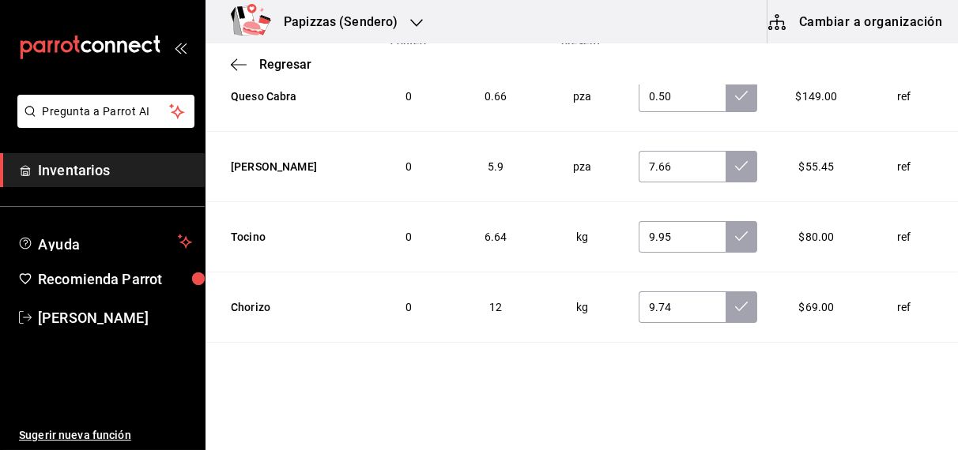
scroll to position [3849, 0]
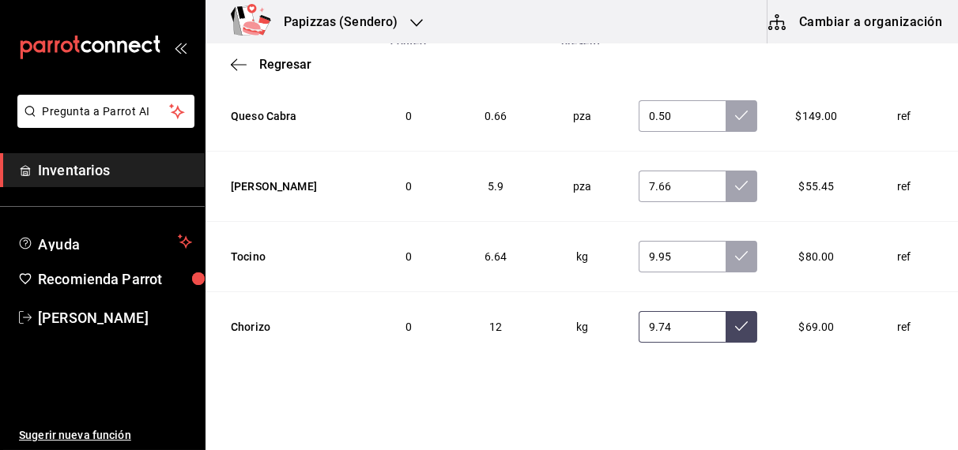
click at [735, 320] on icon at bounding box center [741, 326] width 13 height 13
click at [735, 250] on icon at bounding box center [741, 256] width 13 height 13
click at [726, 171] on button at bounding box center [741, 187] width 32 height 32
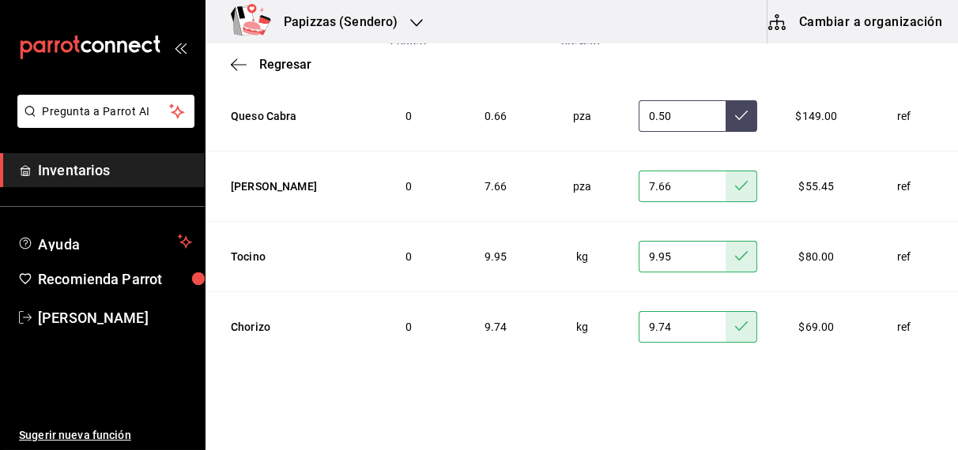
click at [735, 109] on icon at bounding box center [741, 115] width 13 height 13
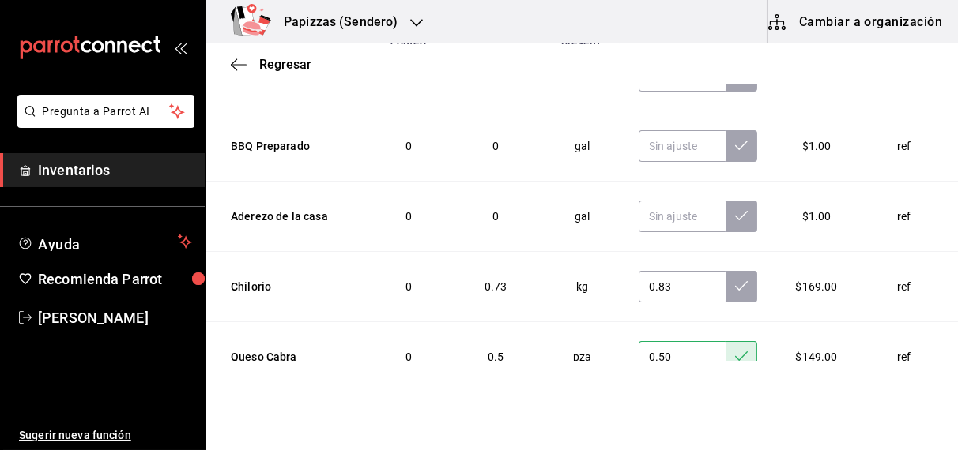
scroll to position [3604, 0]
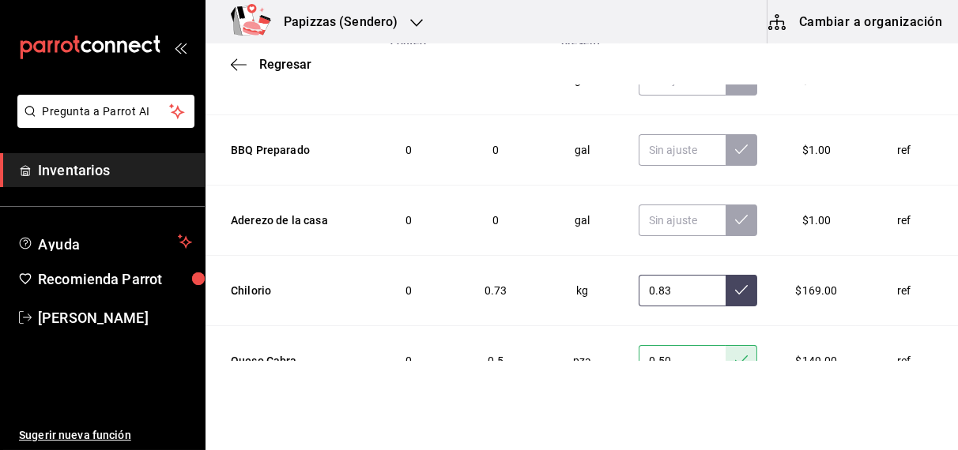
click at [735, 284] on icon at bounding box center [741, 290] width 13 height 13
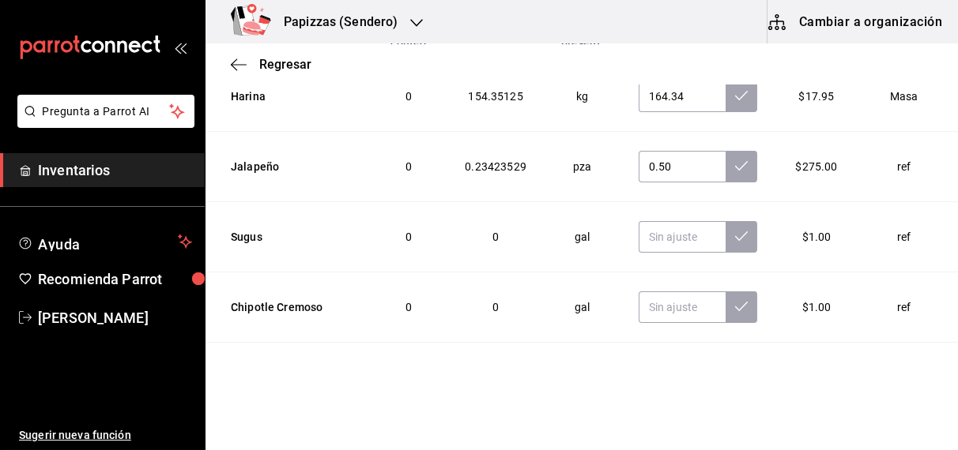
scroll to position [3218, 0]
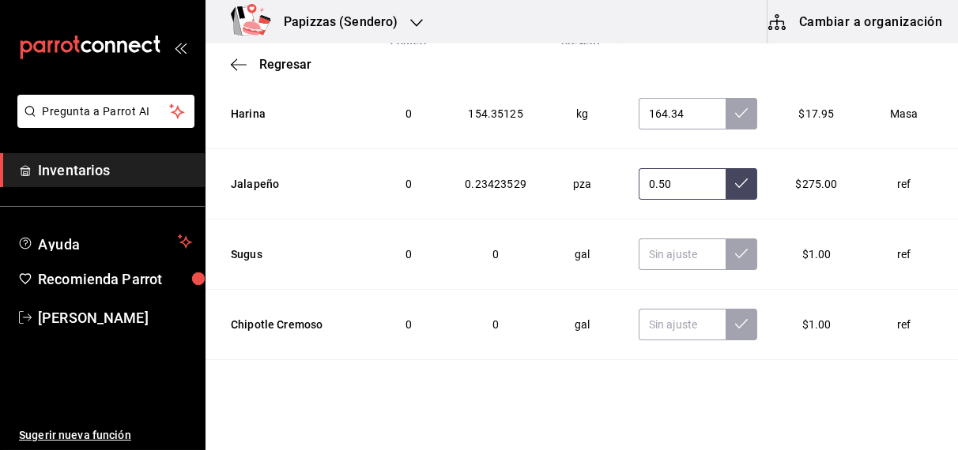
click at [735, 177] on icon at bounding box center [741, 183] width 13 height 13
click at [735, 107] on icon at bounding box center [741, 113] width 13 height 13
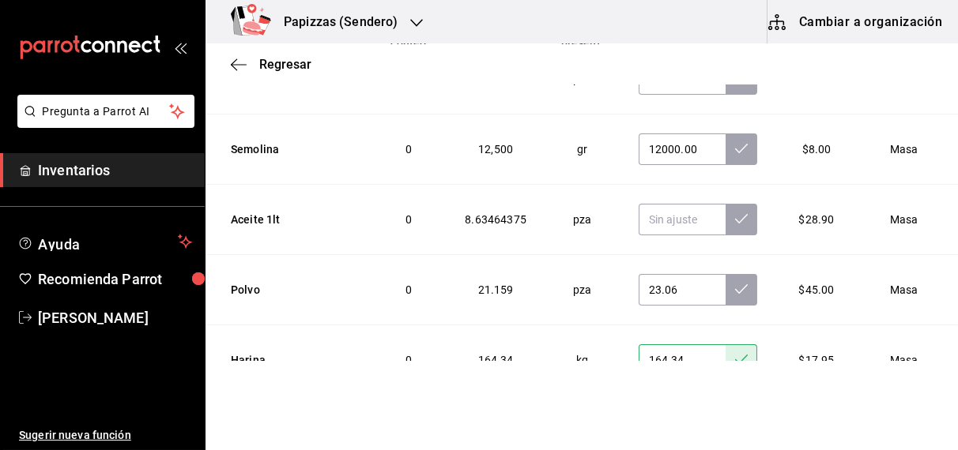
scroll to position [2971, 0]
click at [735, 284] on icon at bounding box center [741, 290] width 13 height 13
click at [725, 136] on button at bounding box center [741, 150] width 32 height 32
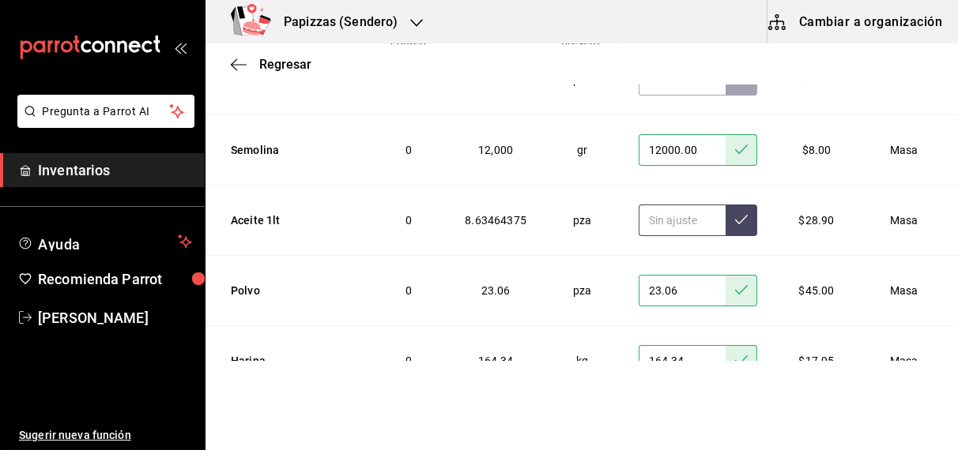
click at [657, 205] on input "text" at bounding box center [683, 221] width 88 height 32
type input "10.00"
click at [725, 222] on button at bounding box center [741, 221] width 32 height 32
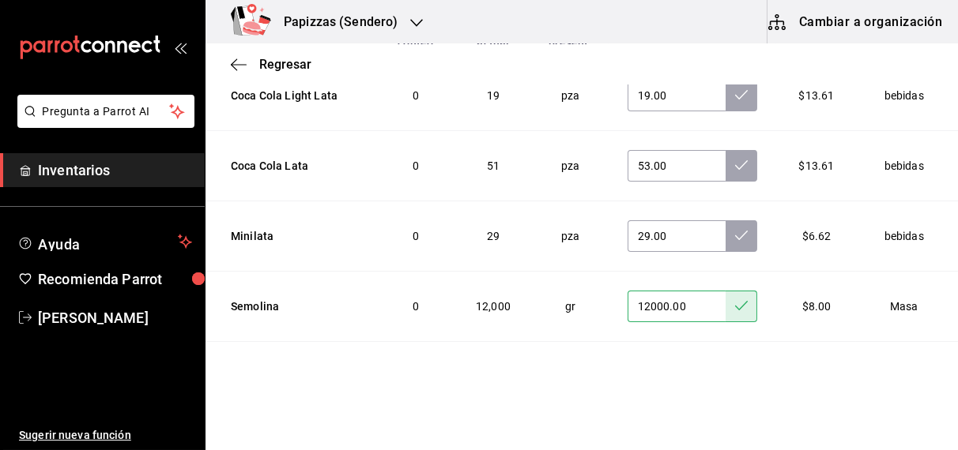
scroll to position [2814, 0]
click at [735, 229] on icon at bounding box center [741, 235] width 13 height 13
click at [735, 160] on icon at bounding box center [741, 164] width 13 height 9
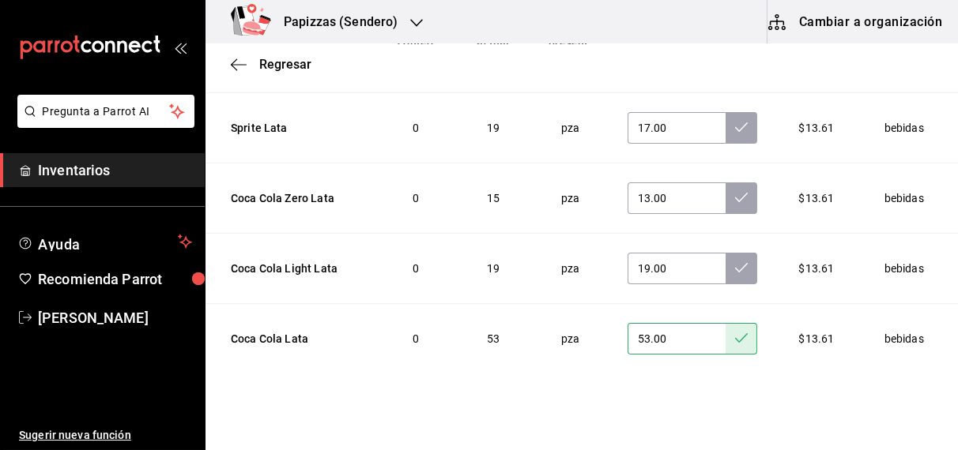
scroll to position [2632, 0]
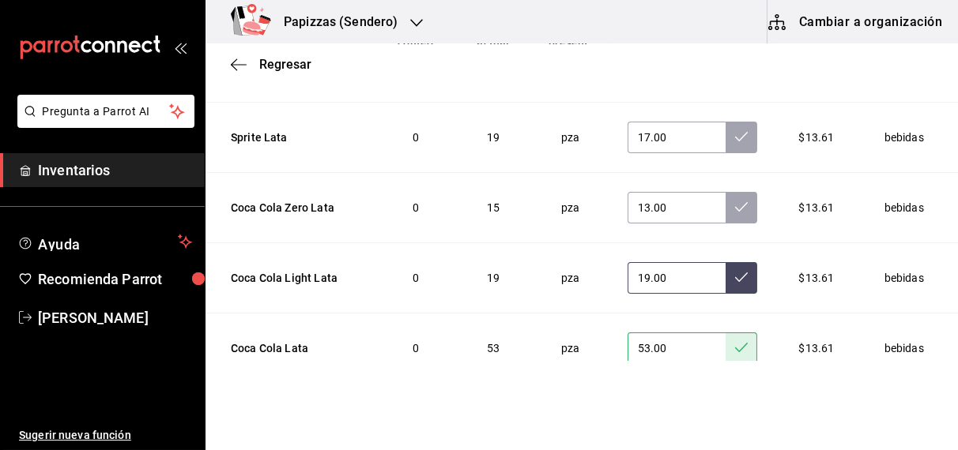
click at [735, 271] on icon at bounding box center [741, 277] width 13 height 13
click at [735, 201] on icon at bounding box center [741, 207] width 13 height 13
click at [735, 130] on icon at bounding box center [741, 136] width 13 height 13
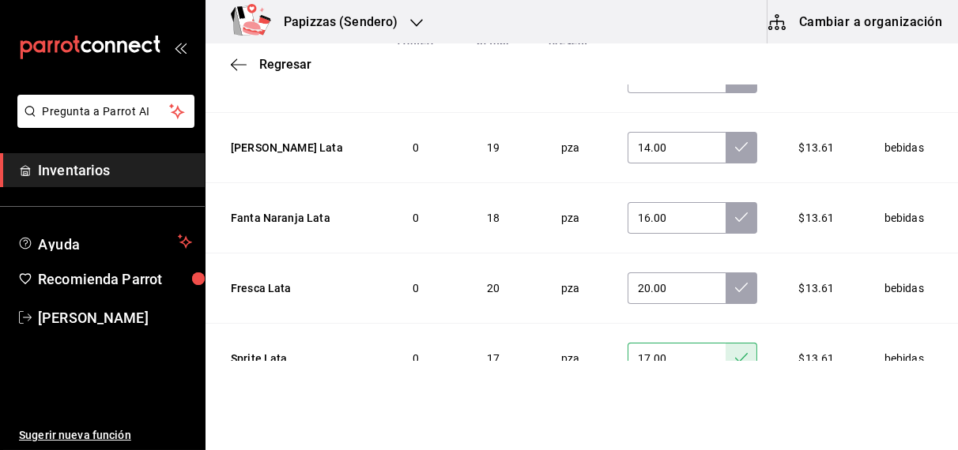
scroll to position [2405, 0]
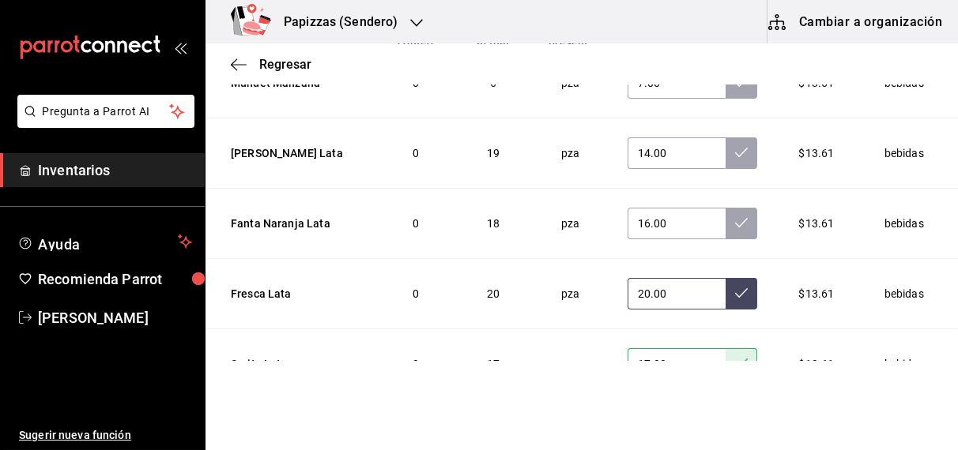
click at [735, 287] on icon at bounding box center [741, 293] width 13 height 13
click at [735, 217] on icon at bounding box center [741, 223] width 13 height 13
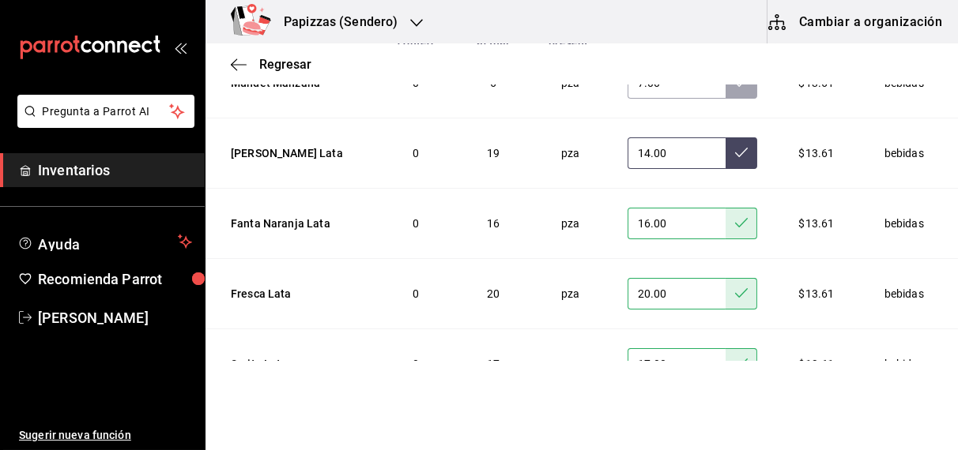
click at [735, 146] on icon at bounding box center [741, 152] width 13 height 13
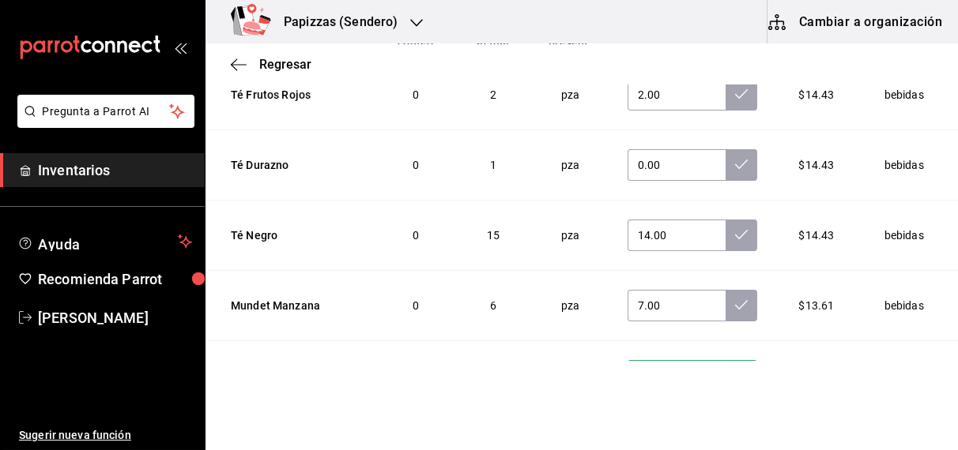
scroll to position [2178, 0]
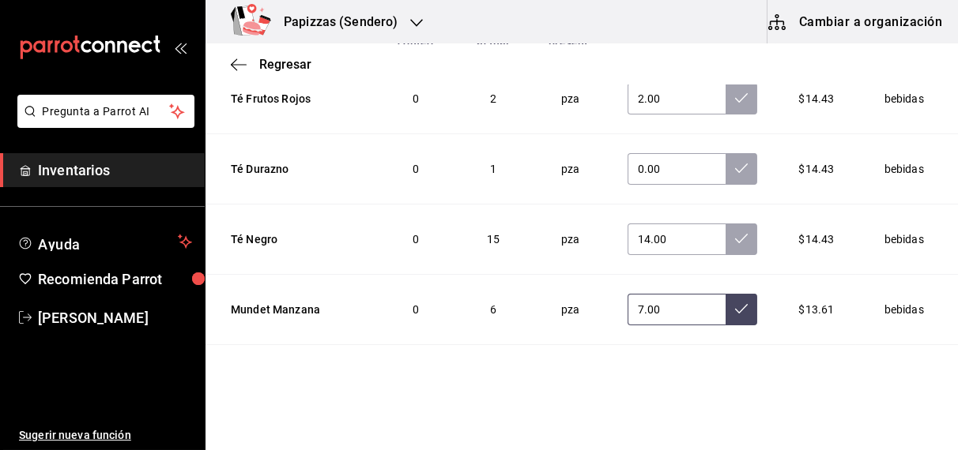
click at [735, 303] on icon at bounding box center [741, 309] width 13 height 13
click at [735, 232] on icon at bounding box center [741, 238] width 13 height 13
click at [735, 162] on icon at bounding box center [741, 168] width 13 height 13
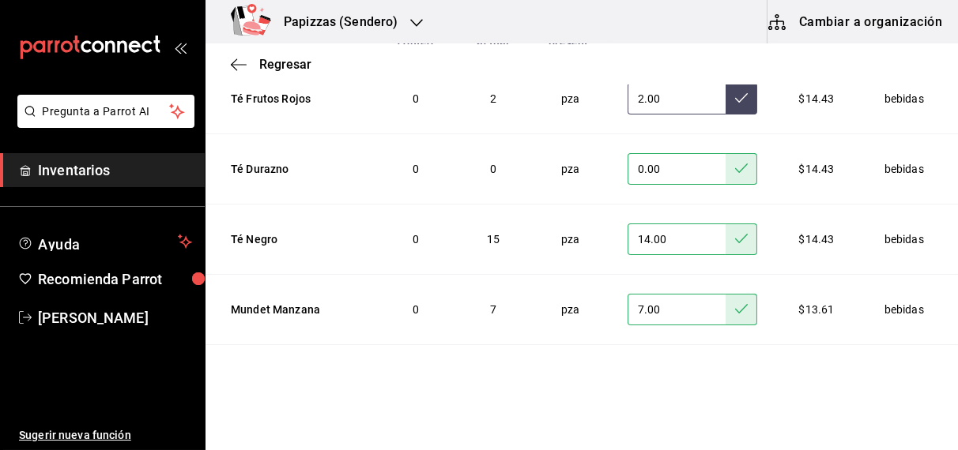
click at [735, 92] on icon at bounding box center [741, 98] width 13 height 13
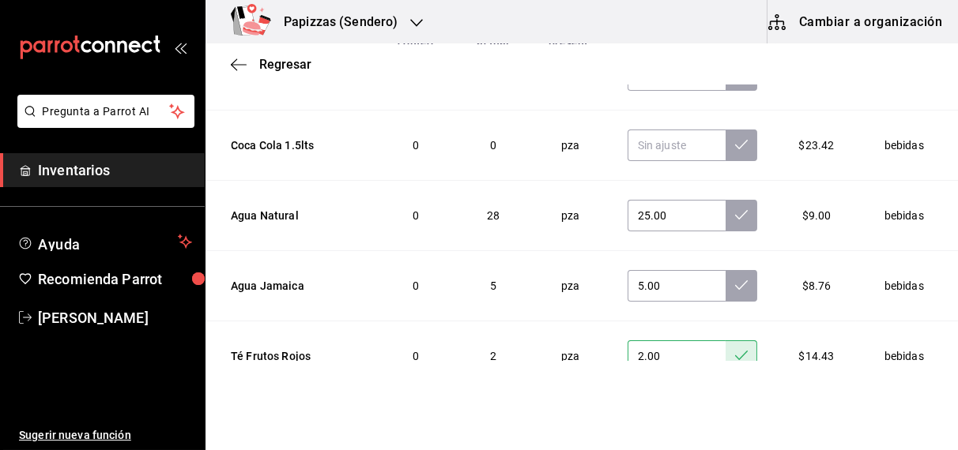
scroll to position [1918, 0]
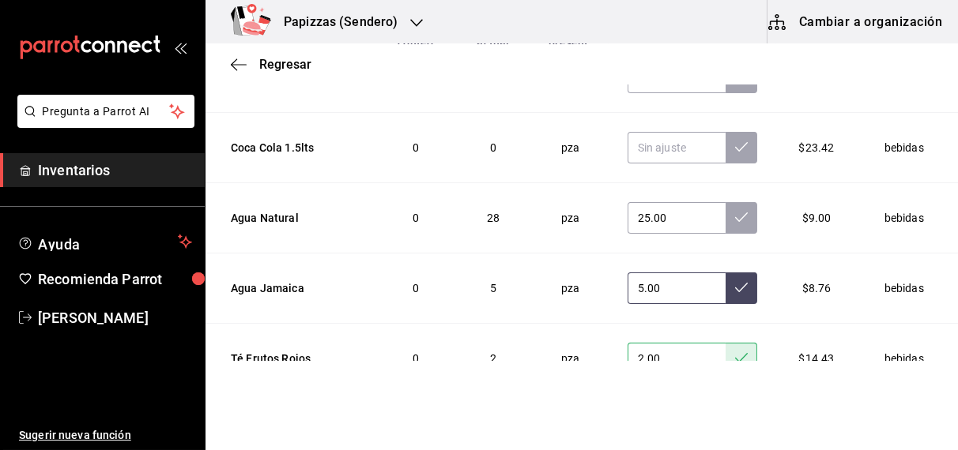
click at [735, 281] on icon at bounding box center [741, 287] width 13 height 13
click at [735, 211] on icon at bounding box center [741, 217] width 13 height 13
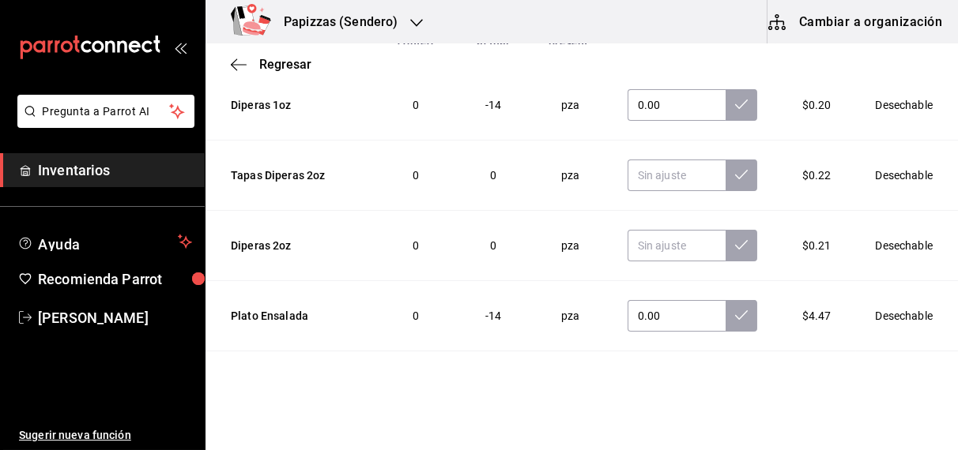
scroll to position [1022, 0]
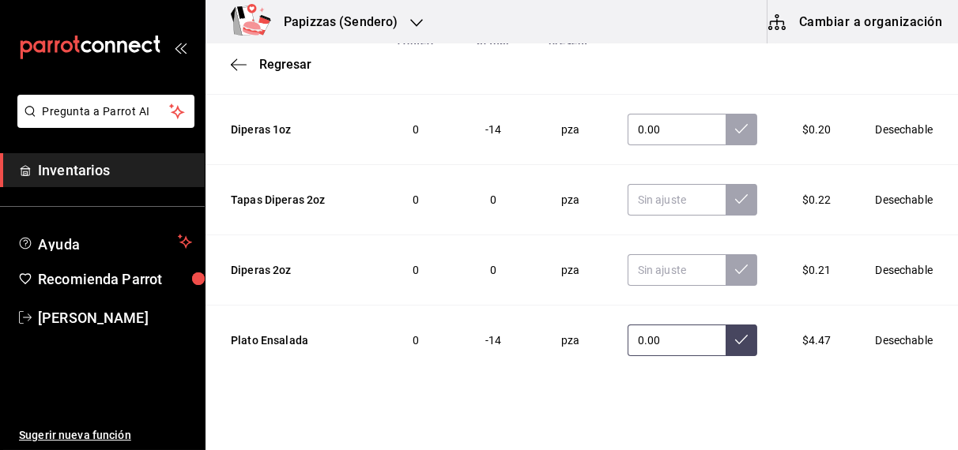
click at [735, 335] on icon at bounding box center [741, 339] width 13 height 13
click at [735, 122] on icon at bounding box center [741, 128] width 13 height 13
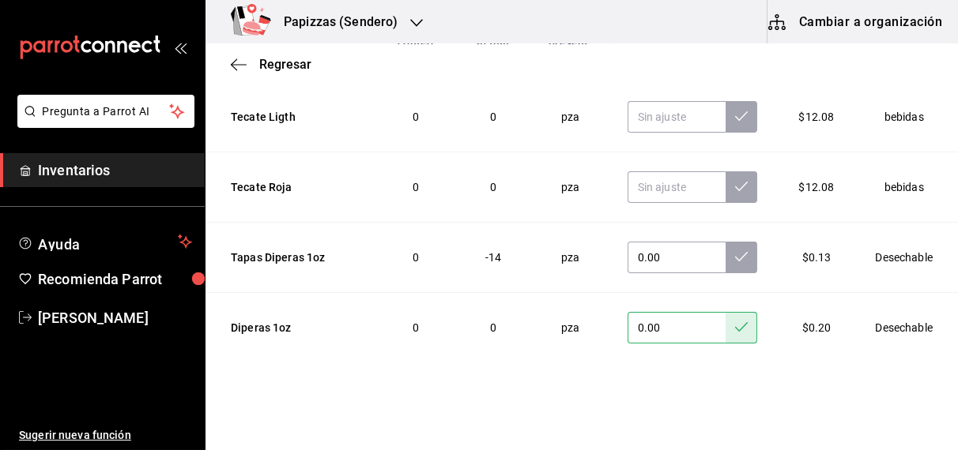
scroll to position [825, 0]
click at [725, 258] on button at bounding box center [741, 256] width 32 height 32
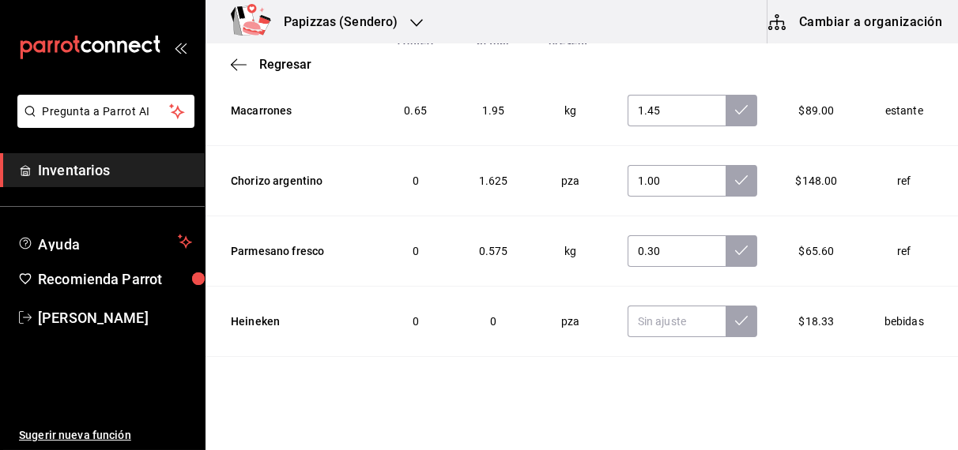
scroll to position [214, 0]
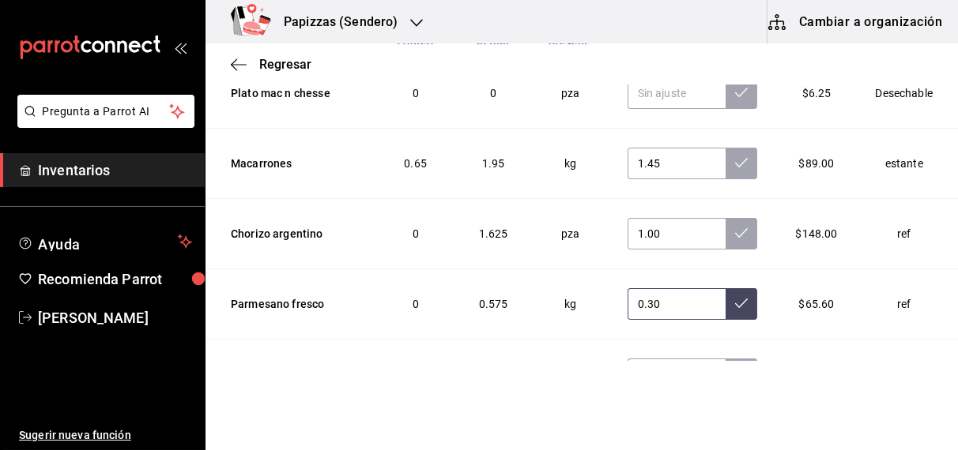
click at [735, 301] on icon at bounding box center [741, 303] width 13 height 13
click at [735, 229] on icon at bounding box center [741, 233] width 13 height 13
click at [735, 161] on icon at bounding box center [741, 162] width 13 height 13
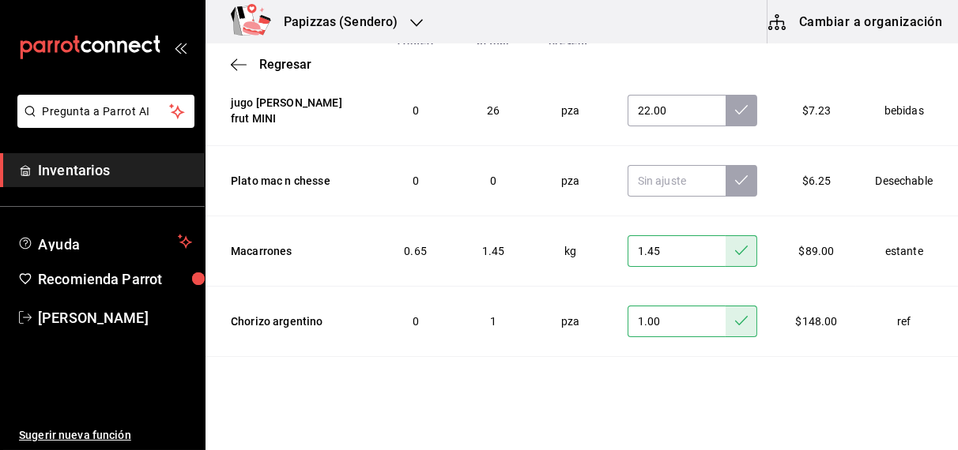
scroll to position [0, 0]
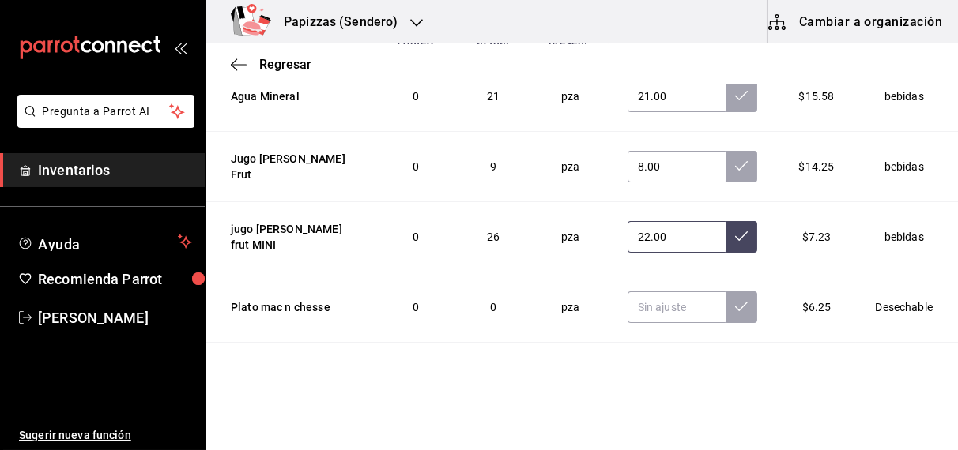
click at [725, 235] on button at bounding box center [741, 237] width 32 height 32
click at [735, 166] on icon at bounding box center [741, 166] width 13 height 13
click at [725, 93] on button at bounding box center [741, 97] width 32 height 32
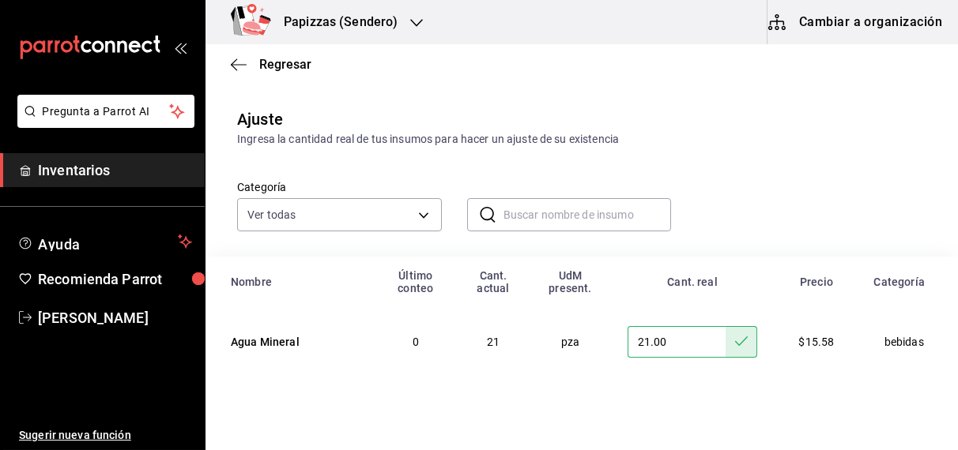
scroll to position [13, 0]
click at [297, 65] on span "Regresar" at bounding box center [285, 64] width 52 height 15
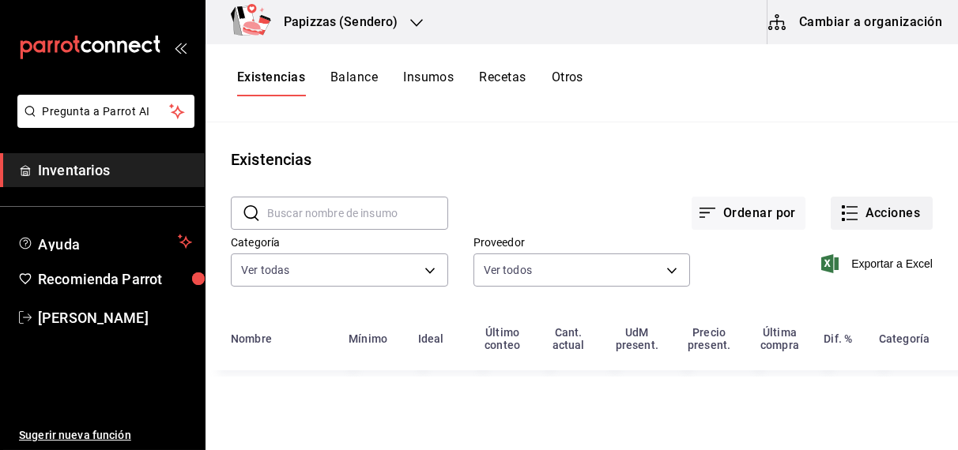
click at [877, 208] on button "Acciones" at bounding box center [882, 213] width 102 height 33
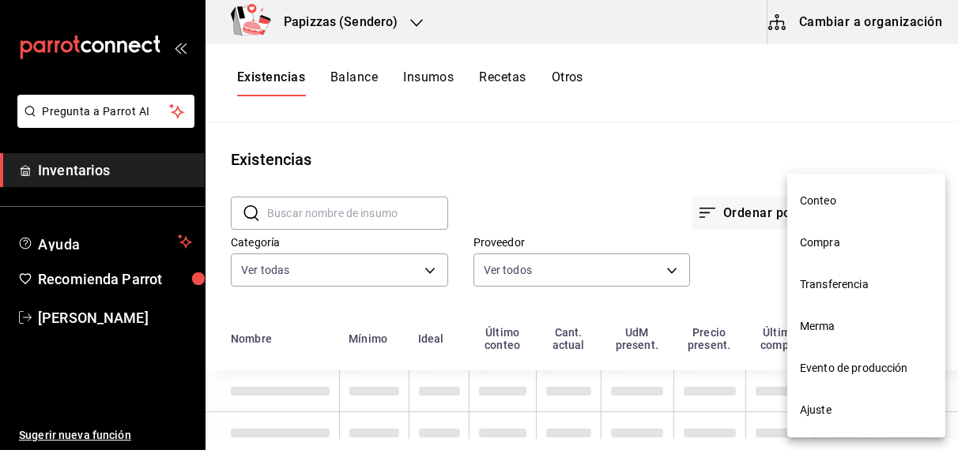
click at [820, 329] on span "Merma" at bounding box center [866, 326] width 133 height 17
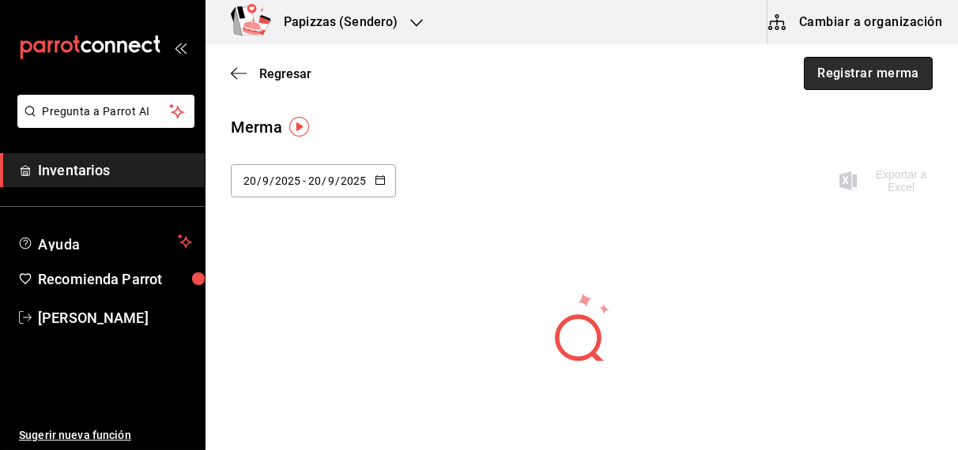
click at [851, 72] on button "Registrar merma" at bounding box center [868, 73] width 129 height 33
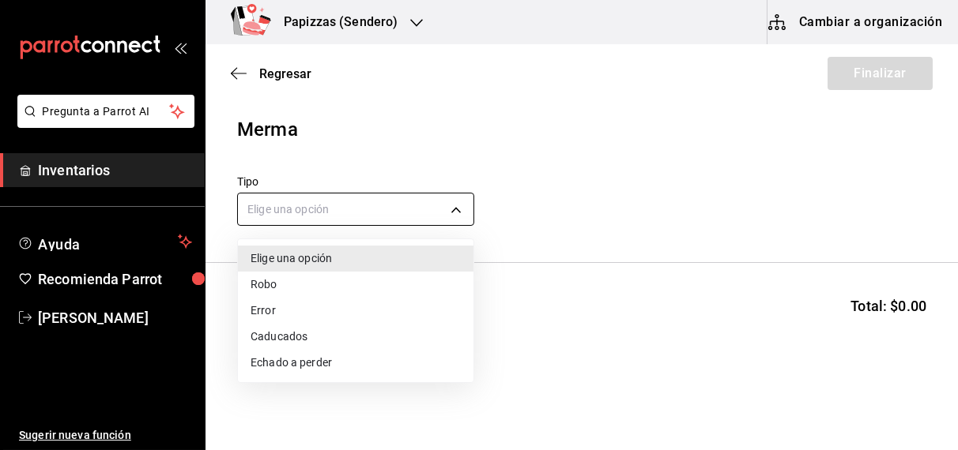
click at [362, 212] on body "Pregunta a Parrot AI Inventarios Ayuda Recomienda Parrot OBDULIA JANNETH CASTRO…" at bounding box center [479, 180] width 958 height 361
click at [285, 364] on li "Echado a perder" at bounding box center [355, 363] width 235 height 26
type input "SPOILED"
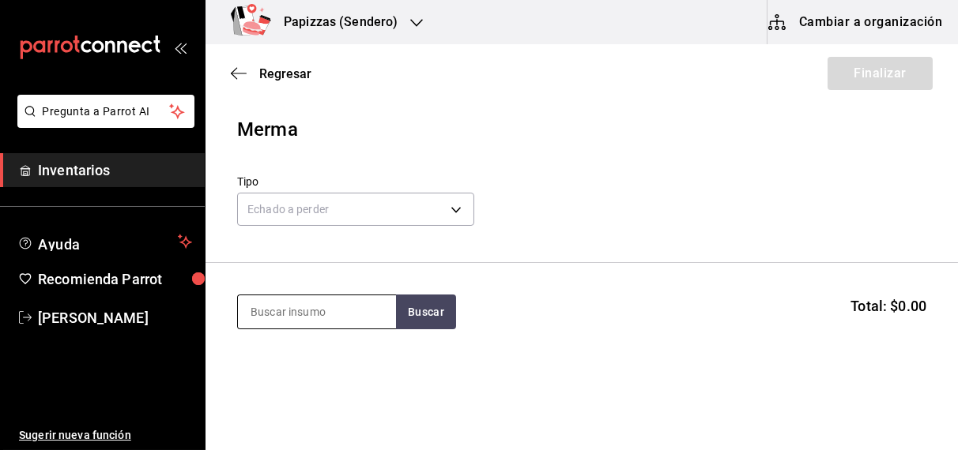
click at [343, 301] on input at bounding box center [317, 312] width 158 height 33
type input "HARINA"
click at [438, 320] on button "Buscar" at bounding box center [426, 312] width 60 height 35
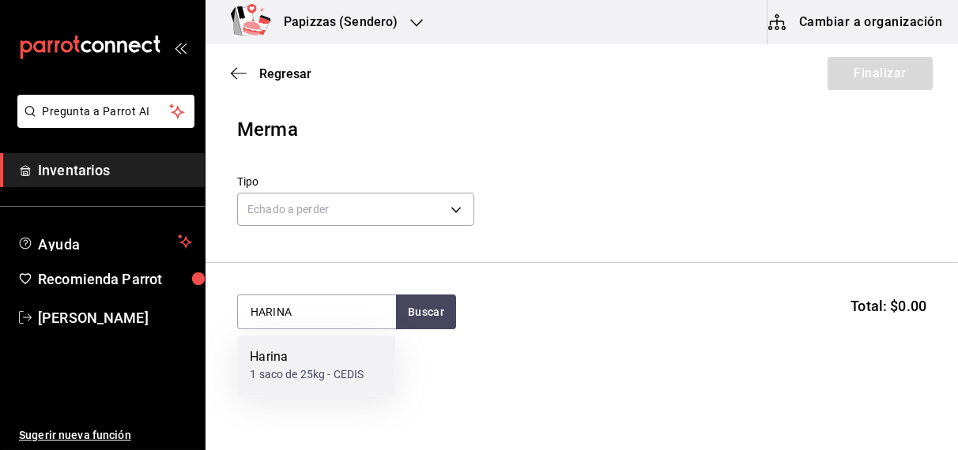
click at [251, 369] on div "1 saco de 25kg - CEDIS" at bounding box center [307, 375] width 114 height 17
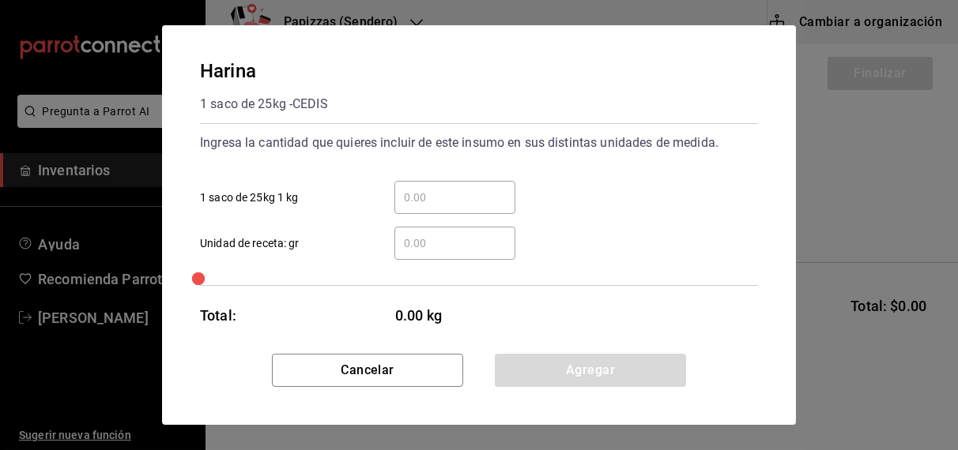
click at [420, 248] on input "​ Unidad de receta: gr" at bounding box center [454, 243] width 121 height 19
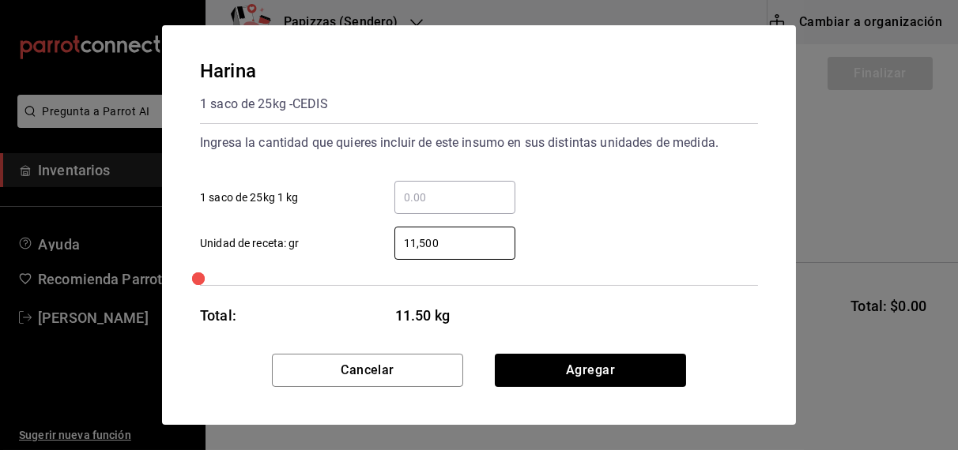
type input "11,500"
click button "Agregar" at bounding box center [590, 370] width 191 height 33
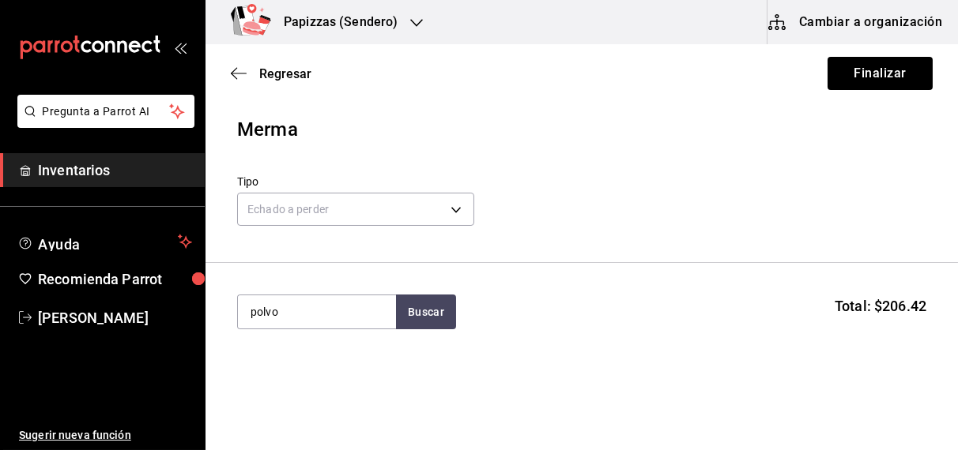
type input "polvo"
click at [309, 372] on div "Polvo pz - MC" at bounding box center [316, 366] width 158 height 61
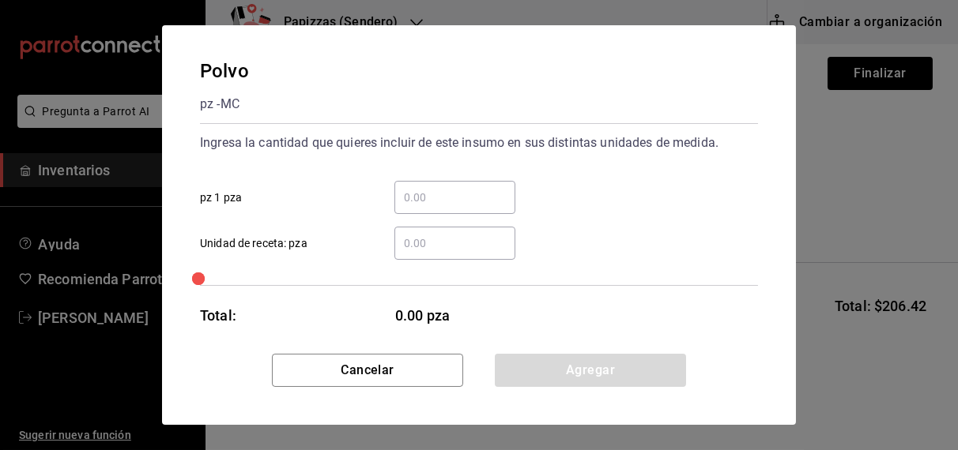
click at [452, 239] on input "​ Unidad de receta: pza" at bounding box center [454, 243] width 121 height 19
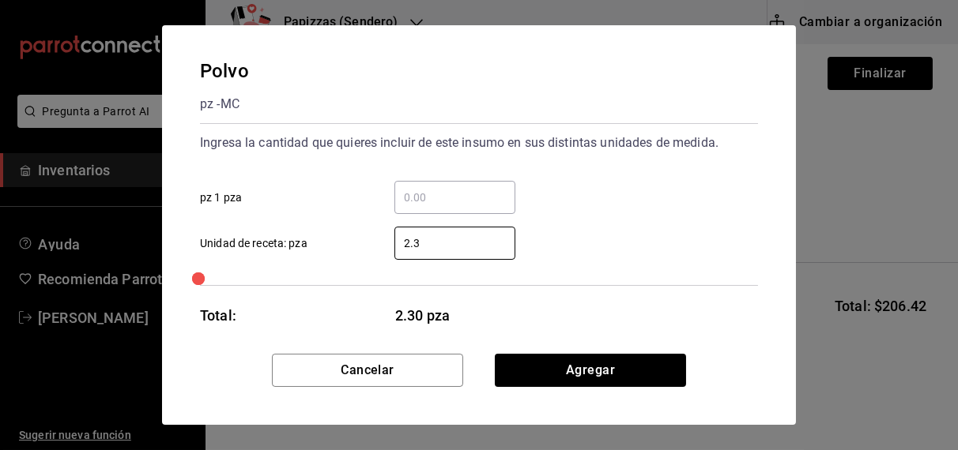
type input "2.30"
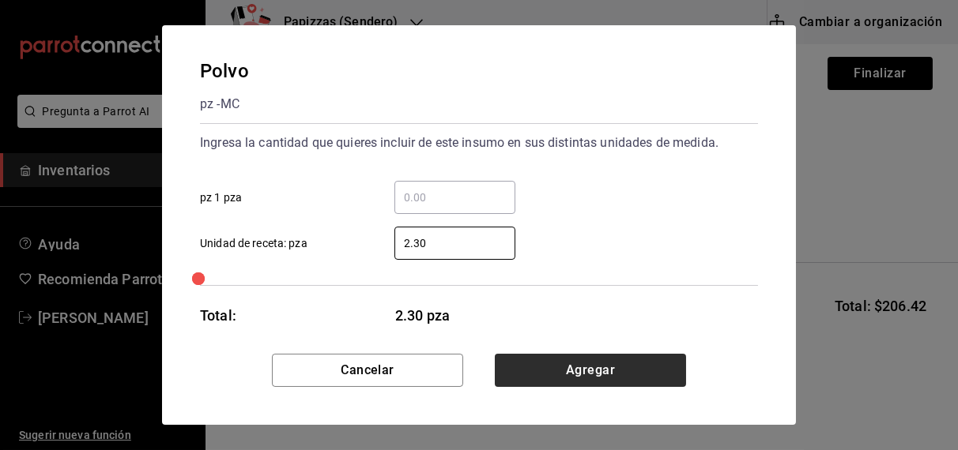
click at [584, 356] on button "Agregar" at bounding box center [590, 370] width 191 height 33
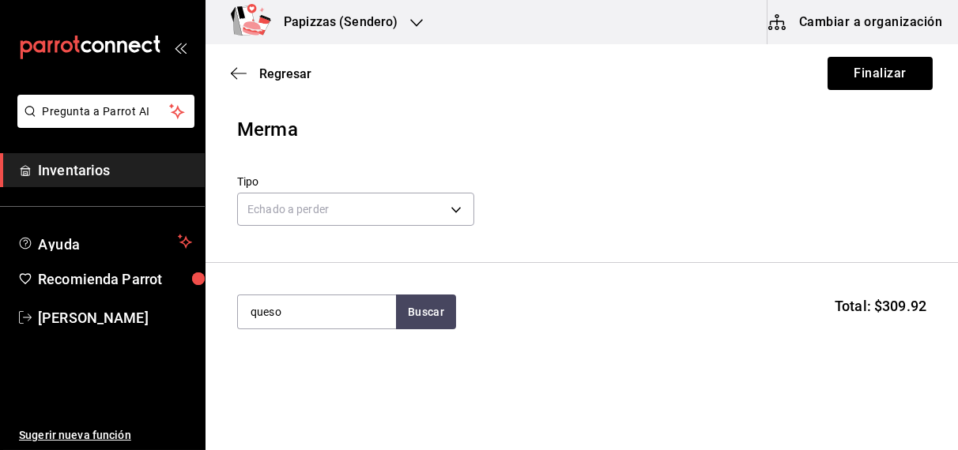
type input "queso"
click at [445, 307] on button "Buscar" at bounding box center [426, 312] width 60 height 35
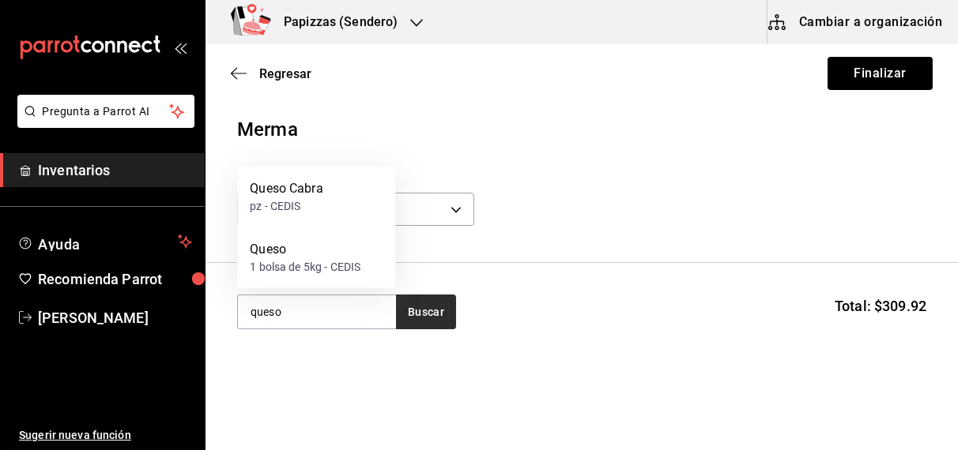
click at [306, 269] on div "1 bolsa de 5kg - CEDIS" at bounding box center [305, 267] width 111 height 17
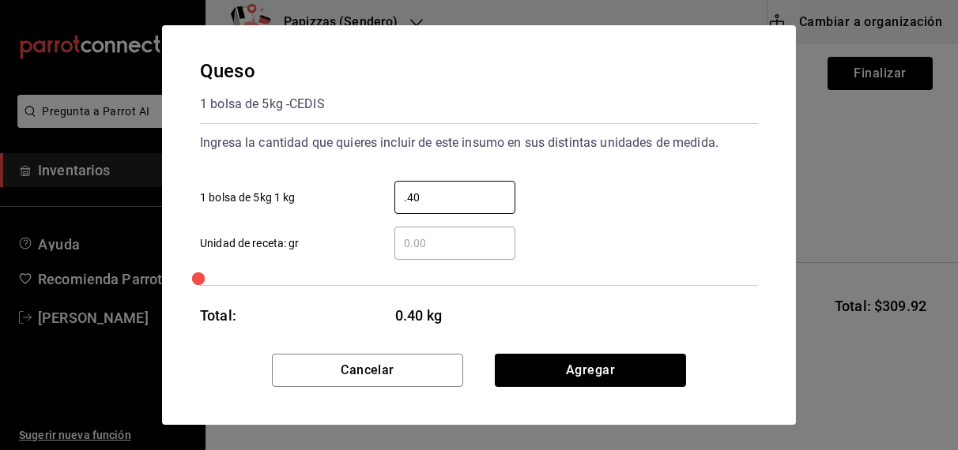
type input ".40"
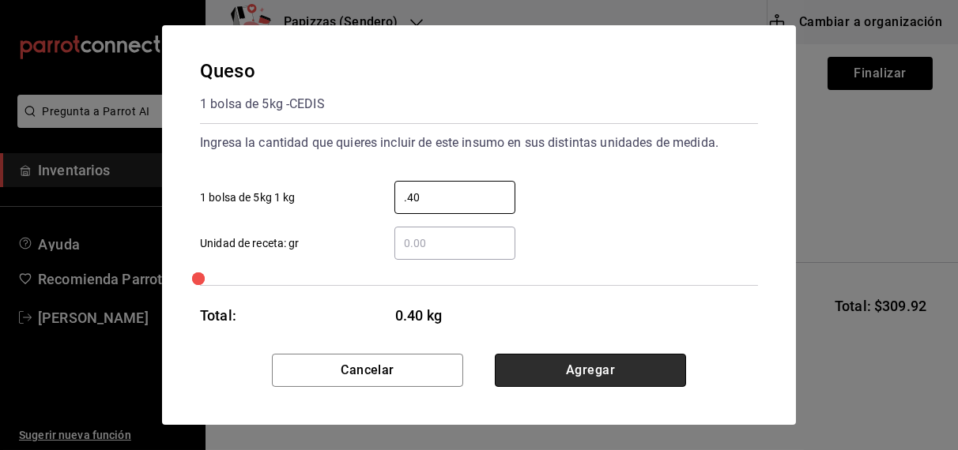
click at [569, 364] on button "Agregar" at bounding box center [590, 370] width 191 height 33
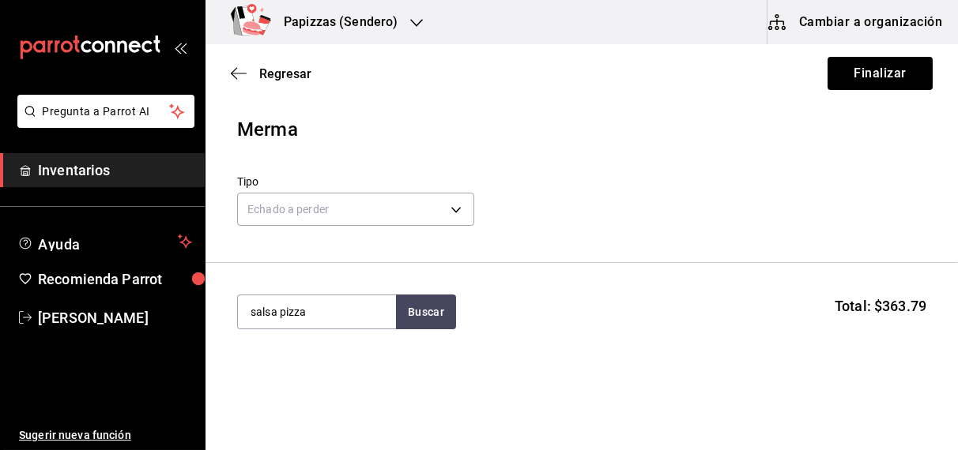
type input "salsa pizza"
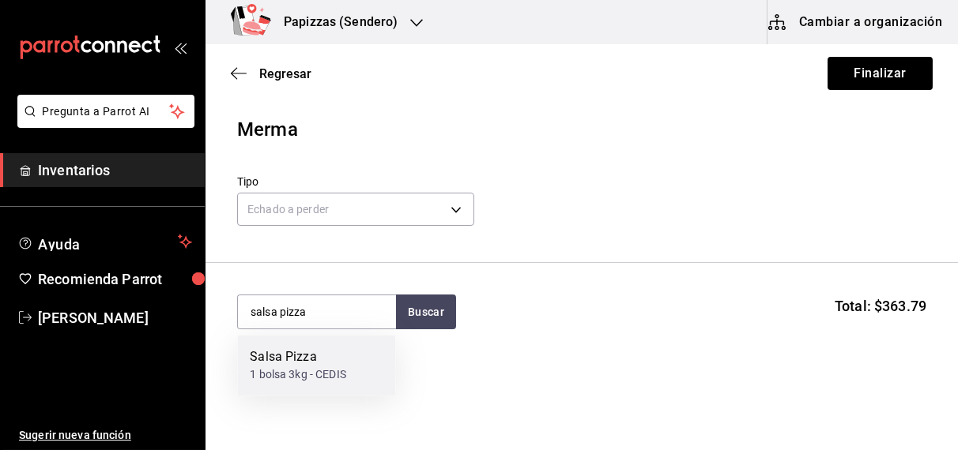
click at [332, 365] on div "Salsa Pizza" at bounding box center [298, 358] width 96 height 19
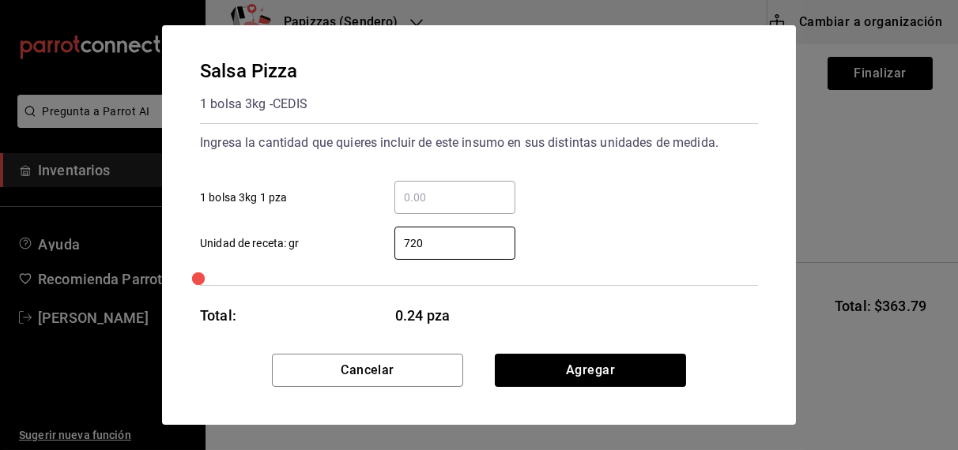
type input "720"
click at [460, 242] on input "720" at bounding box center [454, 243] width 121 height 19
type input "2,160"
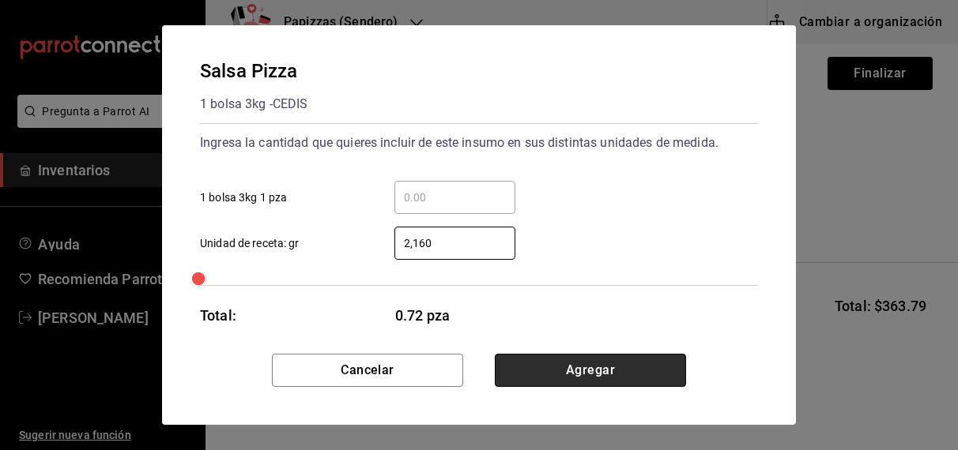
click at [616, 359] on button "Agregar" at bounding box center [590, 370] width 191 height 33
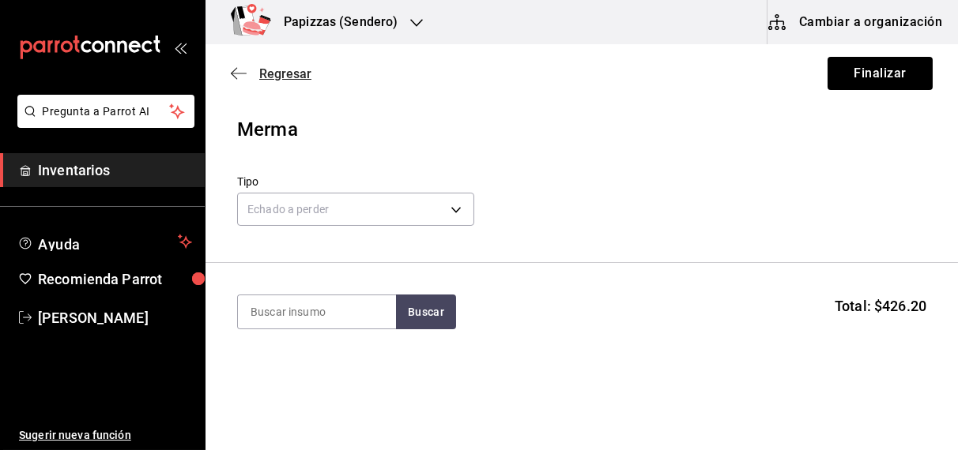
click at [283, 69] on span "Regresar" at bounding box center [285, 73] width 52 height 15
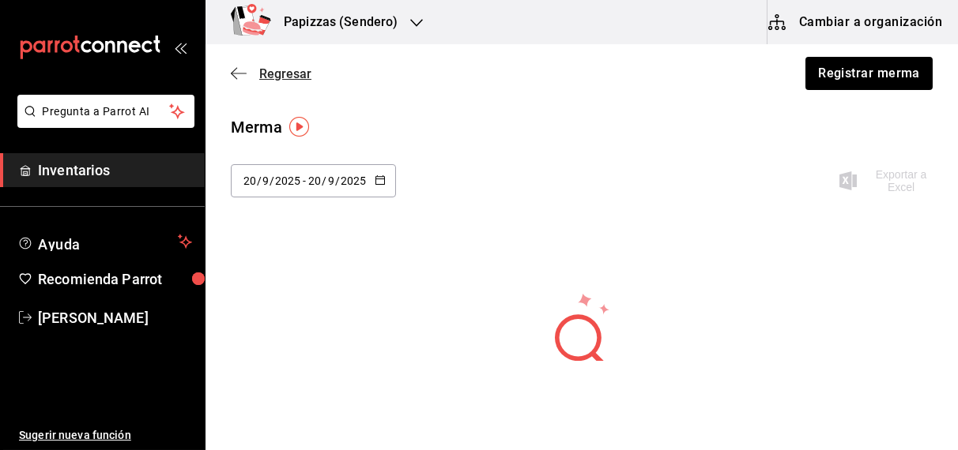
click at [284, 77] on span "Regresar" at bounding box center [285, 73] width 52 height 15
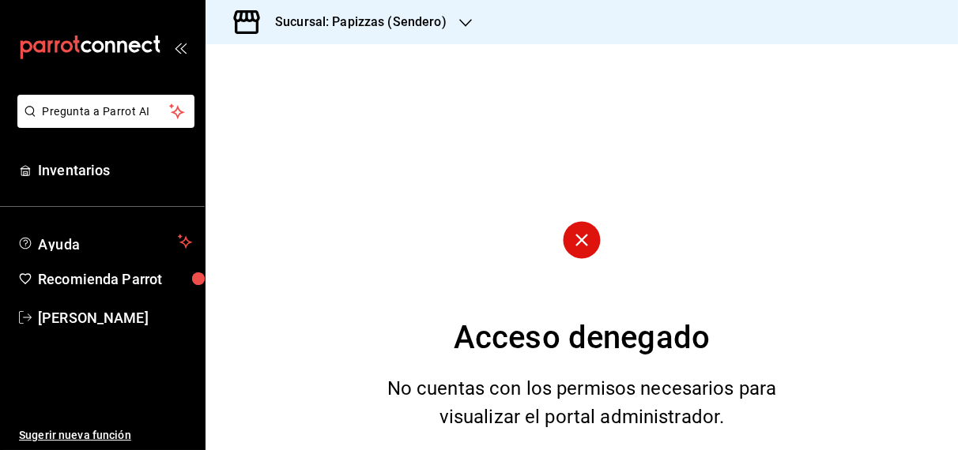
click at [343, 28] on h3 "Sucursal: Papizzas (Sendero)" at bounding box center [354, 22] width 184 height 19
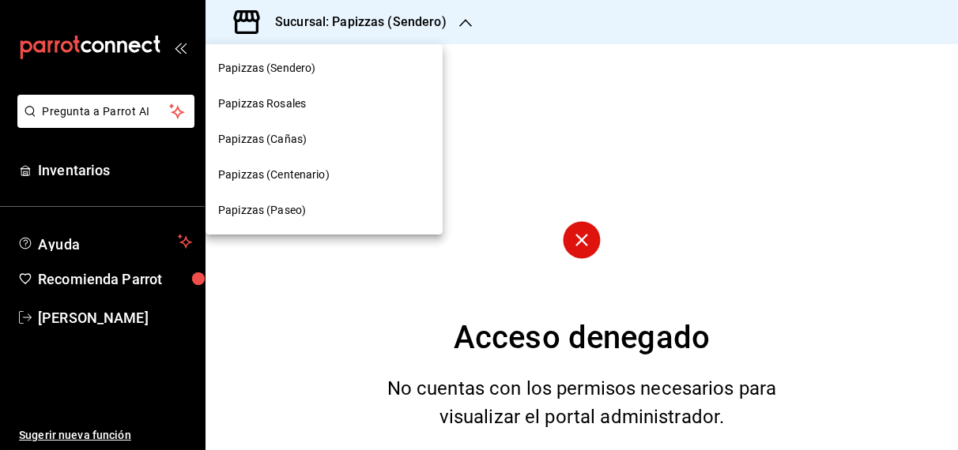
click at [281, 139] on span "Papizzas (Cañas)" at bounding box center [262, 139] width 89 height 17
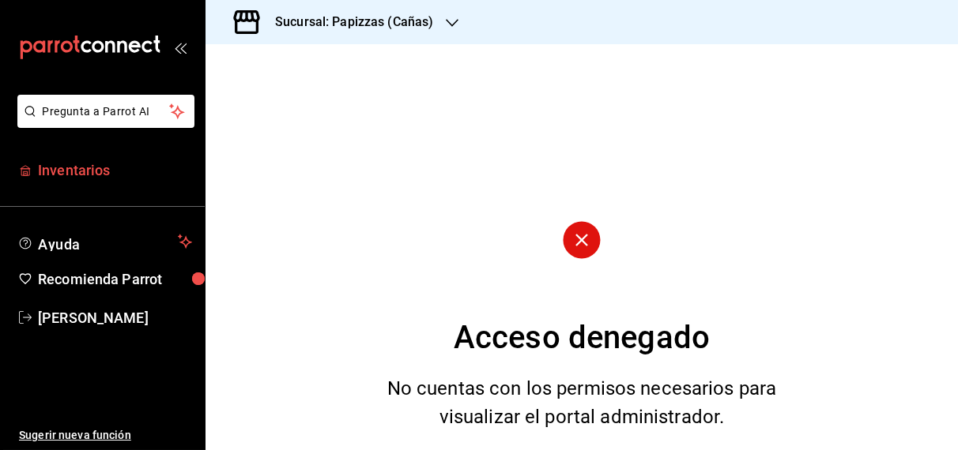
click at [95, 170] on span "Inventarios" at bounding box center [115, 170] width 154 height 21
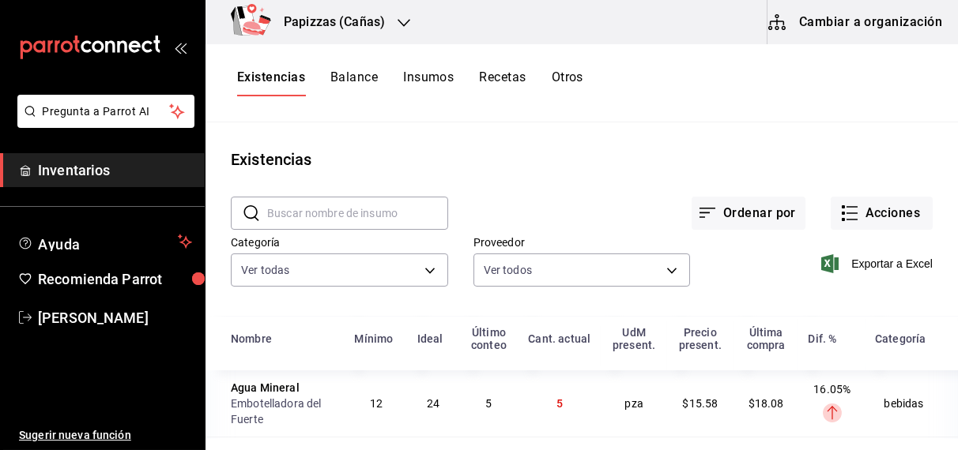
click at [565, 77] on button "Otros" at bounding box center [568, 83] width 32 height 27
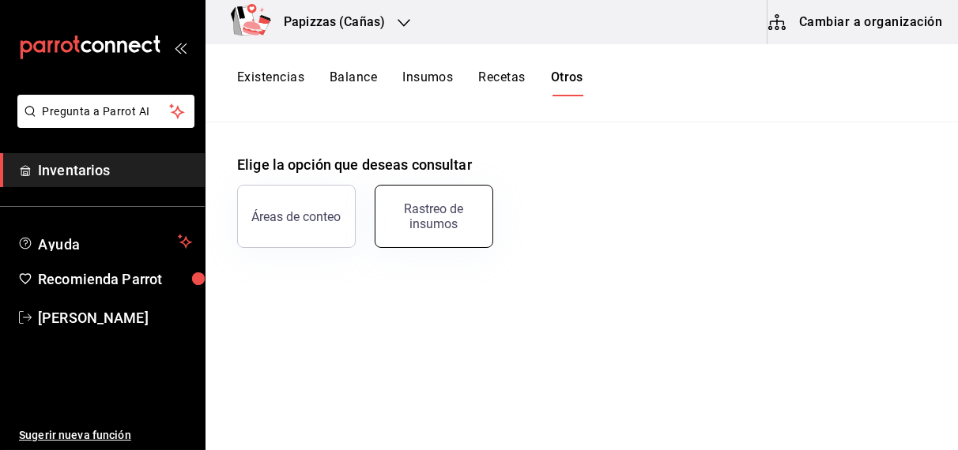
click at [436, 209] on div "Rastreo de insumos" at bounding box center [434, 217] width 98 height 30
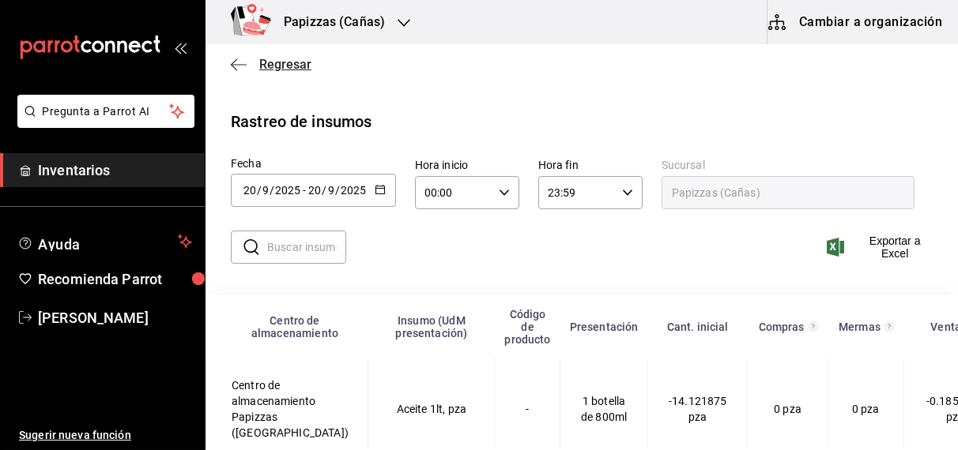
click at [299, 60] on span "Regresar" at bounding box center [285, 64] width 52 height 15
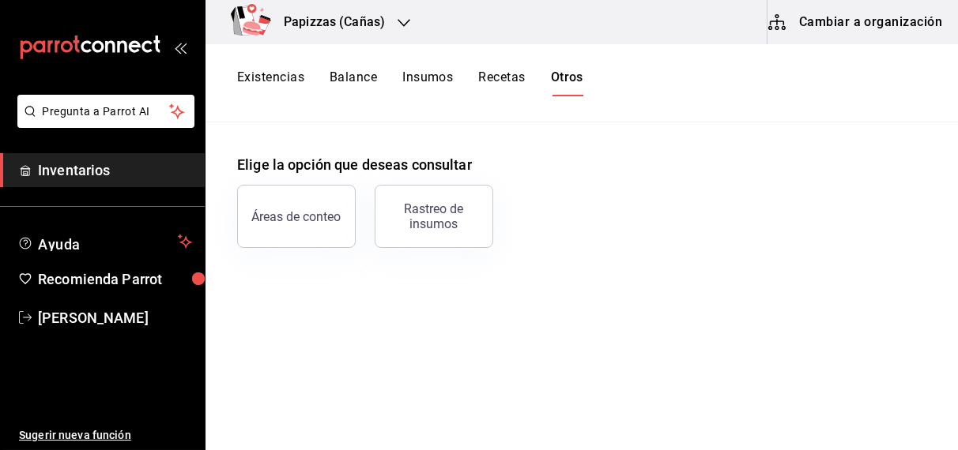
click at [280, 83] on button "Existencias" at bounding box center [270, 83] width 67 height 27
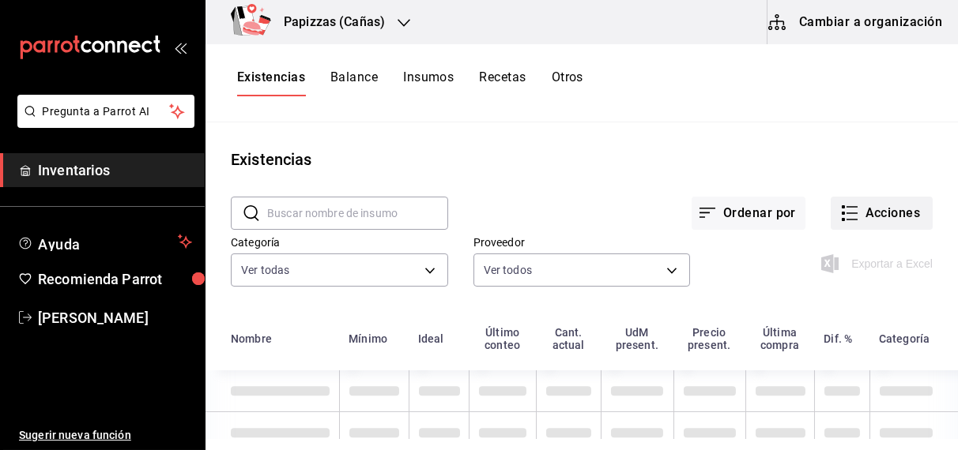
click at [864, 215] on button "Acciones" at bounding box center [882, 213] width 102 height 33
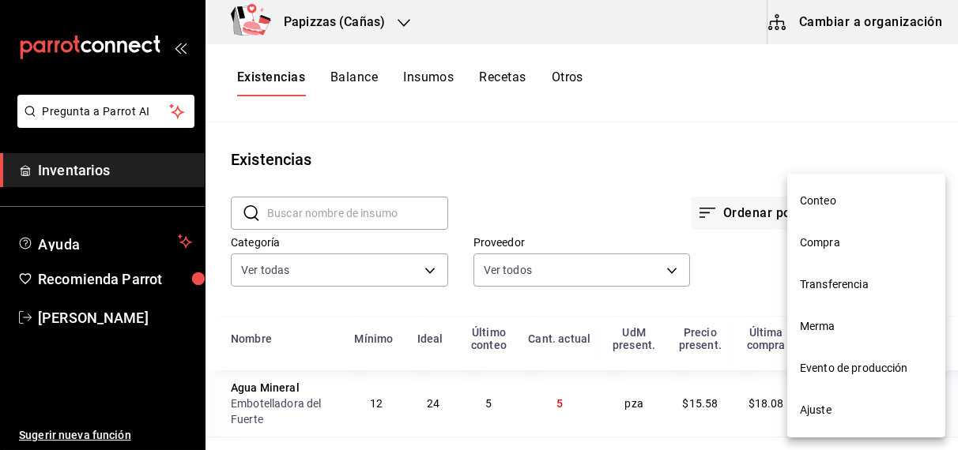
click at [820, 326] on span "Merma" at bounding box center [866, 326] width 133 height 17
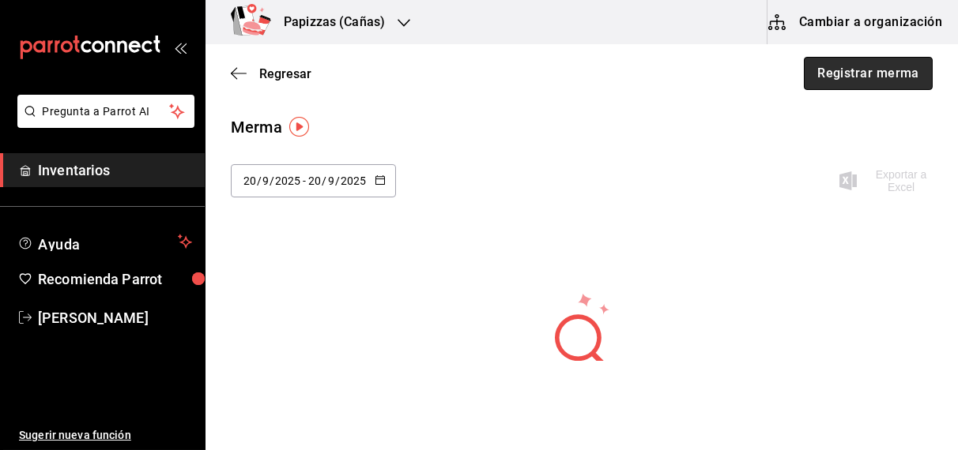
click at [867, 75] on button "Registrar merma" at bounding box center [868, 73] width 129 height 33
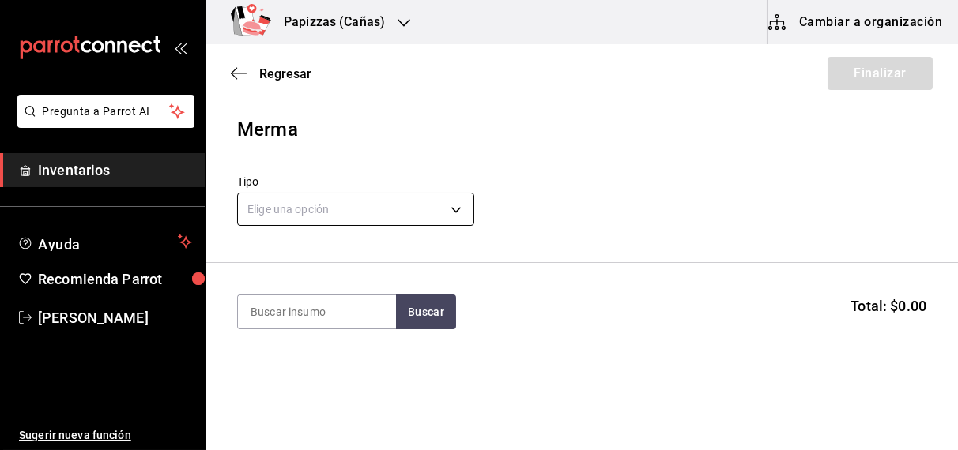
click at [429, 204] on body "Pregunta a Parrot AI Inventarios Ayuda Recomienda Parrot [PERSON_NAME] Sugerir …" at bounding box center [479, 180] width 958 height 361
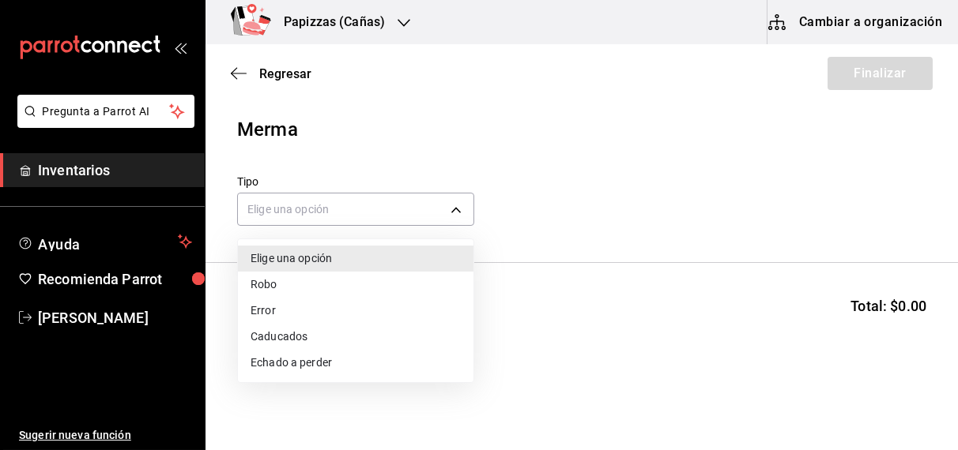
click at [310, 364] on li "Echado a perder" at bounding box center [355, 363] width 235 height 26
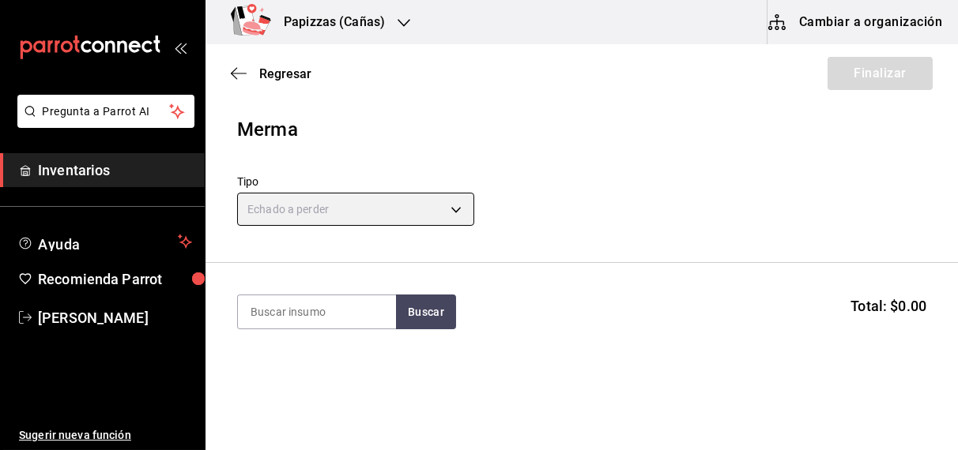
type input "SPOILED"
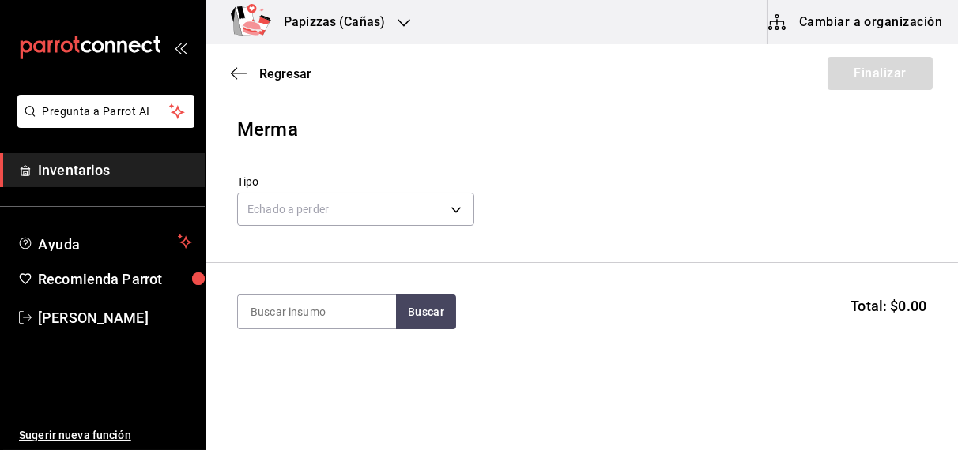
click at [325, 349] on section "Buscar Total: $0.00" at bounding box center [581, 312] width 752 height 98
click at [328, 316] on input at bounding box center [317, 312] width 158 height 33
type input "harina"
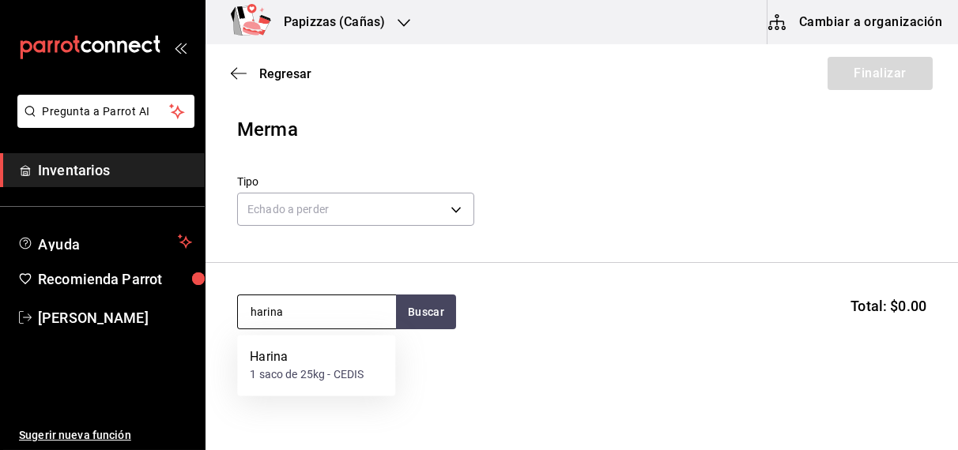
click at [270, 374] on div "1 saco de 25kg - CEDIS" at bounding box center [307, 375] width 114 height 17
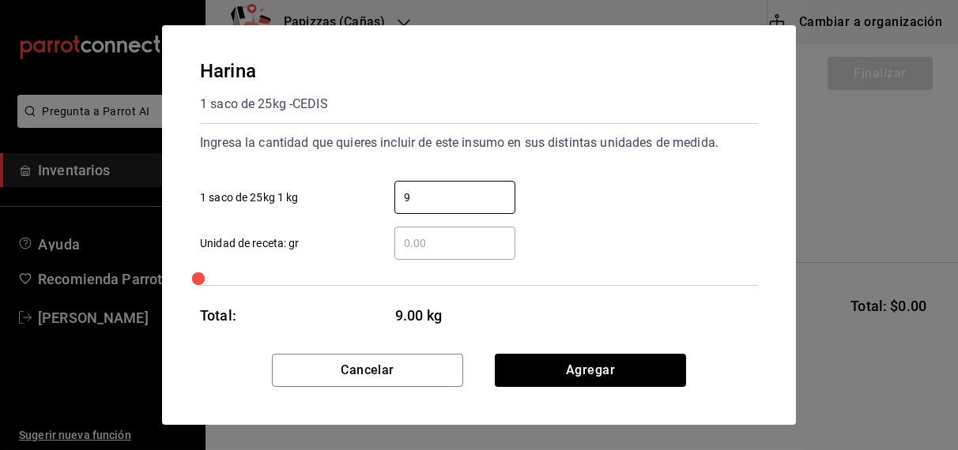
type input "9"
type input "225"
click at [463, 192] on input "9" at bounding box center [454, 197] width 121 height 19
click at [458, 258] on div "225 ​" at bounding box center [454, 243] width 121 height 33
click at [458, 253] on input "225" at bounding box center [454, 243] width 121 height 19
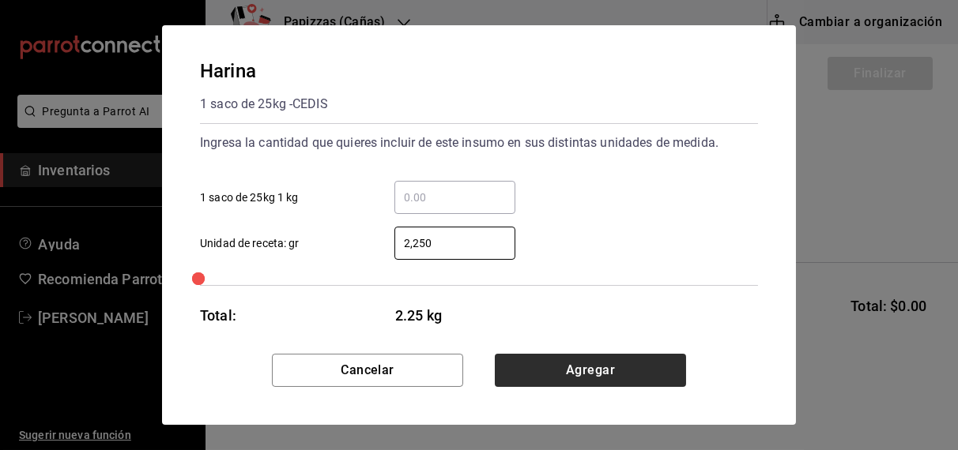
type input "2,250"
click at [544, 367] on button "Agregar" at bounding box center [590, 370] width 191 height 33
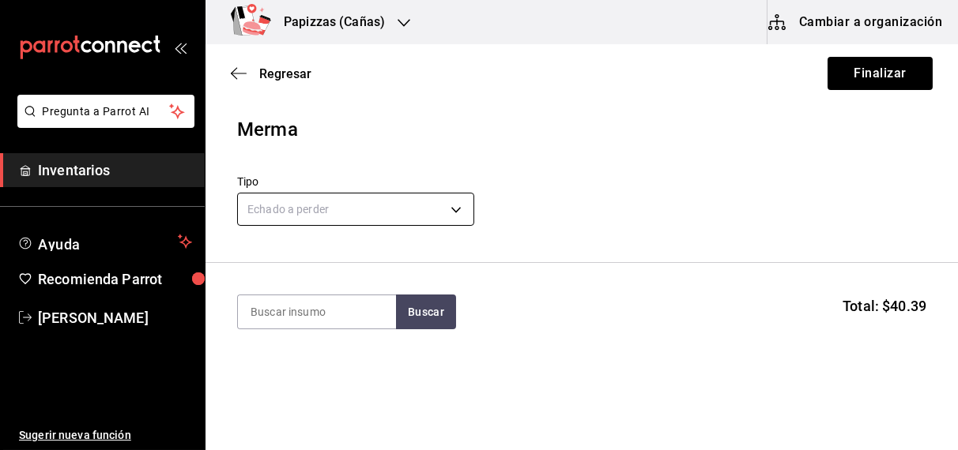
click at [411, 197] on body "Pregunta a Parrot AI Inventarios Ayuda Recomienda Parrot [PERSON_NAME] Sugerir …" at bounding box center [479, 180] width 958 height 361
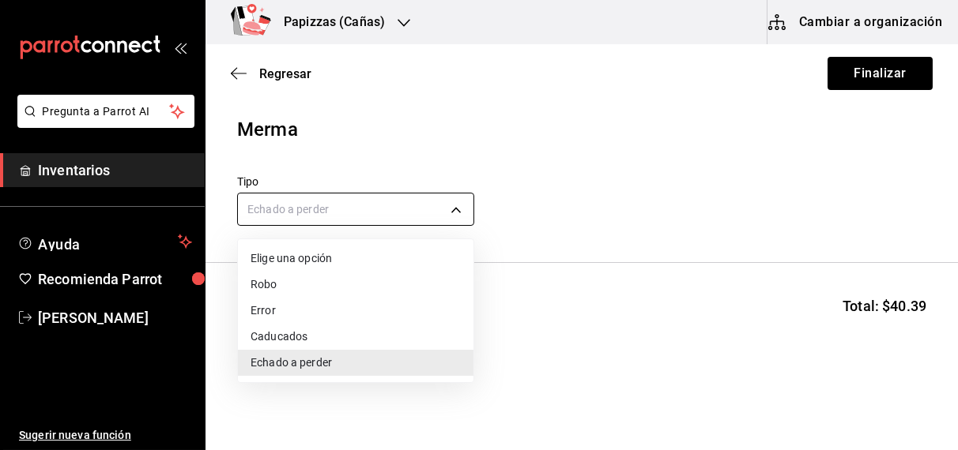
click at [411, 197] on div at bounding box center [479, 225] width 958 height 450
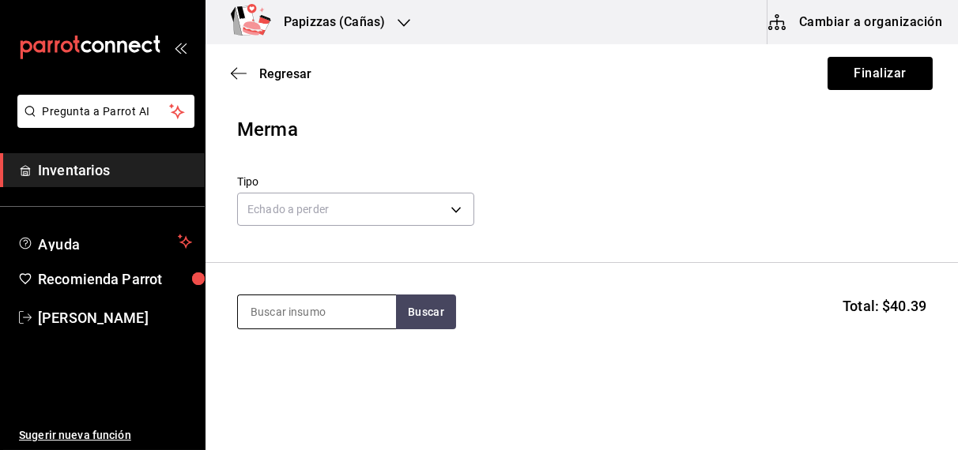
click at [333, 312] on input at bounding box center [317, 312] width 158 height 33
type input "polvo"
click at [420, 317] on button "Buscar" at bounding box center [426, 312] width 60 height 35
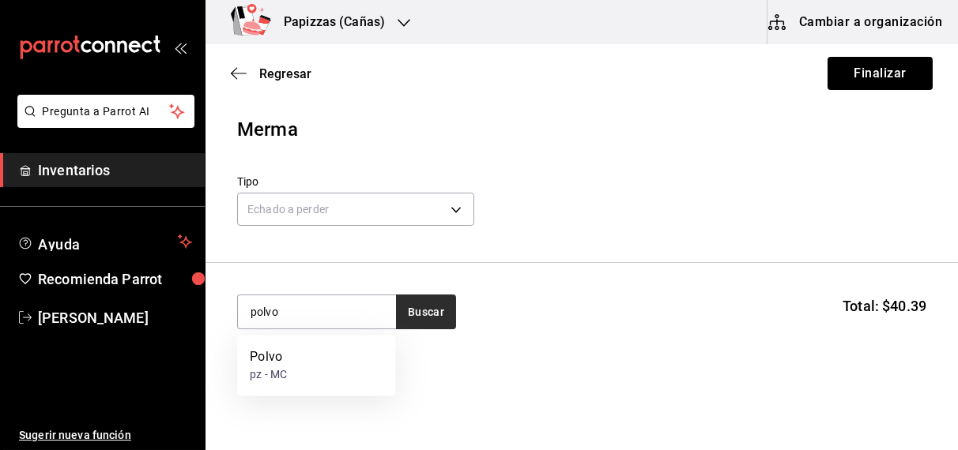
click at [300, 366] on div "Polvo pz - MC" at bounding box center [316, 366] width 158 height 61
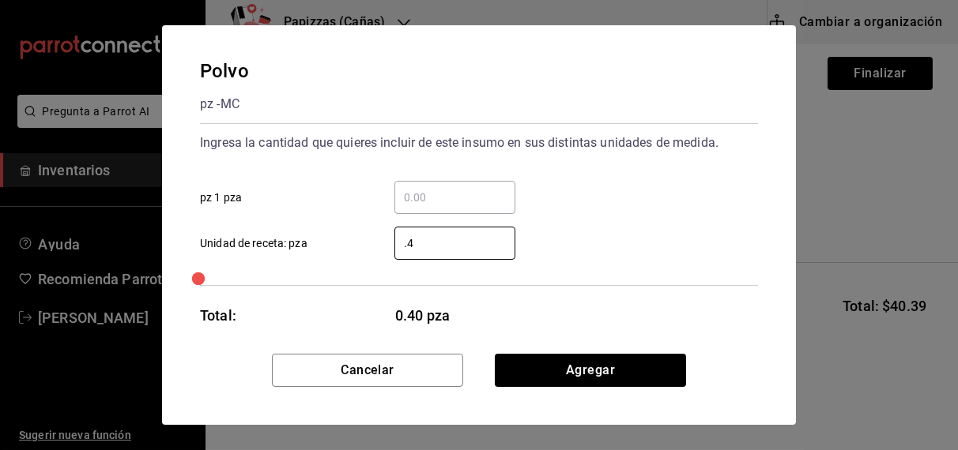
type input ".45"
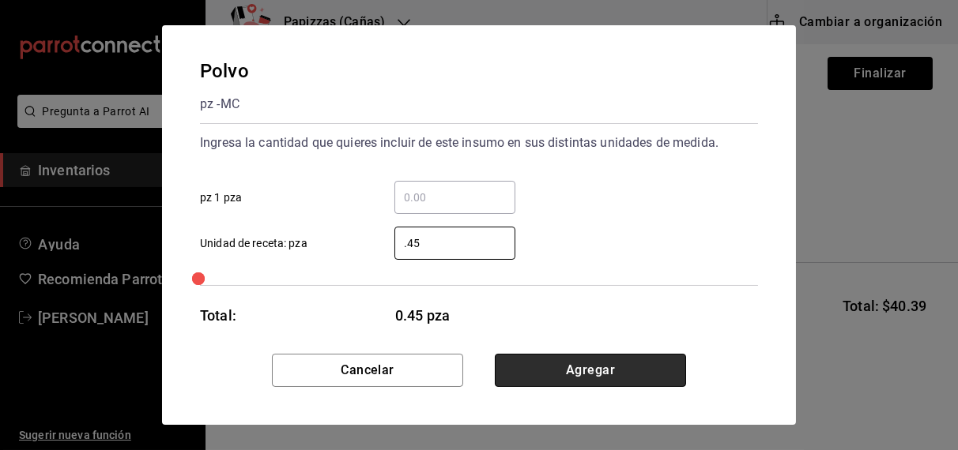
click at [585, 379] on button "Agregar" at bounding box center [590, 370] width 191 height 33
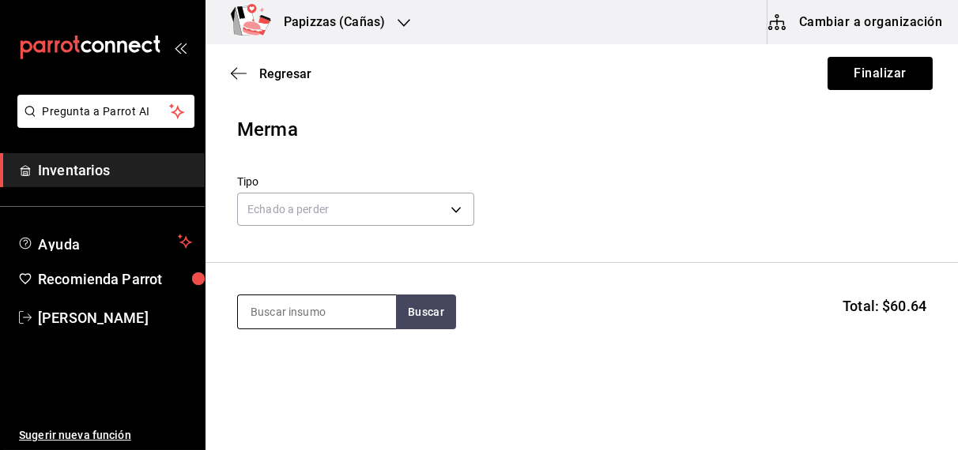
click at [321, 315] on input at bounding box center [317, 312] width 158 height 33
type input "queso"
click at [435, 316] on button "Buscar" at bounding box center [426, 312] width 60 height 35
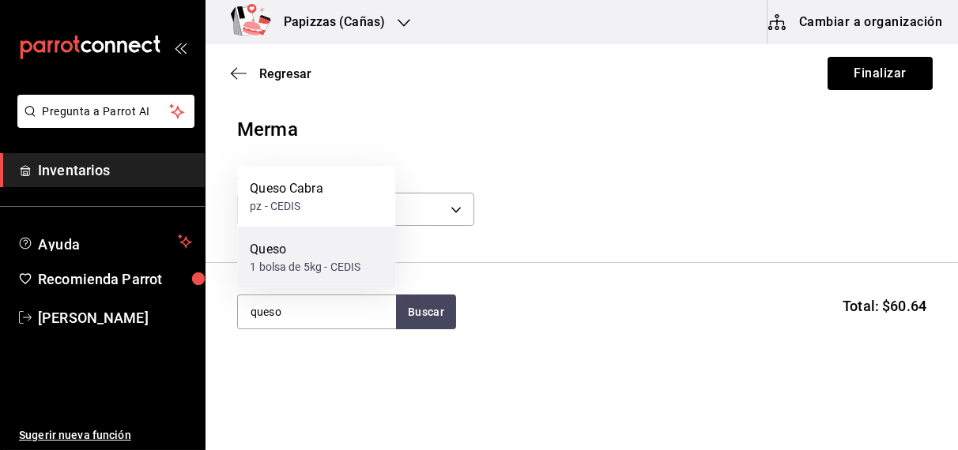
click at [254, 245] on div "Queso" at bounding box center [305, 249] width 111 height 19
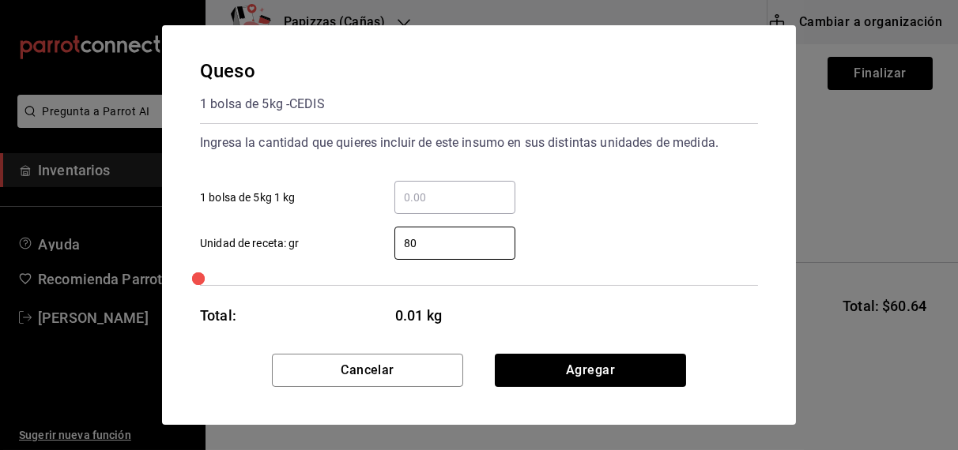
type input "800"
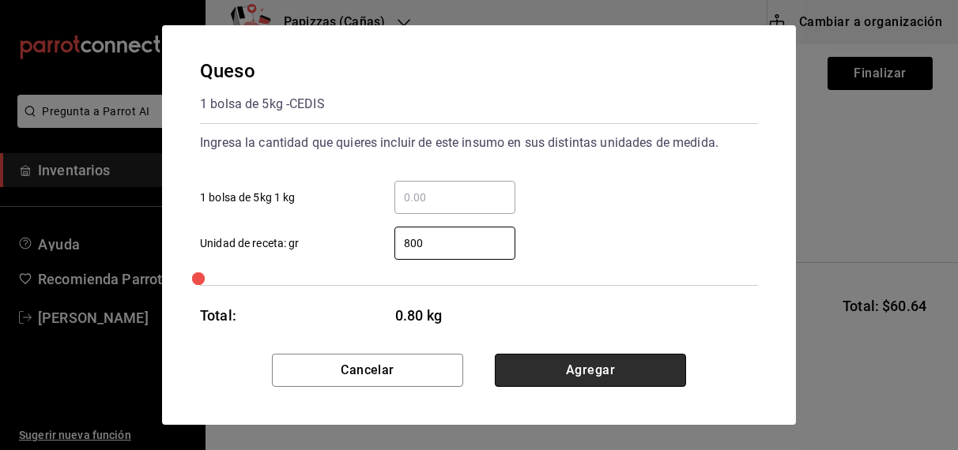
click at [605, 367] on button "Agregar" at bounding box center [590, 370] width 191 height 33
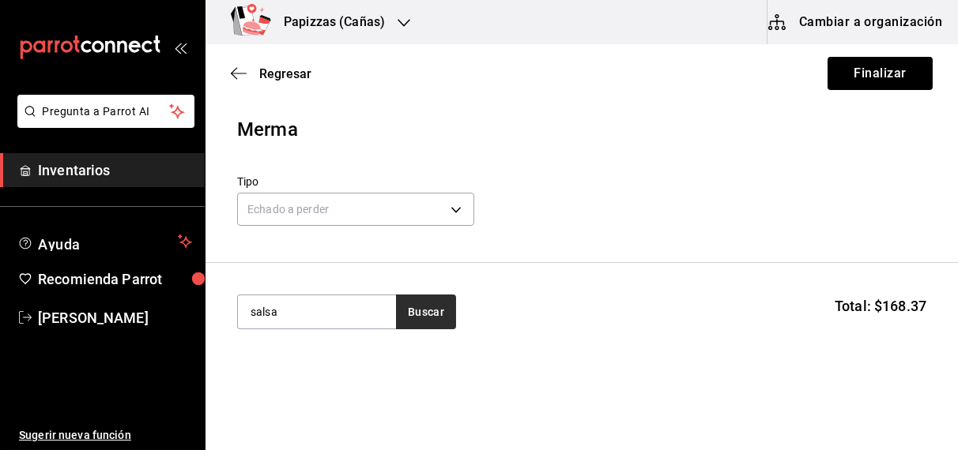
type input "salsa"
click at [441, 307] on button "Buscar" at bounding box center [426, 312] width 60 height 35
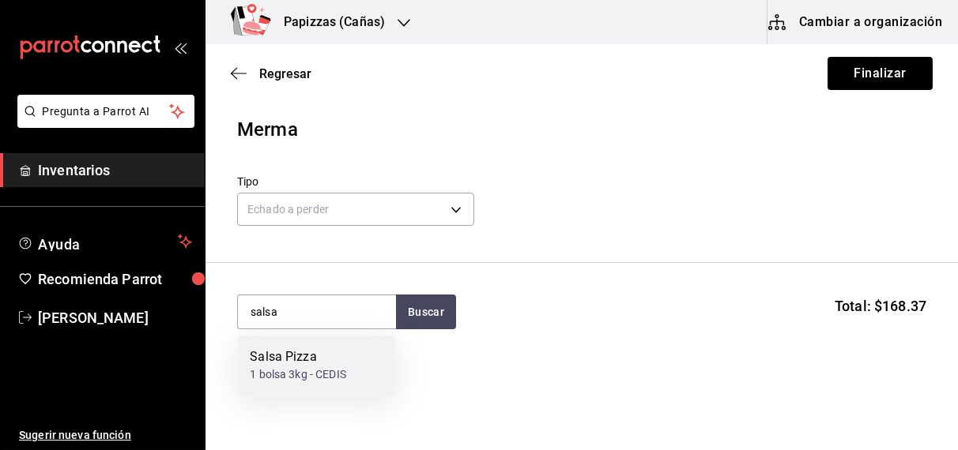
click at [282, 371] on div "1 bolsa 3kg - CEDIS" at bounding box center [298, 375] width 96 height 17
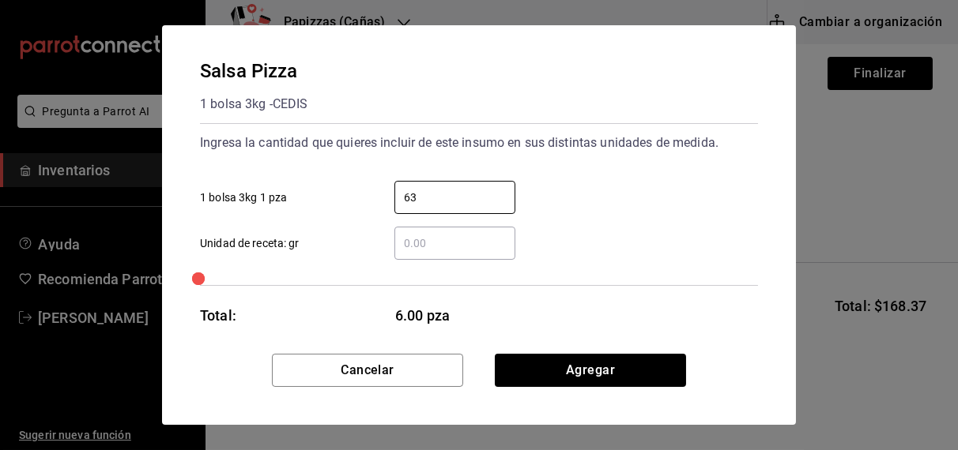
type input "6"
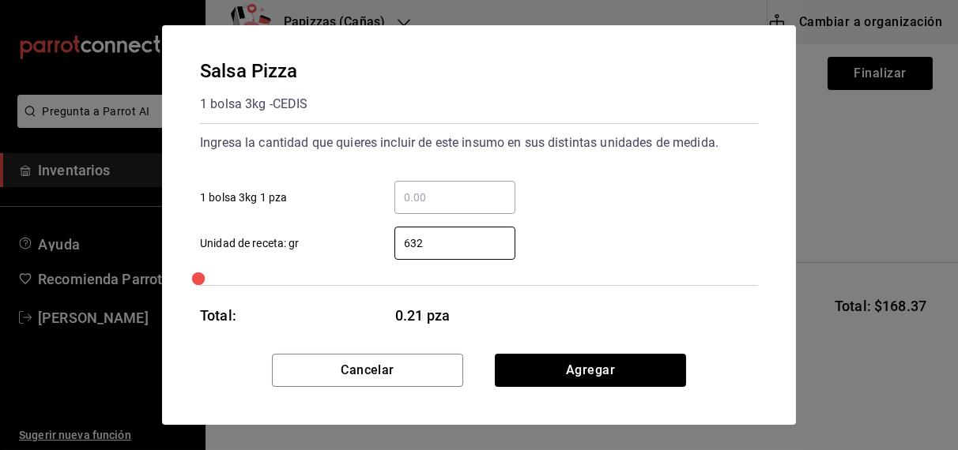
type input "6,320"
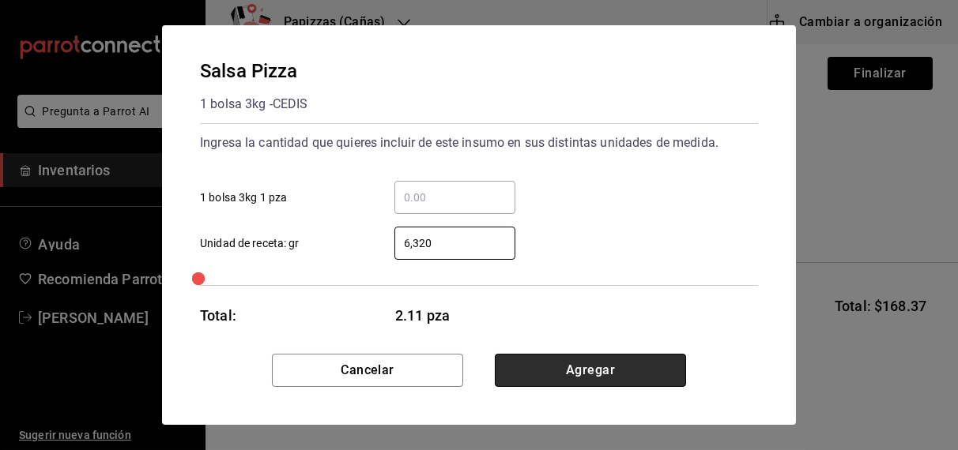
click at [597, 363] on button "Agregar" at bounding box center [590, 370] width 191 height 33
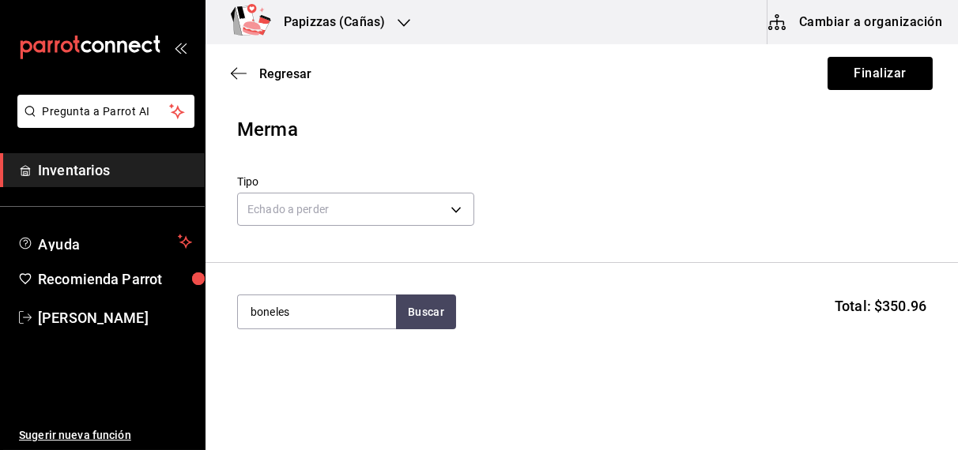
type input "boneles"
click at [307, 212] on div "1 bolsa 2 kg - CEDIS" at bounding box center [299, 206] width 99 height 17
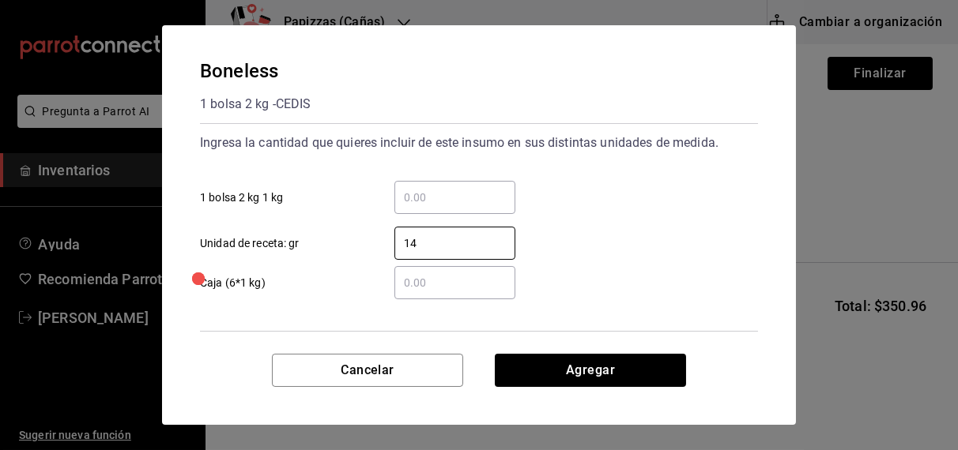
type input "1"
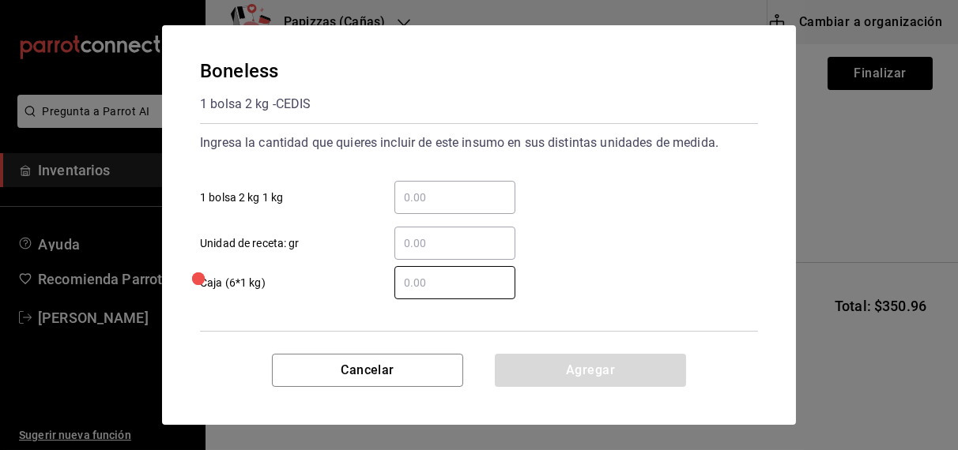
click at [465, 247] on input "​ Unidad de receta: gr" at bounding box center [454, 243] width 121 height 19
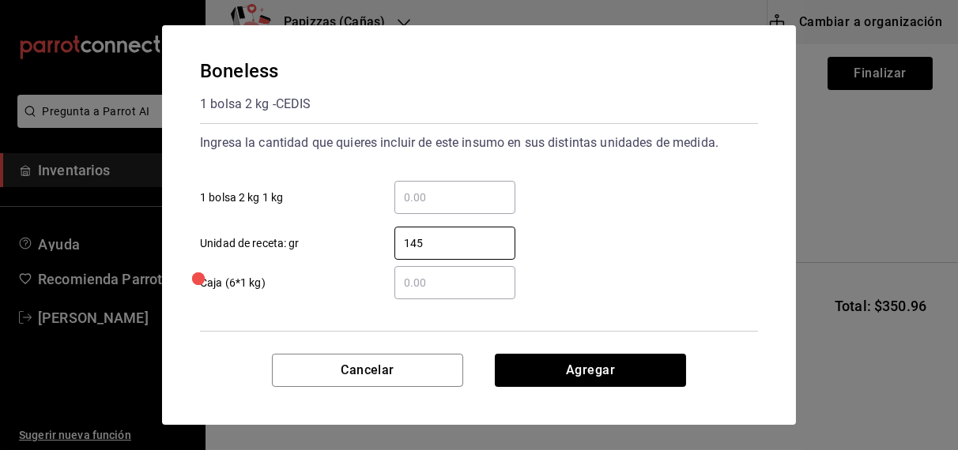
type input "1,450"
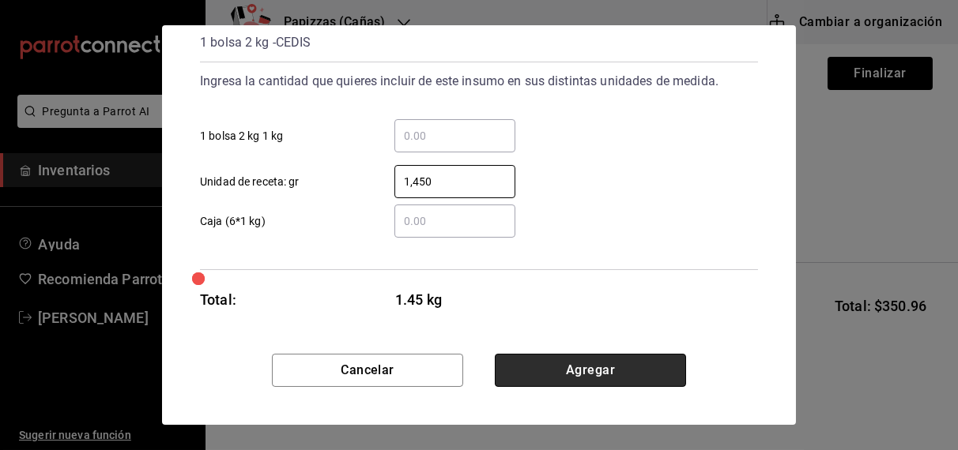
click at [574, 382] on button "Agregar" at bounding box center [590, 370] width 191 height 33
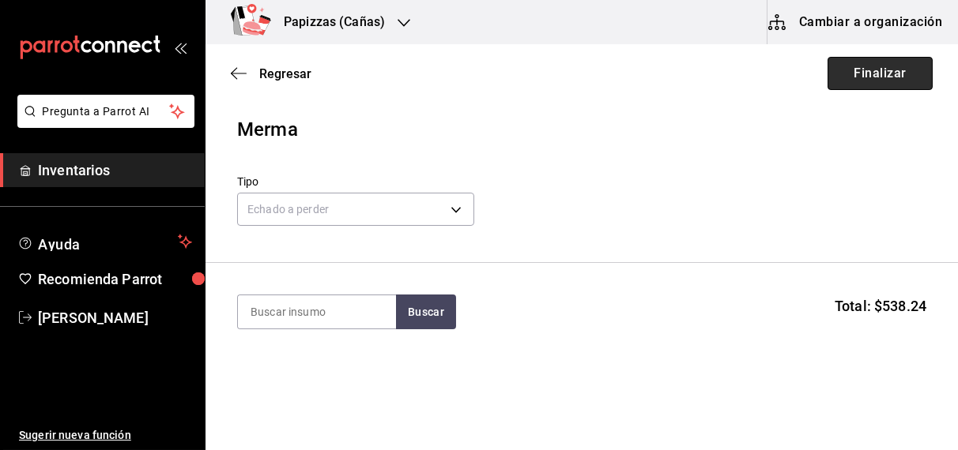
click at [887, 66] on button "Finalizar" at bounding box center [879, 73] width 105 height 33
